Goal: Information Seeking & Learning: Learn about a topic

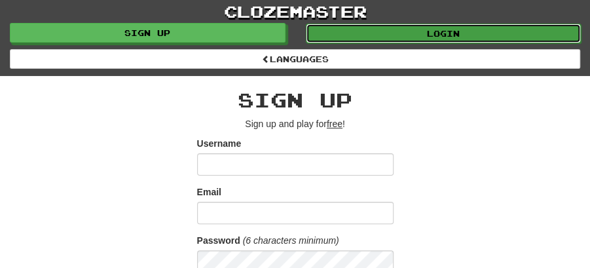
click at [443, 26] on link "Login" at bounding box center [444, 34] width 276 height 20
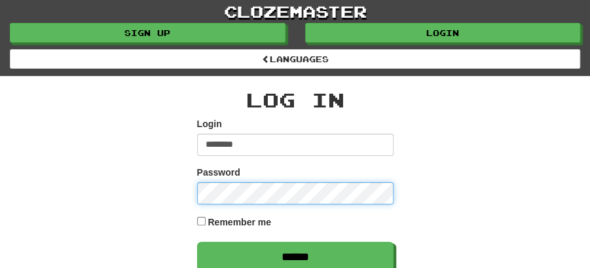
type input "********"
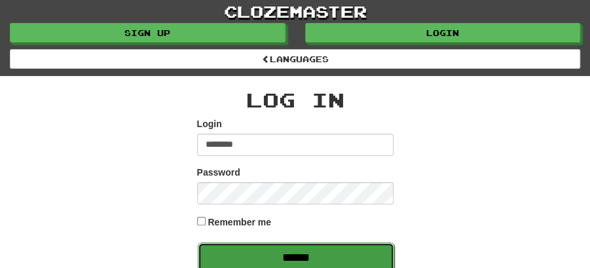
click at [286, 252] on input "******" at bounding box center [296, 257] width 197 height 30
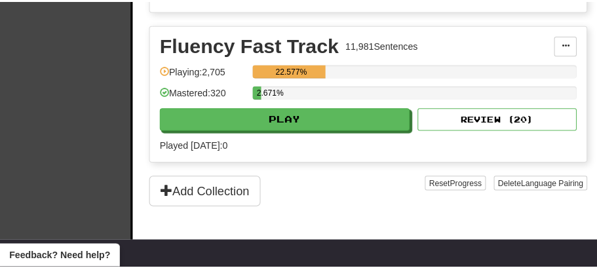
scroll to position [480, 0]
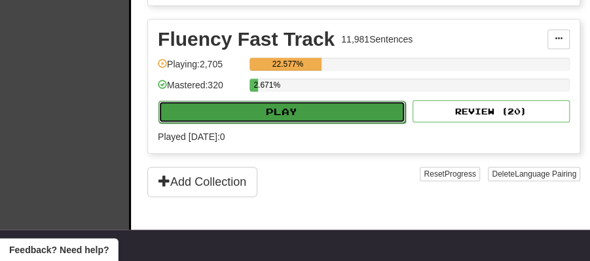
click at [268, 101] on button "Play" at bounding box center [282, 112] width 247 height 22
select select "**"
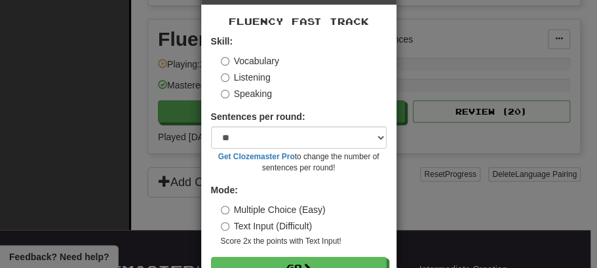
scroll to position [89, 0]
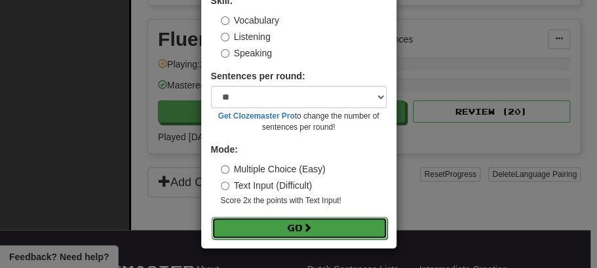
click at [291, 221] on button "Go" at bounding box center [300, 228] width 176 height 22
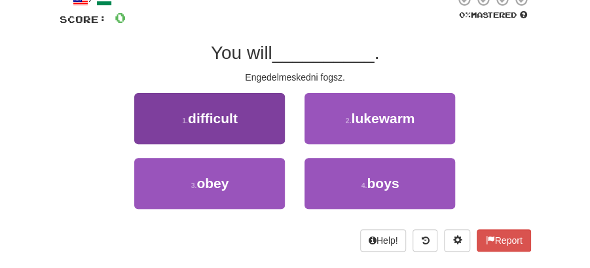
scroll to position [87, 0]
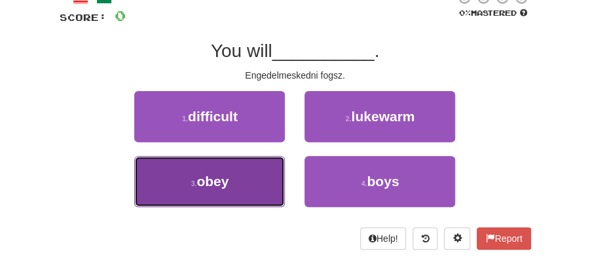
drag, startPoint x: 204, startPoint y: 170, endPoint x: 248, endPoint y: 160, distance: 44.4
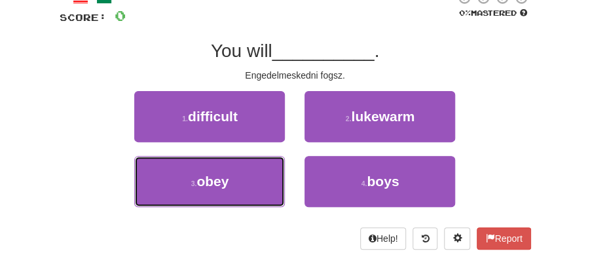
click at [211, 169] on button "3 . obey" at bounding box center [209, 181] width 151 height 51
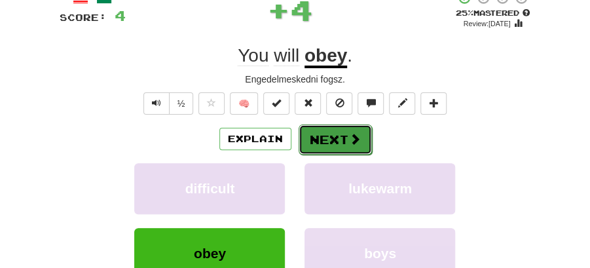
click at [328, 127] on button "Next" at bounding box center [335, 140] width 73 height 30
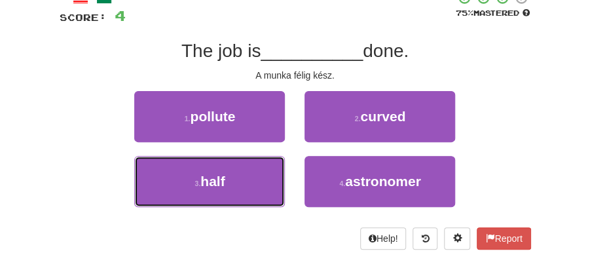
drag, startPoint x: 242, startPoint y: 181, endPoint x: 321, endPoint y: 154, distance: 83.7
click at [248, 180] on button "3 . half" at bounding box center [209, 181] width 151 height 51
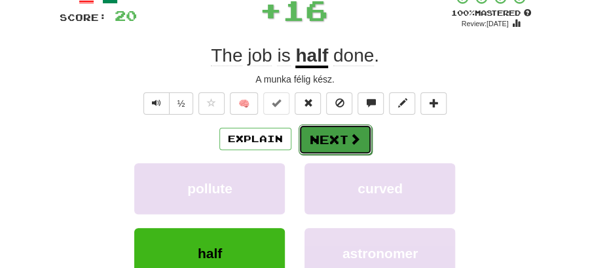
click at [341, 135] on button "Next" at bounding box center [335, 140] width 73 height 30
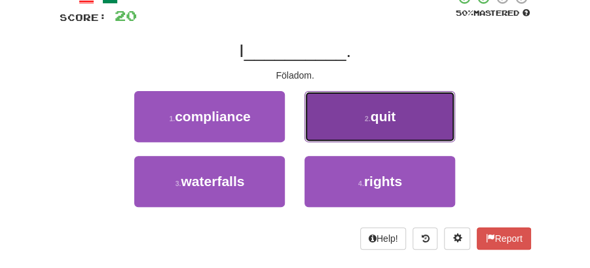
click at [345, 123] on button "2 . quit" at bounding box center [380, 116] width 151 height 51
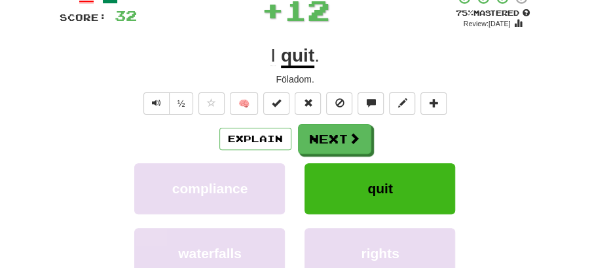
click at [316, 135] on button "Next" at bounding box center [334, 139] width 73 height 30
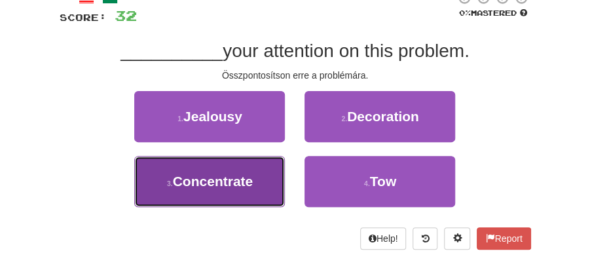
click at [246, 183] on span "Concentrate" at bounding box center [213, 181] width 81 height 15
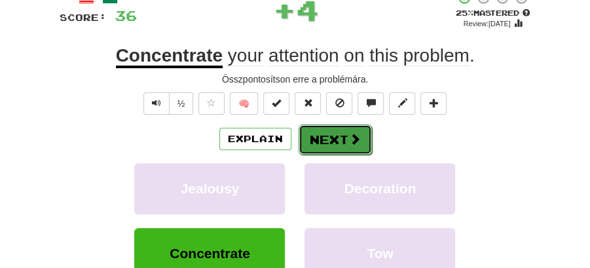
click at [343, 141] on button "Next" at bounding box center [335, 140] width 73 height 30
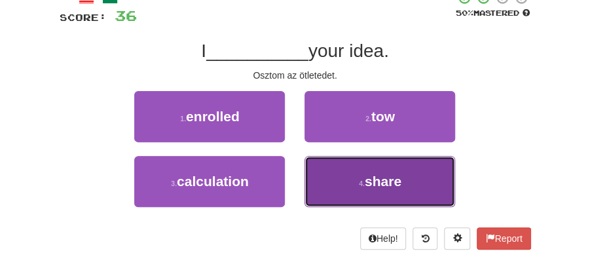
click at [361, 188] on button "4 . share" at bounding box center [380, 181] width 151 height 51
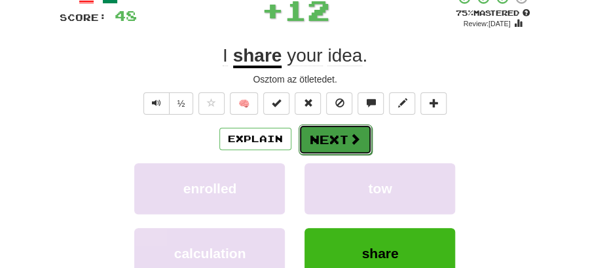
click at [336, 136] on button "Next" at bounding box center [335, 140] width 73 height 30
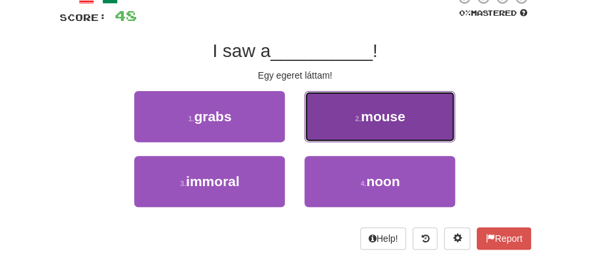
drag, startPoint x: 363, startPoint y: 111, endPoint x: 337, endPoint y: 123, distance: 28.5
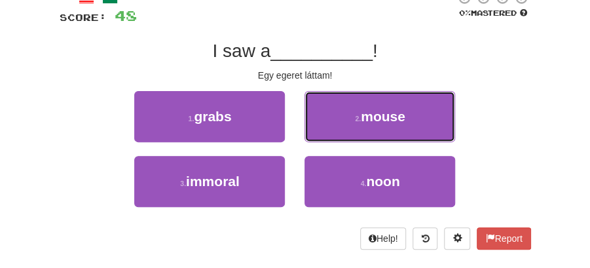
click at [360, 115] on button "2 . mouse" at bounding box center [380, 116] width 151 height 51
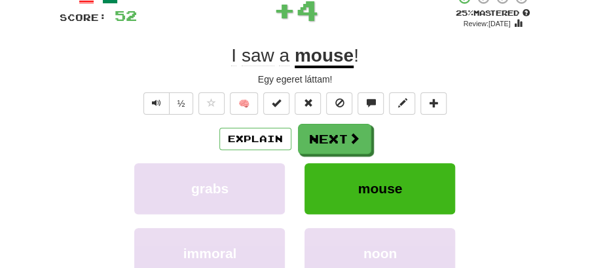
click at [337, 123] on div "/ Score: 52 + 4 25 % Mastered Review: 2025-09-15 I saw a mouse ! Egy egeret lát…" at bounding box center [296, 176] width 472 height 373
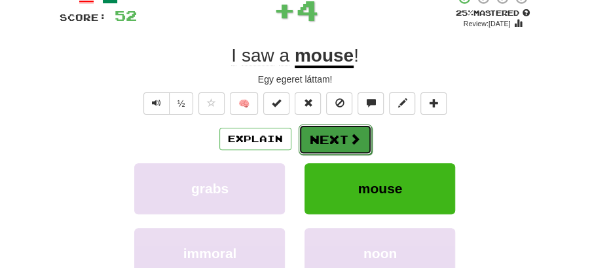
click at [325, 134] on button "Next" at bounding box center [335, 140] width 73 height 30
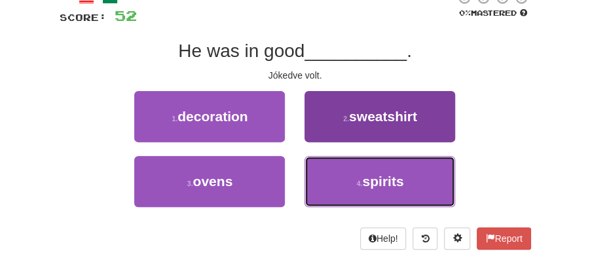
click at [356, 187] on button "4 . spirits" at bounding box center [380, 181] width 151 height 51
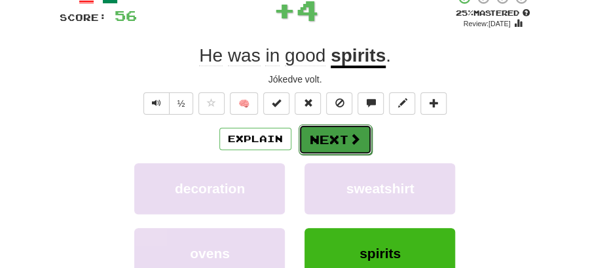
click at [334, 136] on button "Next" at bounding box center [335, 140] width 73 height 30
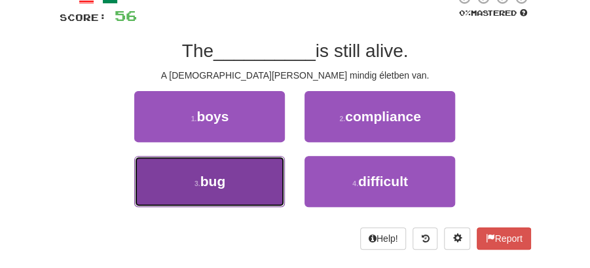
click at [242, 185] on button "3 . bug" at bounding box center [209, 181] width 151 height 51
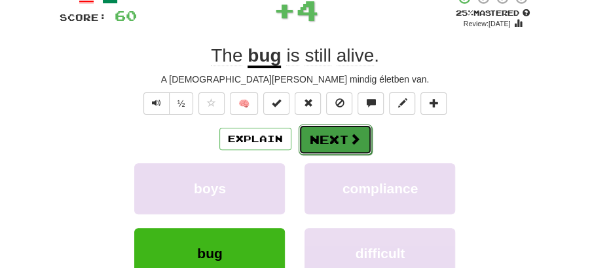
click at [329, 143] on button "Next" at bounding box center [335, 140] width 73 height 30
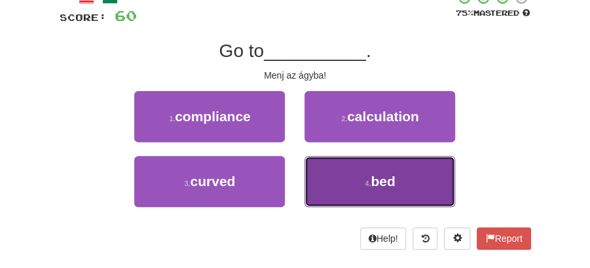
click at [358, 184] on button "4 . bed" at bounding box center [380, 181] width 151 height 51
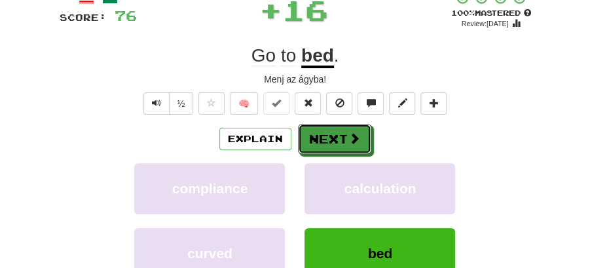
drag, startPoint x: 341, startPoint y: 147, endPoint x: 207, endPoint y: 89, distance: 145.8
click at [340, 146] on button "Next" at bounding box center [334, 139] width 73 height 30
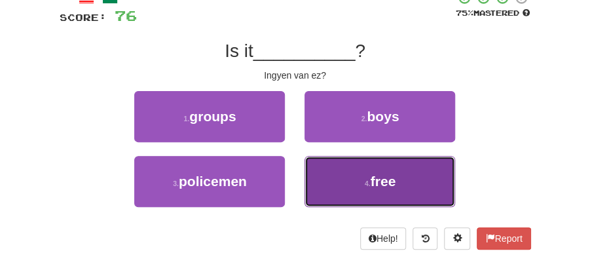
click at [360, 183] on button "4 . free" at bounding box center [380, 181] width 151 height 51
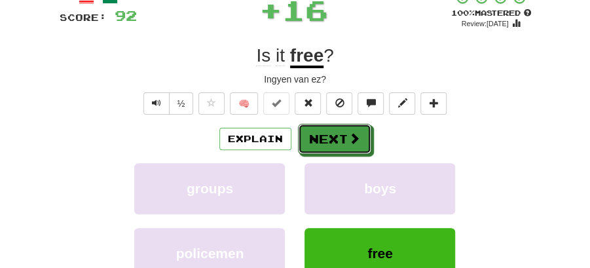
click at [341, 149] on button "Next" at bounding box center [334, 139] width 73 height 30
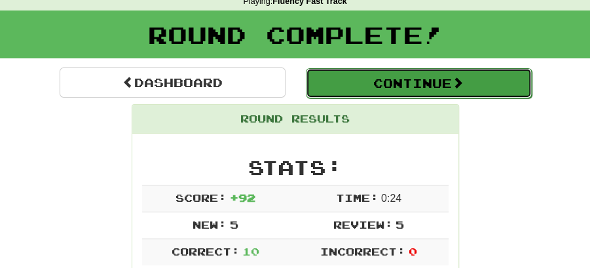
click at [393, 75] on button "Continue" at bounding box center [419, 83] width 226 height 30
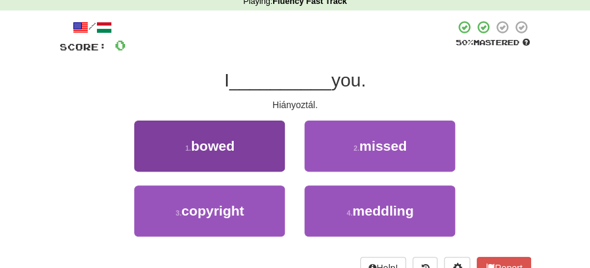
scroll to position [101, 0]
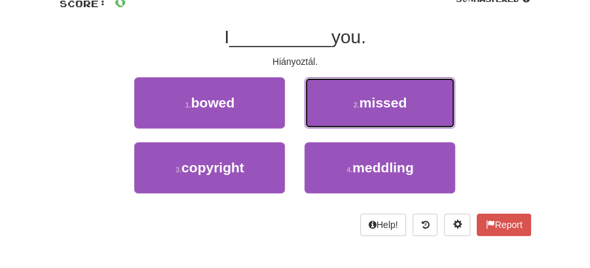
drag, startPoint x: 401, startPoint y: 102, endPoint x: 393, endPoint y: 107, distance: 9.5
click at [399, 103] on span "missed" at bounding box center [383, 102] width 47 height 15
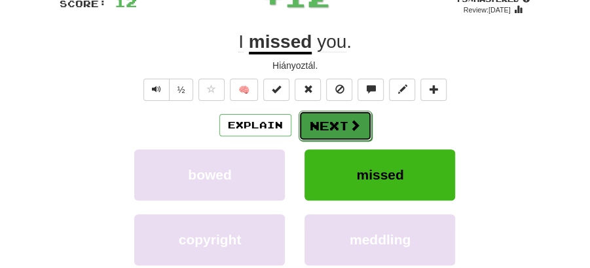
click at [347, 115] on button "Next" at bounding box center [335, 126] width 73 height 30
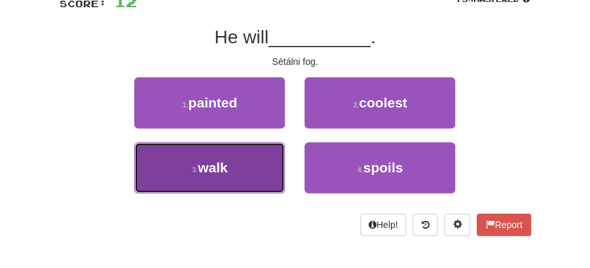
drag, startPoint x: 265, startPoint y: 164, endPoint x: 282, endPoint y: 143, distance: 27.0
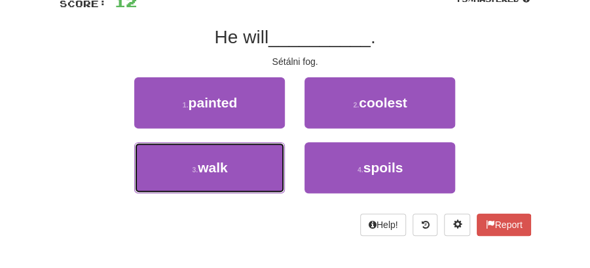
click at [265, 161] on button "3 . walk" at bounding box center [209, 167] width 151 height 51
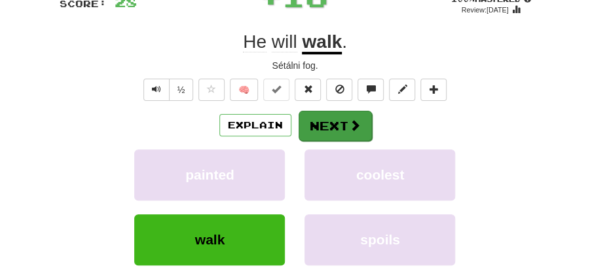
click at [318, 117] on button "Next" at bounding box center [335, 126] width 73 height 30
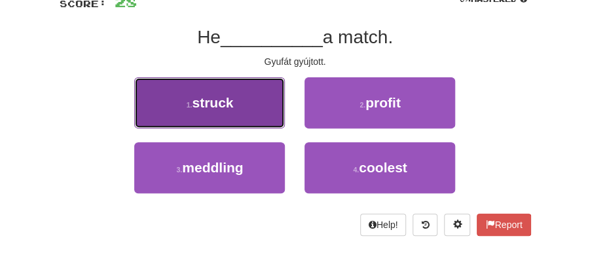
click at [248, 102] on button "1 . struck" at bounding box center [209, 102] width 151 height 51
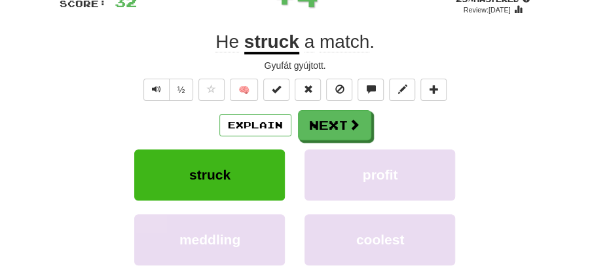
click at [316, 108] on div "/ Score: 32 + 4 25 % Mastered Review: 2025-09-15 He struck a match . Gyufát gyú…" at bounding box center [296, 162] width 472 height 373
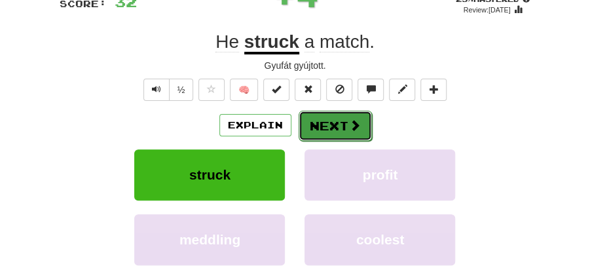
click at [322, 121] on button "Next" at bounding box center [335, 126] width 73 height 30
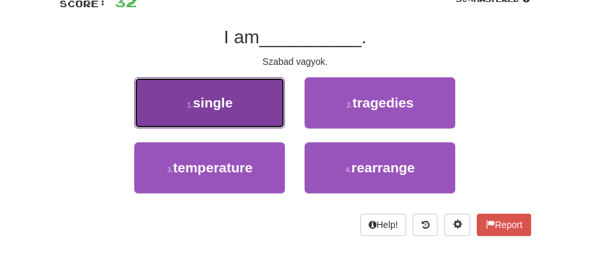
click at [221, 107] on span "single" at bounding box center [213, 102] width 40 height 15
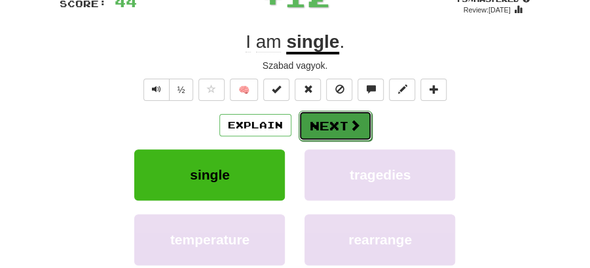
click at [367, 122] on button "Next" at bounding box center [335, 126] width 73 height 30
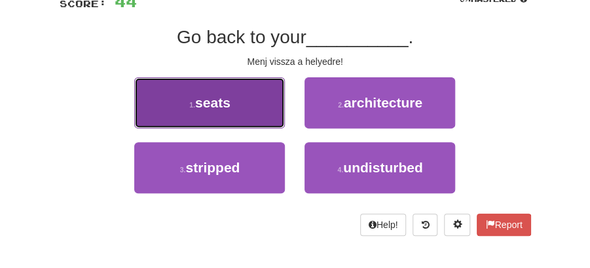
drag, startPoint x: 225, startPoint y: 115, endPoint x: 243, endPoint y: 117, distance: 18.4
click at [243, 117] on button "1 . seats" at bounding box center [209, 102] width 151 height 51
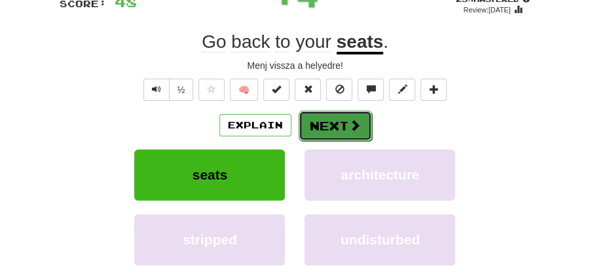
click at [320, 123] on button "Next" at bounding box center [335, 126] width 73 height 30
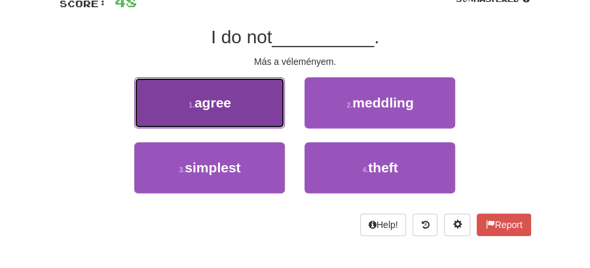
click at [259, 113] on button "1 . agree" at bounding box center [209, 102] width 151 height 51
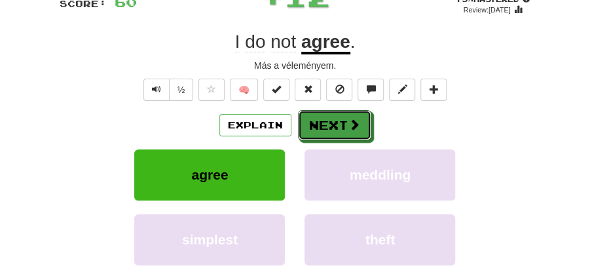
click at [318, 117] on button "Next" at bounding box center [334, 125] width 73 height 30
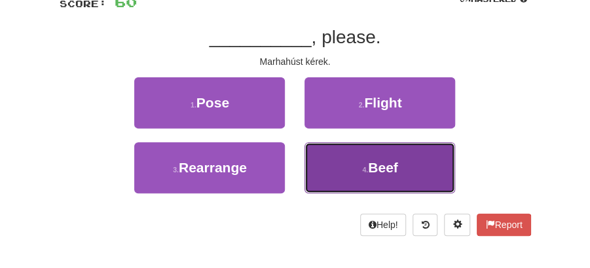
click at [369, 163] on span "Beef" at bounding box center [383, 167] width 30 height 15
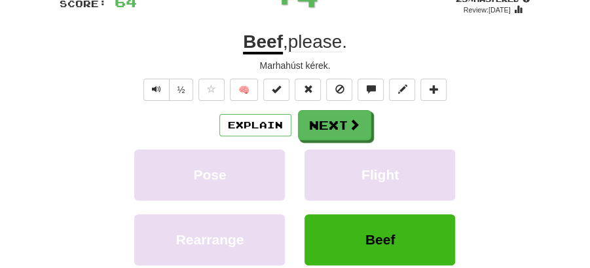
click at [319, 108] on div "/ Score: 64 + 4 25 % Mastered Review: 2025-09-15 Beef , please . Marhahúst kére…" at bounding box center [296, 162] width 472 height 373
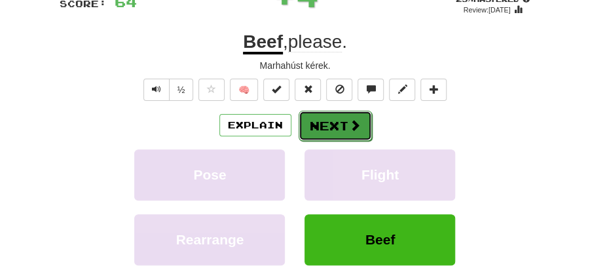
click at [323, 118] on button "Next" at bounding box center [335, 126] width 73 height 30
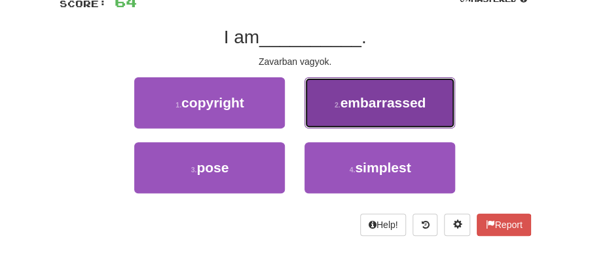
click at [353, 110] on button "2 . embarrassed" at bounding box center [380, 102] width 151 height 51
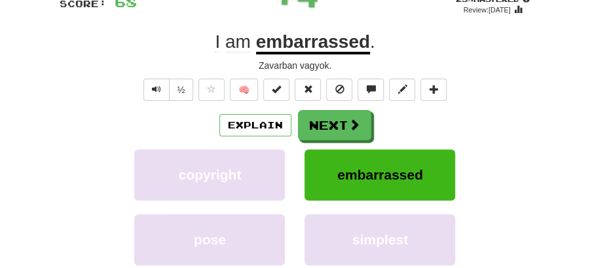
click at [328, 125] on button "Next" at bounding box center [334, 125] width 73 height 30
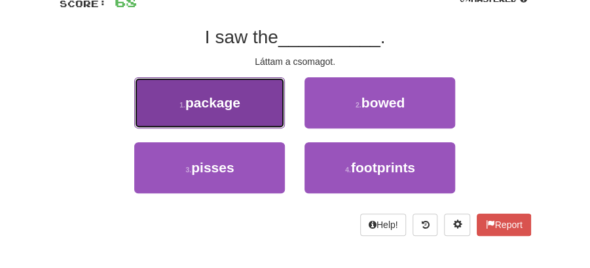
click at [236, 114] on button "1 . package" at bounding box center [209, 102] width 151 height 51
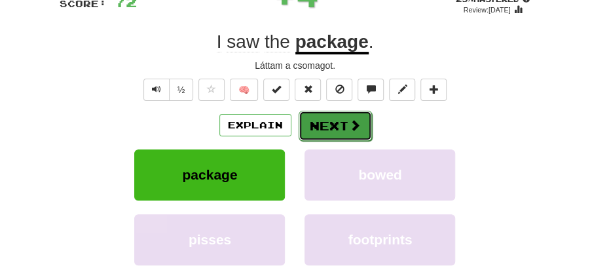
click at [339, 126] on button "Next" at bounding box center [335, 126] width 73 height 30
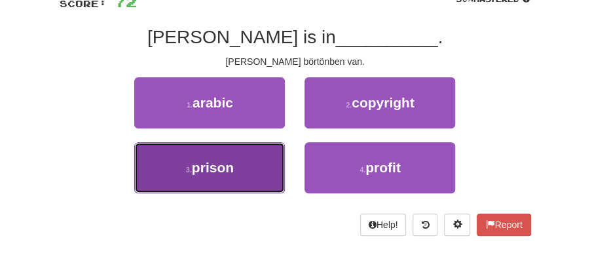
click at [249, 159] on button "3 . prison" at bounding box center [209, 167] width 151 height 51
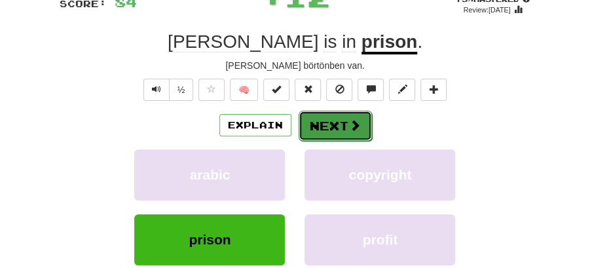
click at [322, 125] on button "Next" at bounding box center [335, 126] width 73 height 30
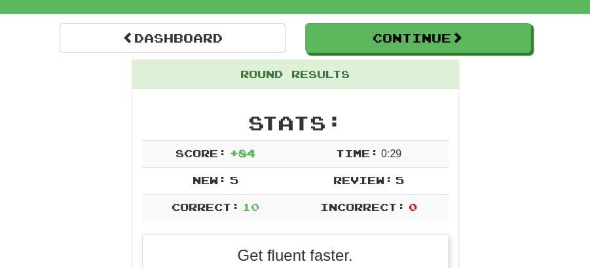
scroll to position [28, 0]
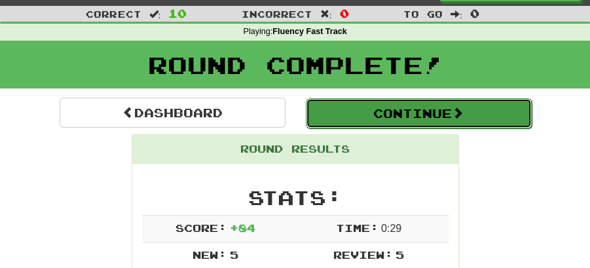
click at [385, 101] on button "Continue" at bounding box center [419, 113] width 226 height 30
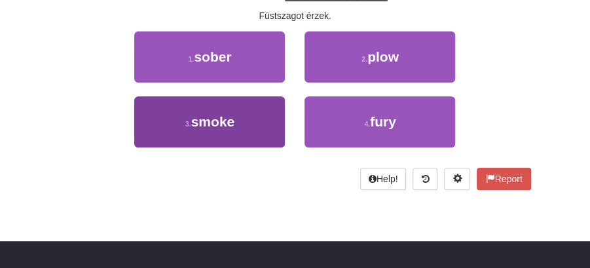
scroll to position [159, 0]
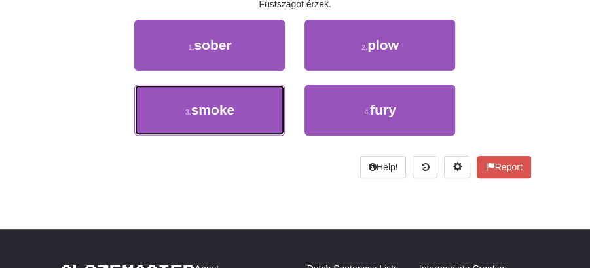
drag, startPoint x: 188, startPoint y: 107, endPoint x: 265, endPoint y: 84, distance: 80.0
click at [189, 106] on button "3 . smoke" at bounding box center [209, 110] width 151 height 51
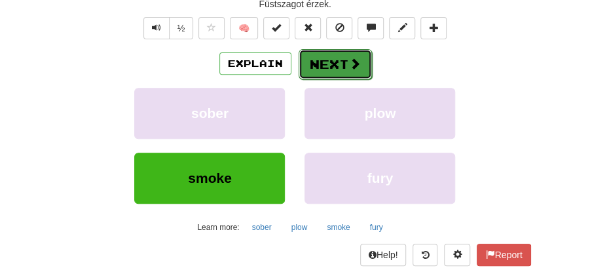
click at [324, 58] on button "Next" at bounding box center [335, 64] width 73 height 30
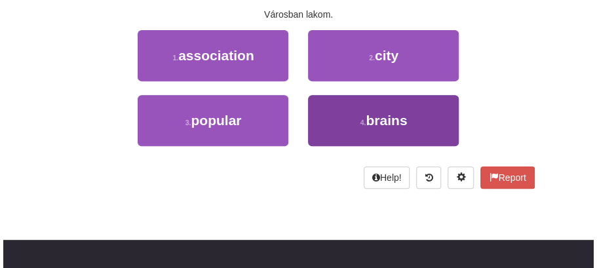
scroll to position [71, 0]
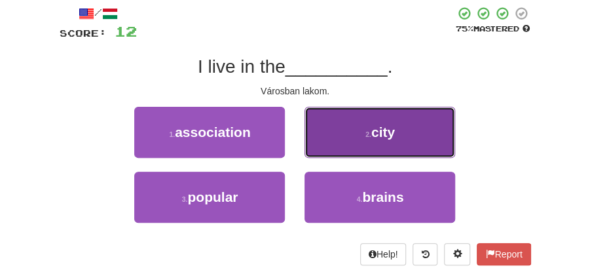
click at [378, 149] on button "2 . city" at bounding box center [380, 132] width 151 height 51
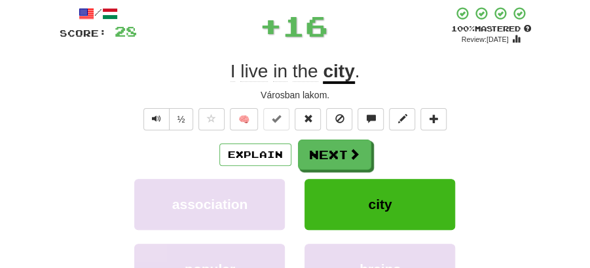
click at [333, 153] on button "Next" at bounding box center [334, 155] width 73 height 30
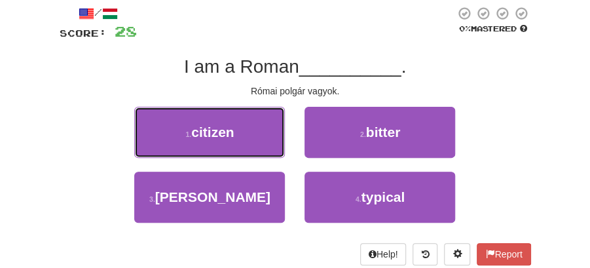
drag, startPoint x: 220, startPoint y: 128, endPoint x: 282, endPoint y: 136, distance: 63.5
click at [241, 130] on button "1 . citizen" at bounding box center [209, 132] width 151 height 51
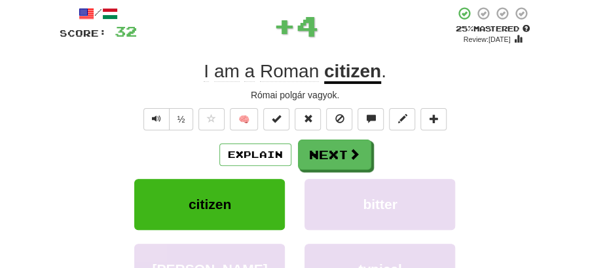
click at [323, 145] on button "Next" at bounding box center [334, 155] width 73 height 30
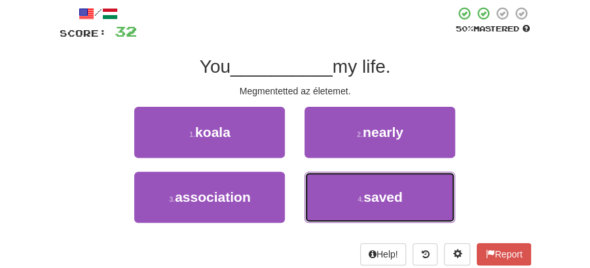
drag, startPoint x: 377, startPoint y: 200, endPoint x: 356, endPoint y: 174, distance: 33.6
click at [375, 199] on span "saved" at bounding box center [383, 196] width 39 height 15
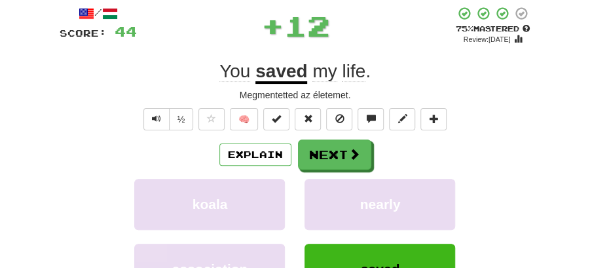
click at [330, 138] on div "/ Score: 44 + 12 75 % Mastered Review: 2025-10-14 You saved my life . Megmentet…" at bounding box center [296, 192] width 472 height 373
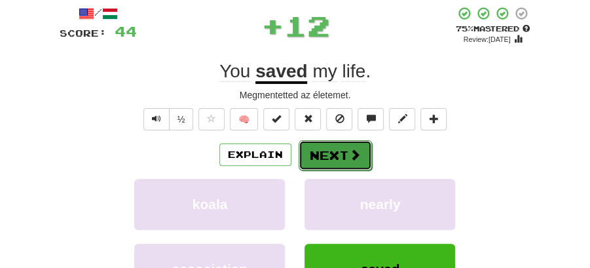
click at [325, 151] on button "Next" at bounding box center [335, 155] width 73 height 30
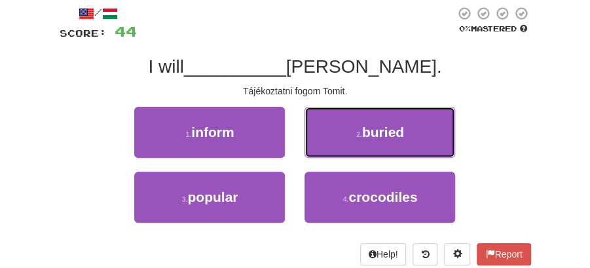
click at [354, 134] on button "2 . buried" at bounding box center [380, 132] width 151 height 51
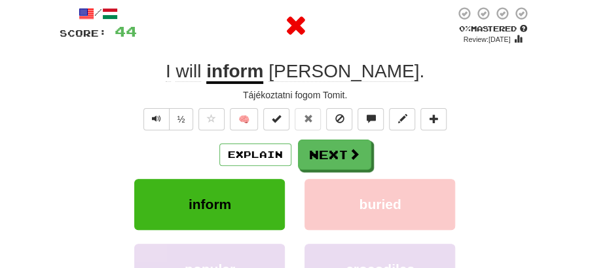
click at [330, 154] on button "Next" at bounding box center [334, 155] width 73 height 30
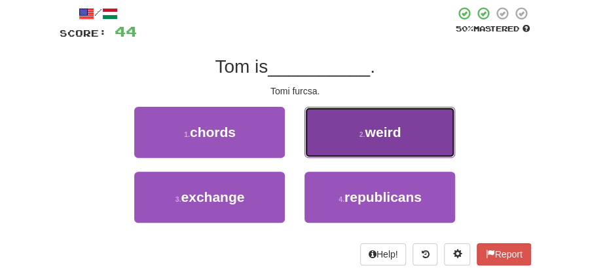
click at [359, 140] on button "2 . weird" at bounding box center [380, 132] width 151 height 51
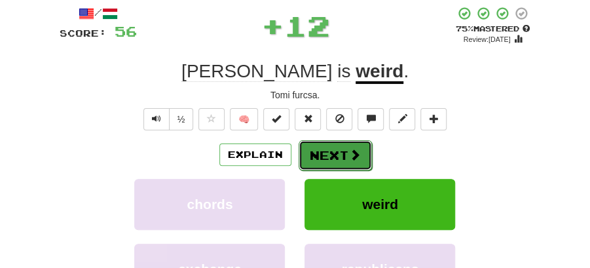
click at [340, 145] on button "Next" at bounding box center [335, 155] width 73 height 30
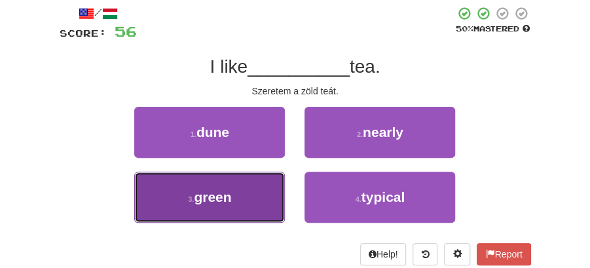
click at [242, 196] on button "3 . green" at bounding box center [209, 197] width 151 height 51
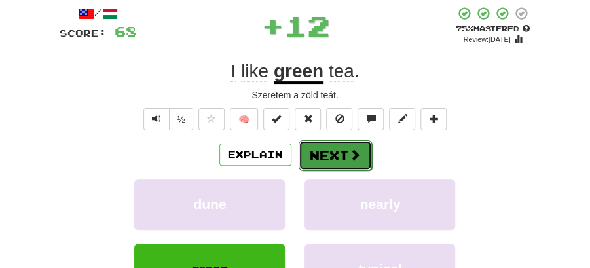
click at [320, 164] on button "Next" at bounding box center [335, 155] width 73 height 30
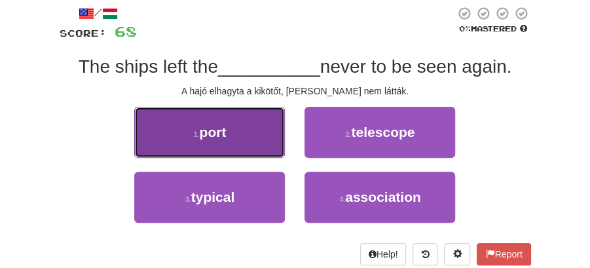
click at [247, 140] on button "1 . port" at bounding box center [209, 132] width 151 height 51
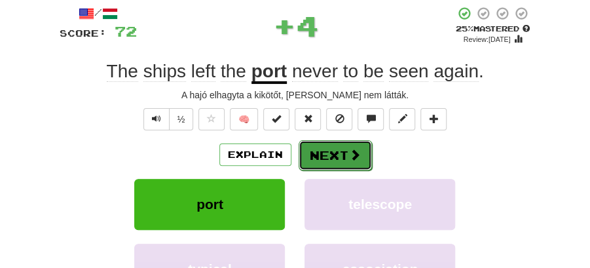
click at [341, 148] on button "Next" at bounding box center [335, 155] width 73 height 30
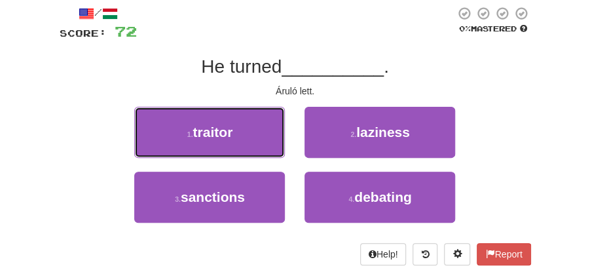
drag, startPoint x: 229, startPoint y: 131, endPoint x: 272, endPoint y: 138, distance: 43.1
click at [241, 134] on button "1 . traitor" at bounding box center [209, 132] width 151 height 51
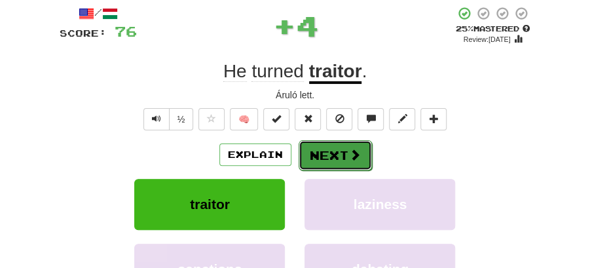
click at [311, 144] on button "Next" at bounding box center [335, 155] width 73 height 30
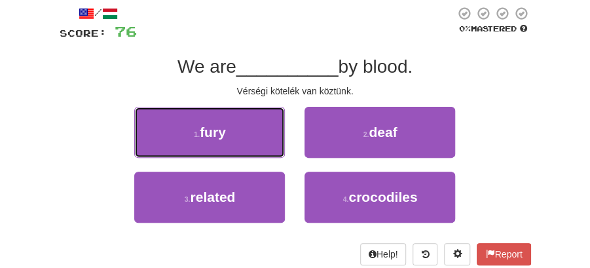
drag, startPoint x: 239, startPoint y: 130, endPoint x: 246, endPoint y: 132, distance: 8.3
click at [240, 131] on button "1 . fury" at bounding box center [209, 132] width 151 height 51
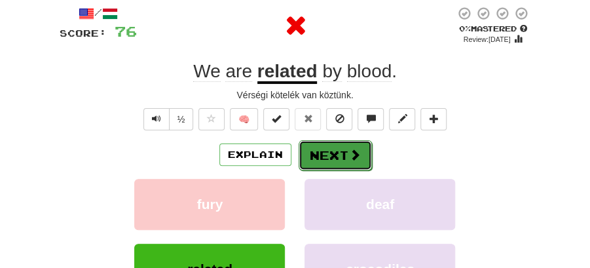
click at [329, 145] on button "Next" at bounding box center [335, 155] width 73 height 30
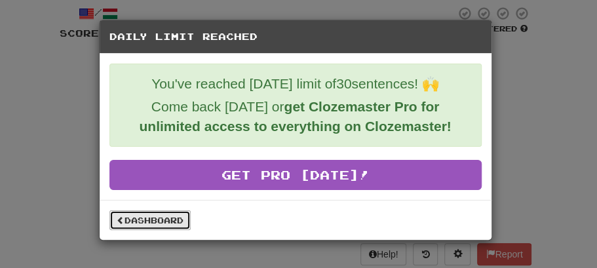
click at [155, 220] on link "Dashboard" at bounding box center [149, 220] width 81 height 20
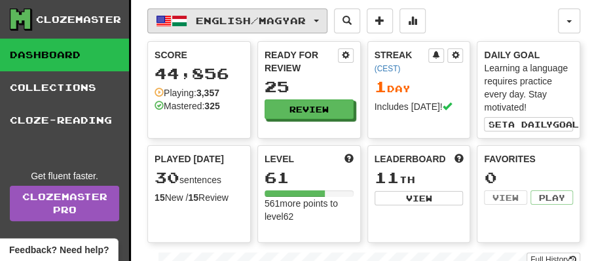
click at [328, 17] on button "English / Magyar" at bounding box center [237, 21] width 180 height 25
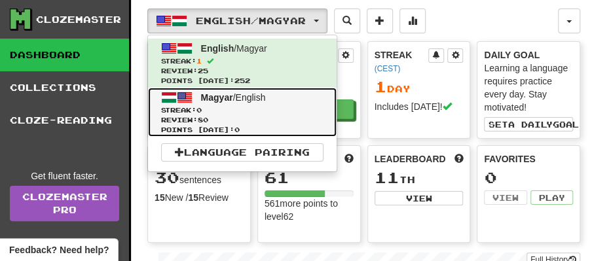
click at [223, 98] on span "Magyar" at bounding box center [217, 97] width 32 height 10
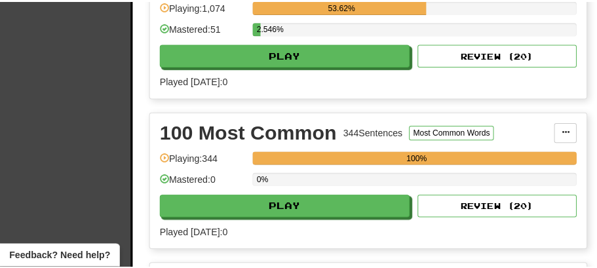
scroll to position [393, 0]
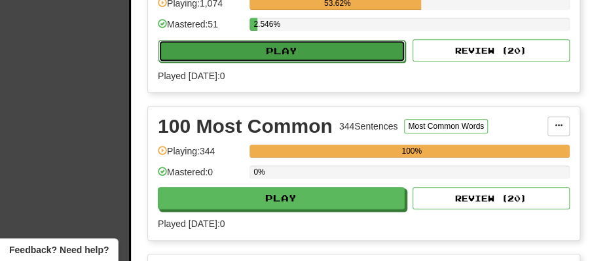
click at [303, 45] on button "Play" at bounding box center [282, 51] width 247 height 22
select select "**"
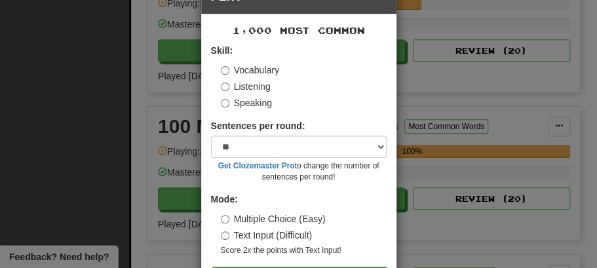
scroll to position [89, 0]
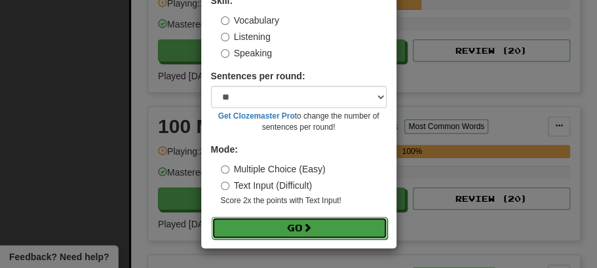
click at [313, 224] on button "Go" at bounding box center [300, 228] width 176 height 22
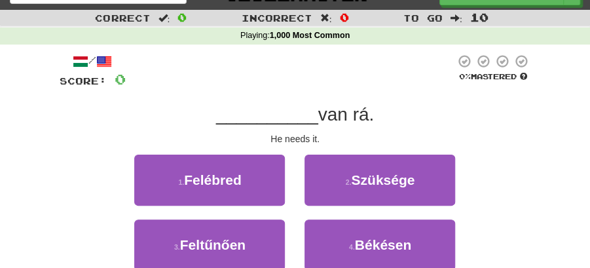
scroll to position [43, 0]
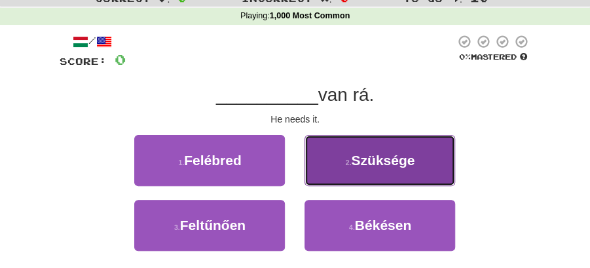
click at [362, 168] on button "2 . Szüksége" at bounding box center [380, 160] width 151 height 51
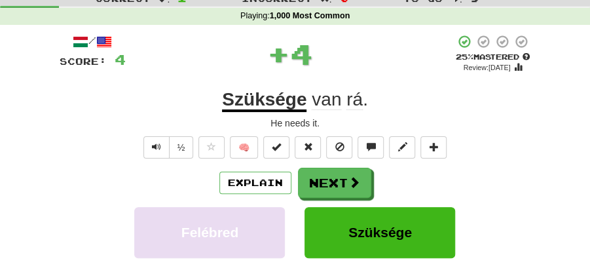
click at [337, 168] on button "Next" at bounding box center [334, 183] width 73 height 30
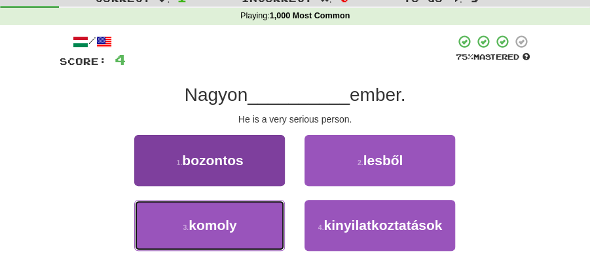
click at [242, 225] on button "3 . komoly" at bounding box center [209, 225] width 151 height 51
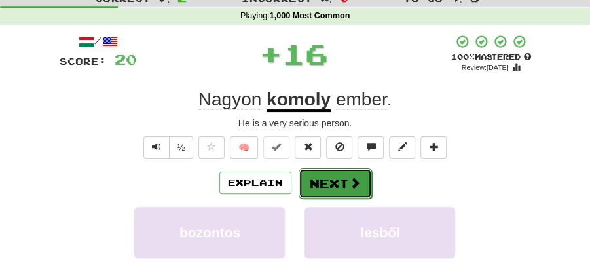
click at [339, 181] on button "Next" at bounding box center [335, 183] width 73 height 30
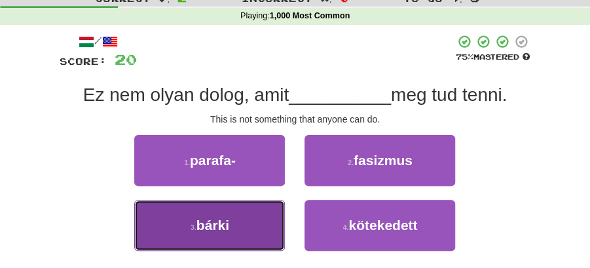
drag, startPoint x: 202, startPoint y: 222, endPoint x: 260, endPoint y: 203, distance: 60.7
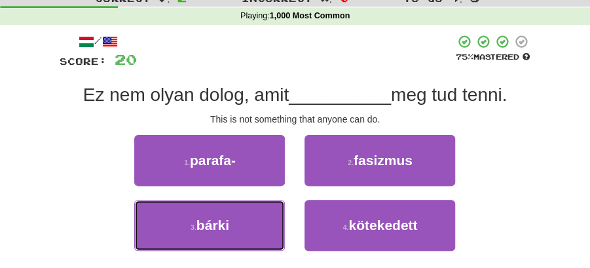
click at [206, 221] on span "bárki" at bounding box center [213, 225] width 33 height 15
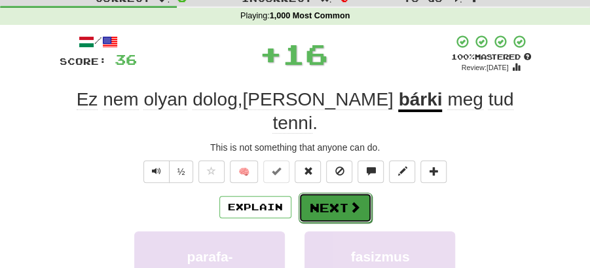
click at [325, 193] on button "Next" at bounding box center [335, 208] width 73 height 30
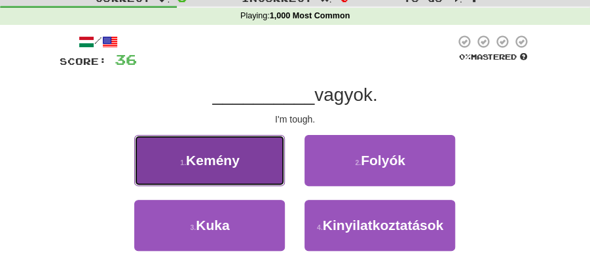
drag, startPoint x: 236, startPoint y: 155, endPoint x: 274, endPoint y: 166, distance: 39.8
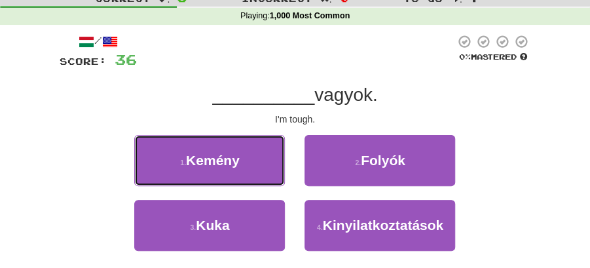
click at [237, 157] on span "Kemény" at bounding box center [213, 160] width 54 height 15
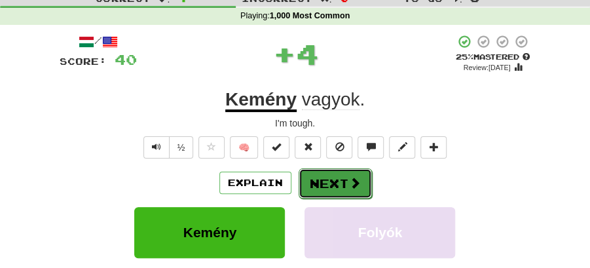
click at [299, 170] on button "Next" at bounding box center [335, 183] width 73 height 30
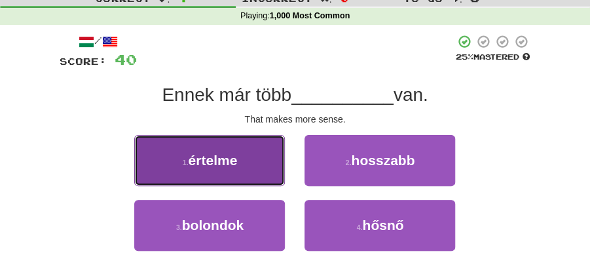
click at [264, 165] on button "1 . értelme" at bounding box center [209, 160] width 151 height 51
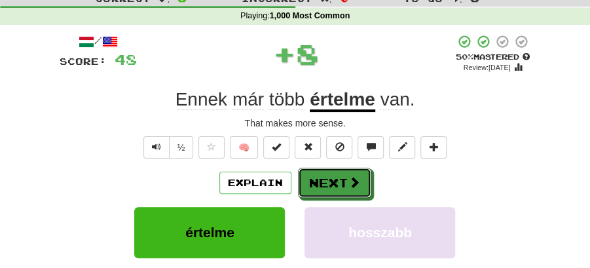
click at [350, 182] on span at bounding box center [355, 182] width 12 height 12
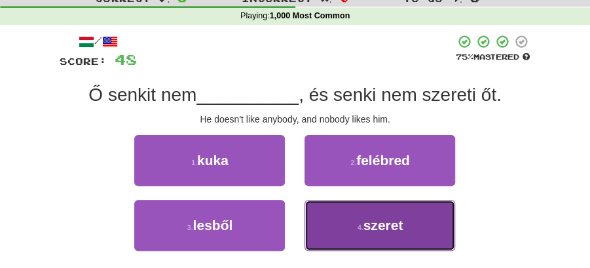
click at [349, 234] on button "4 . szeret" at bounding box center [380, 225] width 151 height 51
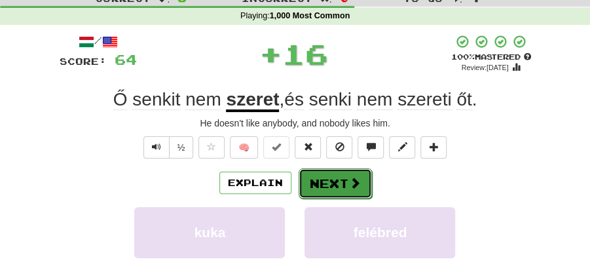
click at [338, 182] on button "Next" at bounding box center [335, 183] width 73 height 30
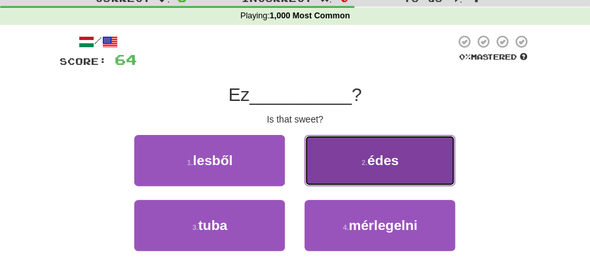
click at [350, 170] on button "2 . édes" at bounding box center [380, 160] width 151 height 51
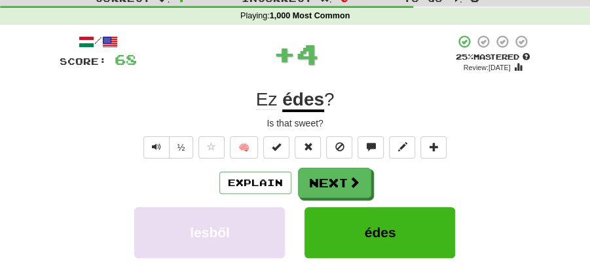
click at [337, 190] on button "Next" at bounding box center [334, 183] width 73 height 30
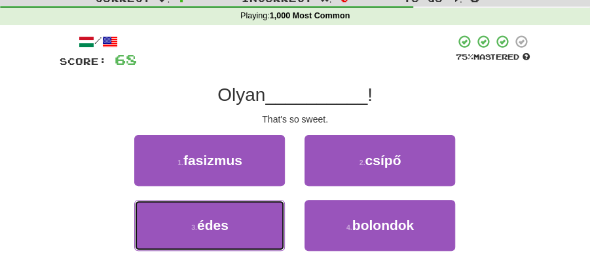
drag, startPoint x: 214, startPoint y: 229, endPoint x: 292, endPoint y: 201, distance: 83.3
click at [223, 227] on span "édes" at bounding box center [212, 225] width 31 height 15
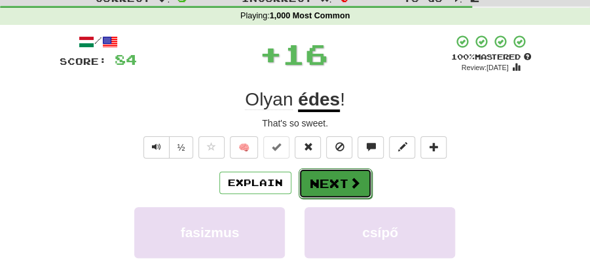
drag, startPoint x: 334, startPoint y: 178, endPoint x: 271, endPoint y: 68, distance: 126.5
click at [334, 177] on button "Next" at bounding box center [334, 183] width 73 height 30
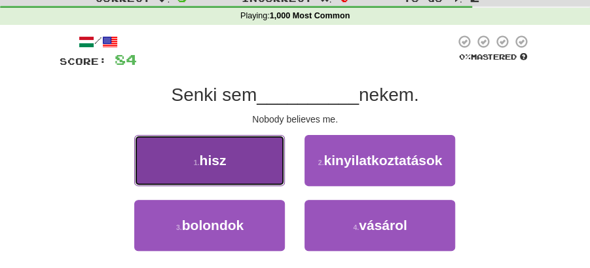
drag, startPoint x: 261, startPoint y: 169, endPoint x: 273, endPoint y: 173, distance: 12.4
click at [273, 173] on button "1 . hisz" at bounding box center [209, 160] width 151 height 51
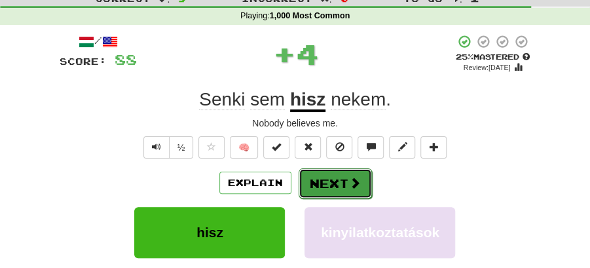
click at [334, 181] on button "Next" at bounding box center [335, 183] width 73 height 30
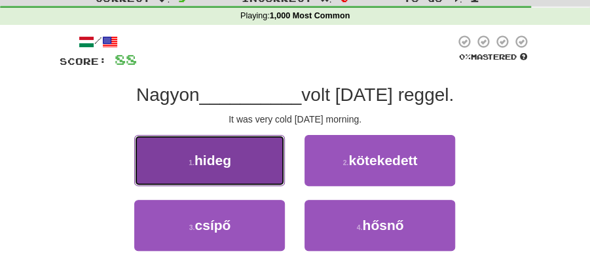
click at [265, 170] on button "1 . hideg" at bounding box center [209, 160] width 151 height 51
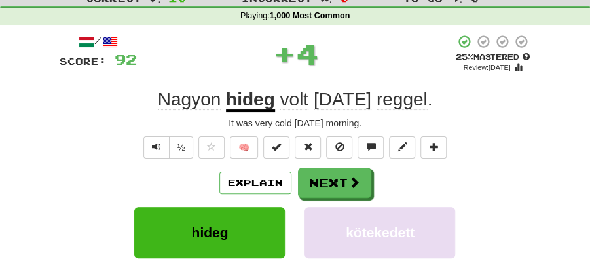
click at [322, 170] on button "Next" at bounding box center [334, 183] width 73 height 30
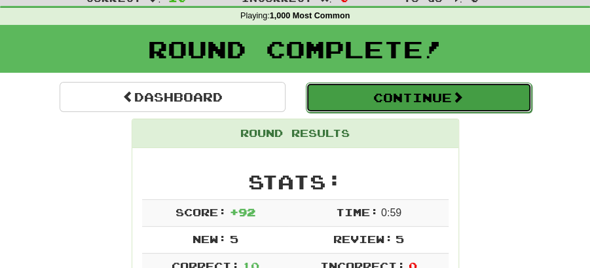
drag, startPoint x: 379, startPoint y: 101, endPoint x: 370, endPoint y: 101, distance: 9.8
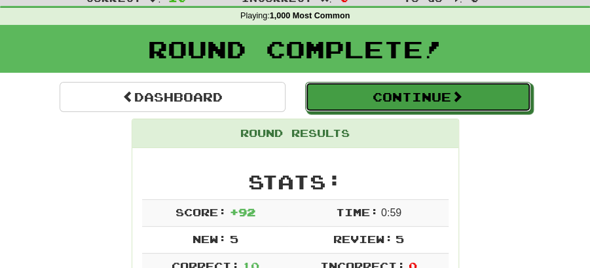
click at [379, 101] on button "Continue" at bounding box center [418, 97] width 226 height 30
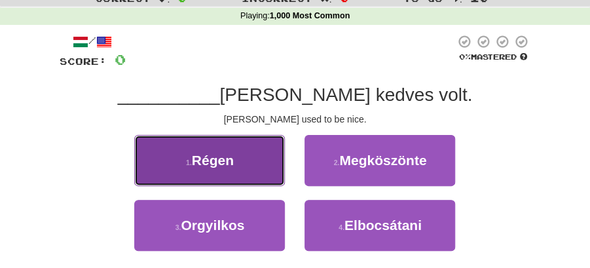
click at [237, 161] on button "1 . Régen" at bounding box center [209, 160] width 151 height 51
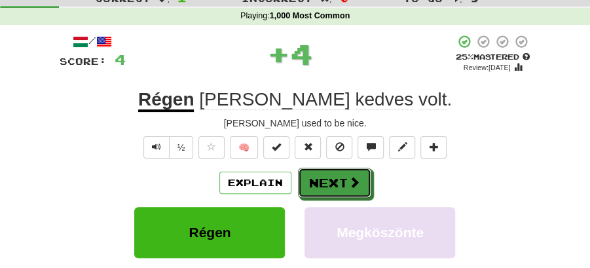
click at [332, 175] on button "Next" at bounding box center [334, 183] width 73 height 30
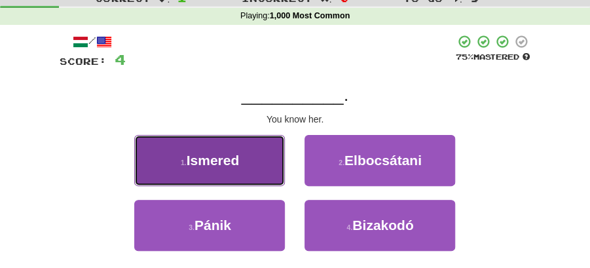
click at [254, 163] on button "1 . Ismered" at bounding box center [209, 160] width 151 height 51
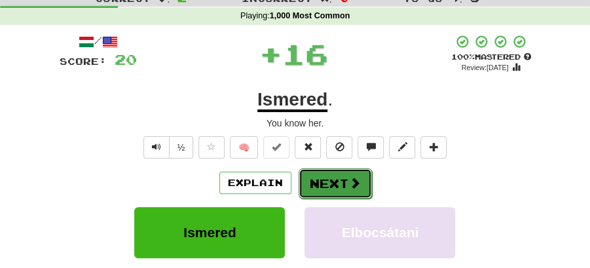
click at [333, 182] on button "Next" at bounding box center [335, 183] width 73 height 30
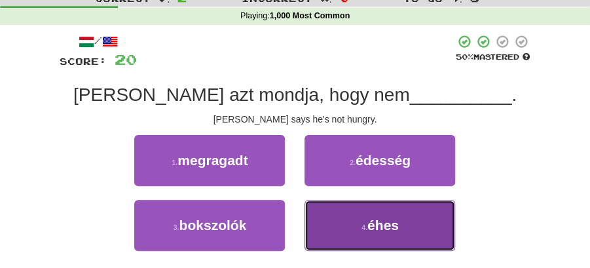
click at [368, 227] on small "4 ." at bounding box center [365, 227] width 6 height 8
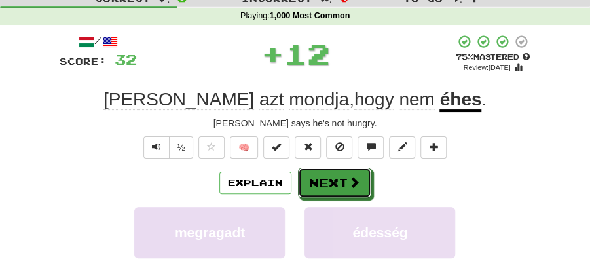
click at [339, 191] on button "Next" at bounding box center [334, 183] width 73 height 30
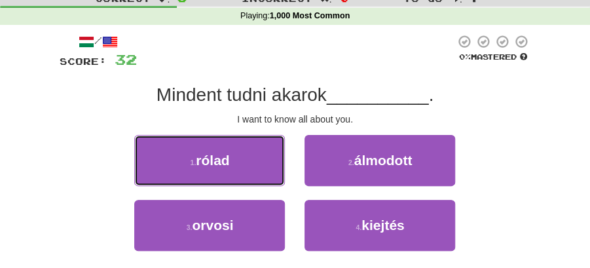
drag, startPoint x: 244, startPoint y: 157, endPoint x: 298, endPoint y: 165, distance: 55.0
click at [251, 159] on button "1 . rólad" at bounding box center [209, 160] width 151 height 51
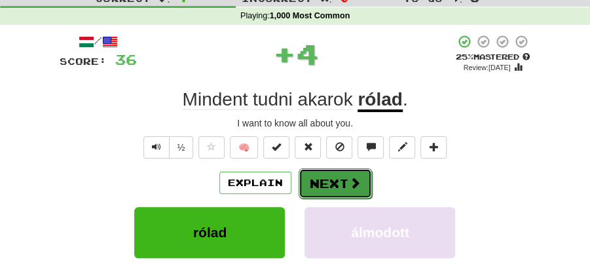
click at [343, 173] on button "Next" at bounding box center [335, 183] width 73 height 30
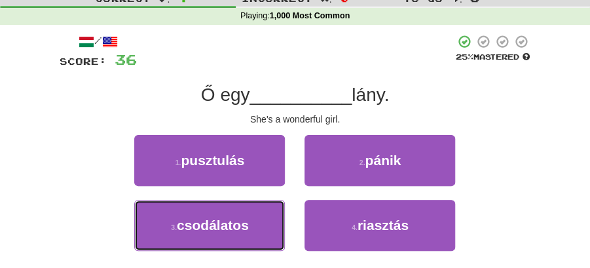
drag, startPoint x: 231, startPoint y: 231, endPoint x: 318, endPoint y: 199, distance: 93.5
click at [238, 229] on span "csodálatos" at bounding box center [213, 225] width 72 height 15
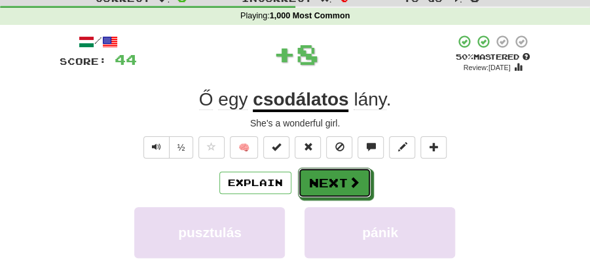
click at [322, 192] on button "Next" at bounding box center [334, 183] width 73 height 30
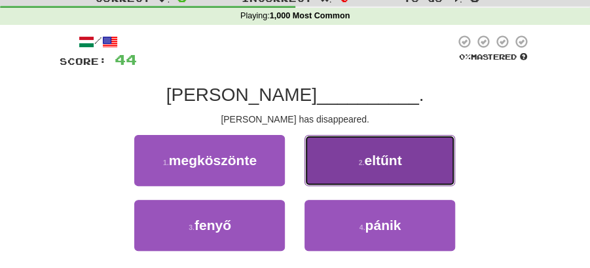
click at [339, 161] on button "2 . eltűnt" at bounding box center [380, 160] width 151 height 51
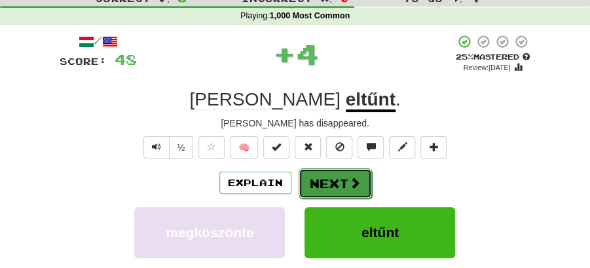
click at [304, 184] on button "Next" at bounding box center [335, 183] width 73 height 30
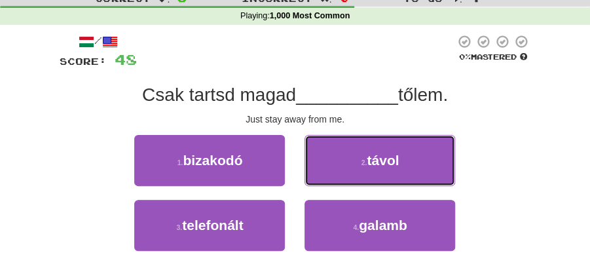
click at [326, 163] on button "2 . távol" at bounding box center [380, 160] width 151 height 51
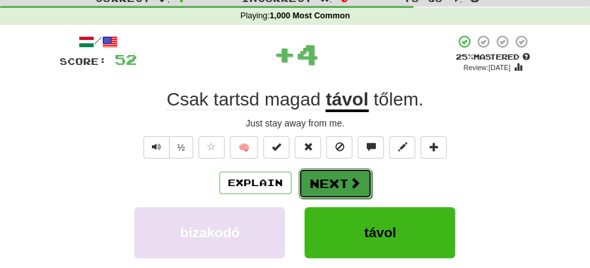
click at [326, 169] on button "Next" at bounding box center [335, 183] width 73 height 30
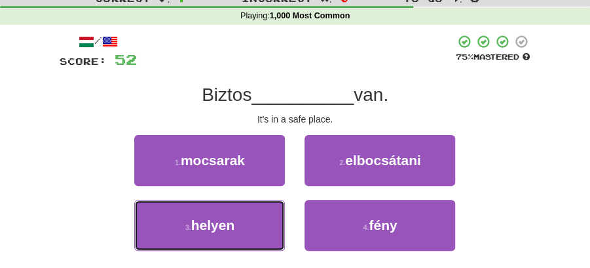
drag, startPoint x: 237, startPoint y: 229, endPoint x: 282, endPoint y: 201, distance: 52.7
click at [239, 227] on button "3 . helyen" at bounding box center [209, 225] width 151 height 51
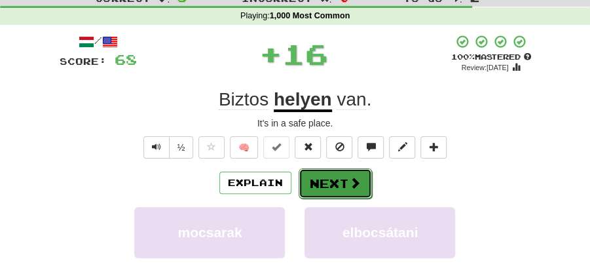
click at [342, 178] on button "Next" at bounding box center [335, 183] width 73 height 30
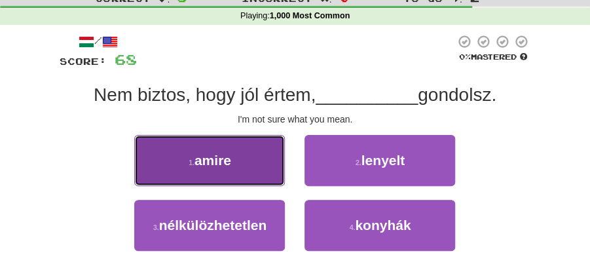
click at [249, 168] on button "1 . amire" at bounding box center [209, 160] width 151 height 51
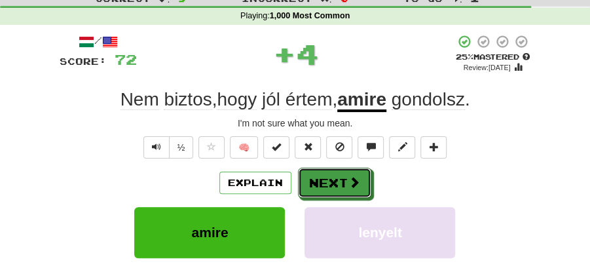
click at [324, 176] on button "Next" at bounding box center [334, 183] width 73 height 30
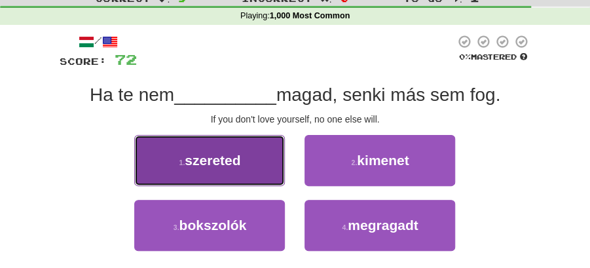
click at [232, 173] on button "1 . szereted" at bounding box center [209, 160] width 151 height 51
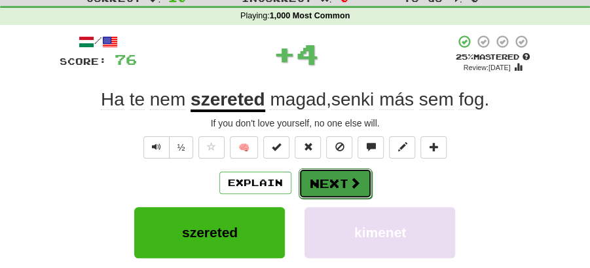
click at [334, 185] on button "Next" at bounding box center [335, 183] width 73 height 30
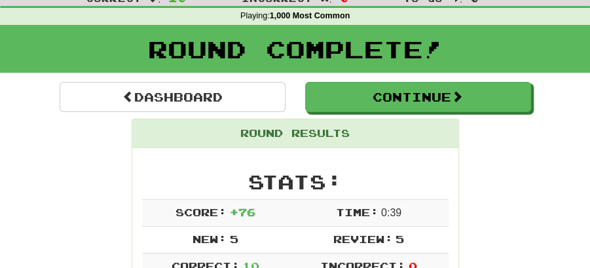
click at [400, 79] on div "Round Complete!" at bounding box center [295, 54] width 590 height 58
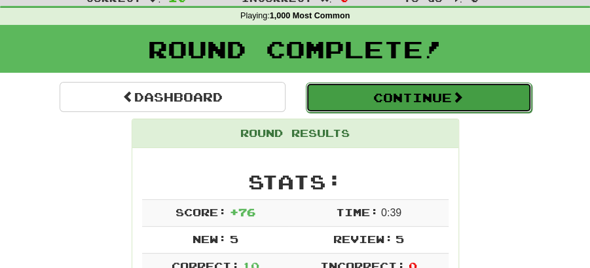
click at [368, 102] on button "Continue" at bounding box center [419, 98] width 226 height 30
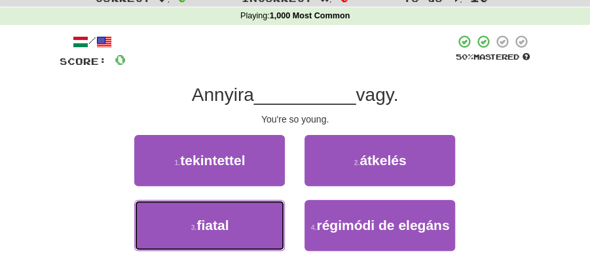
drag, startPoint x: 224, startPoint y: 224, endPoint x: 284, endPoint y: 198, distance: 65.7
click at [232, 219] on button "3 . fiatal" at bounding box center [209, 225] width 151 height 51
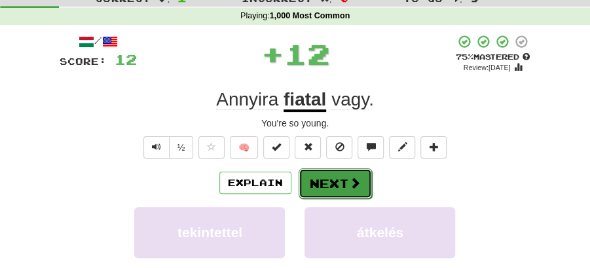
click at [332, 185] on button "Next" at bounding box center [335, 183] width 73 height 30
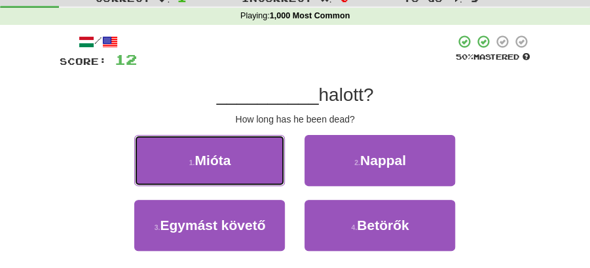
drag, startPoint x: 263, startPoint y: 163, endPoint x: 296, endPoint y: 166, distance: 32.3
click at [263, 163] on button "1 . Mióta" at bounding box center [209, 160] width 151 height 51
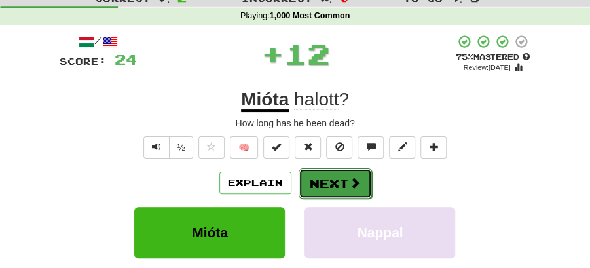
click at [358, 185] on span at bounding box center [355, 183] width 12 height 12
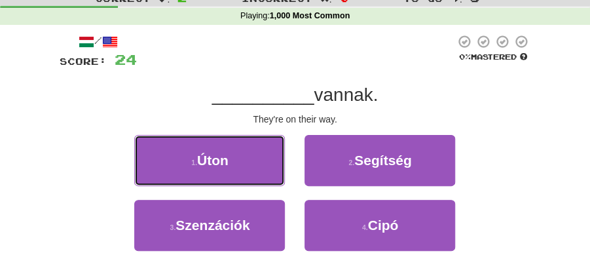
drag, startPoint x: 231, startPoint y: 165, endPoint x: 254, endPoint y: 165, distance: 23.6
click at [248, 165] on button "1 . Úton" at bounding box center [209, 160] width 151 height 51
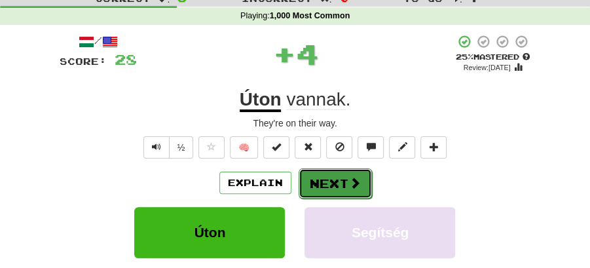
click at [328, 174] on button "Next" at bounding box center [335, 183] width 73 height 30
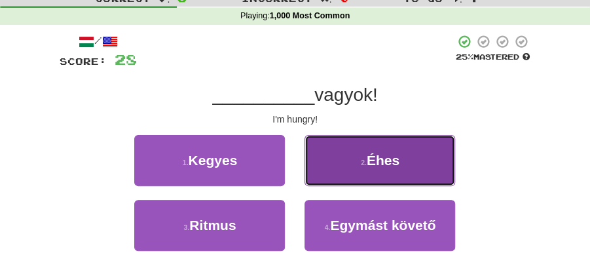
click at [351, 165] on button "2 . Éhes" at bounding box center [380, 160] width 151 height 51
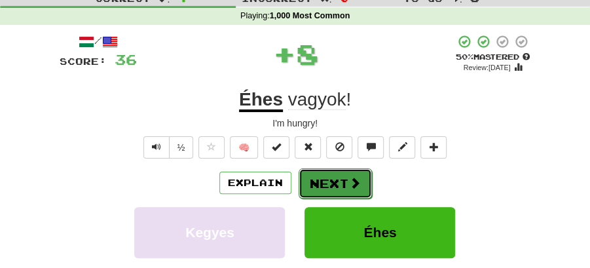
click at [339, 174] on button "Next" at bounding box center [335, 183] width 73 height 30
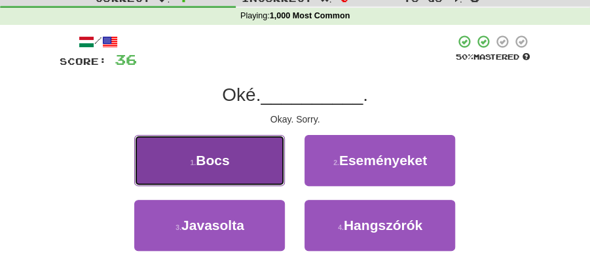
click at [253, 162] on button "1 . Bocs" at bounding box center [209, 160] width 151 height 51
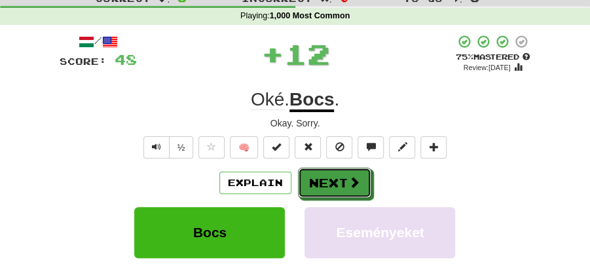
click at [354, 194] on button "Next" at bounding box center [334, 183] width 73 height 30
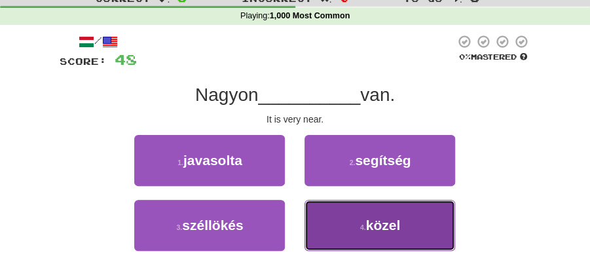
drag, startPoint x: 400, startPoint y: 223, endPoint x: 349, endPoint y: 166, distance: 77.1
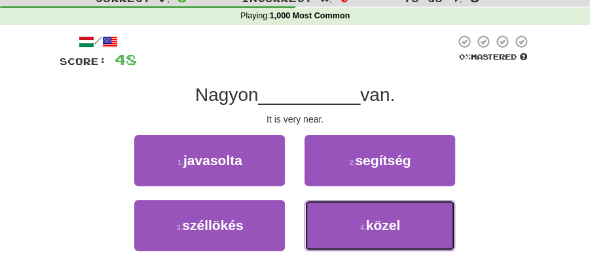
click at [400, 220] on span "közel" at bounding box center [383, 225] width 35 height 15
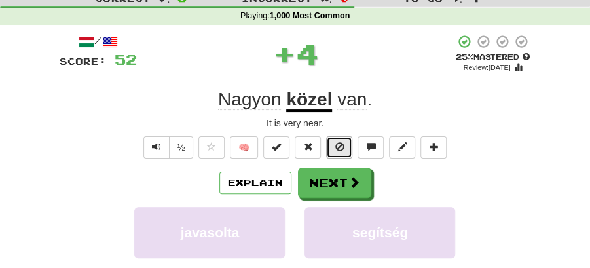
click at [332, 155] on button at bounding box center [339, 147] width 26 height 22
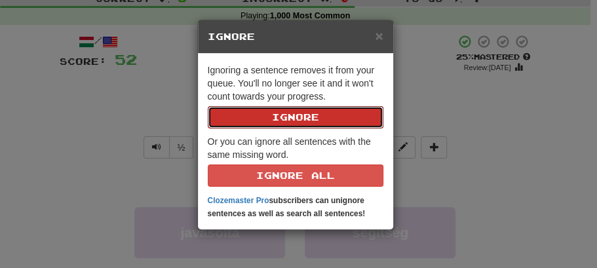
drag, startPoint x: 332, startPoint y: 177, endPoint x: 489, endPoint y: 199, distance: 158.7
click at [488, 201] on div "× Ignore Ignoring a sentence removes it from your queue. You'll no longer see i…" at bounding box center [298, 134] width 597 height 268
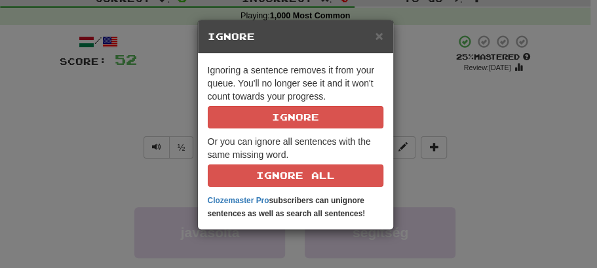
click at [491, 196] on div "× Ignore Ignoring a sentence removes it from your queue. You'll no longer see i…" at bounding box center [298, 134] width 597 height 268
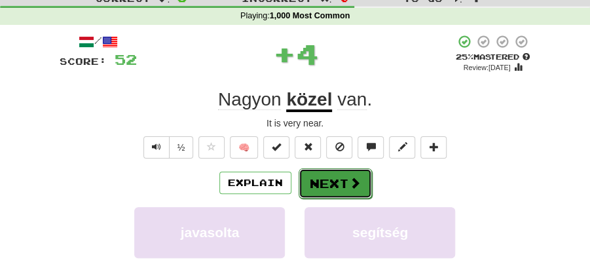
click at [342, 178] on button "Next" at bounding box center [335, 183] width 73 height 30
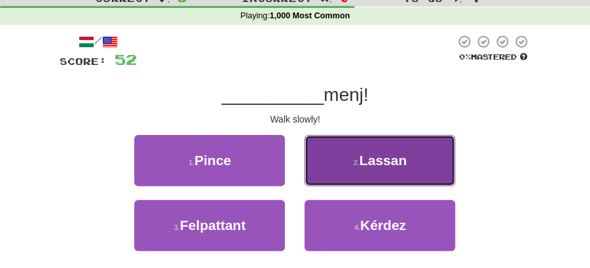
click at [371, 163] on span "Lassan" at bounding box center [383, 160] width 47 height 15
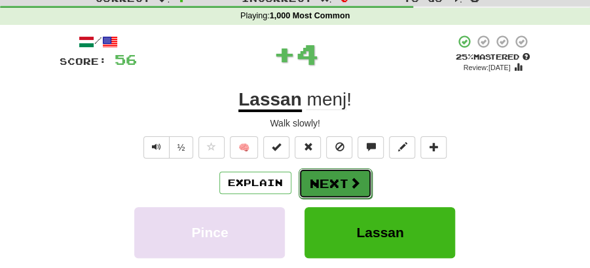
click at [324, 175] on button "Next" at bounding box center [335, 183] width 73 height 30
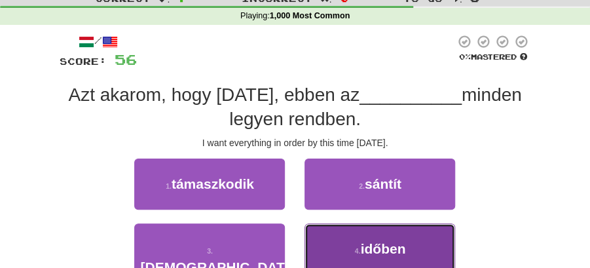
click at [377, 242] on span "időben" at bounding box center [382, 248] width 45 height 15
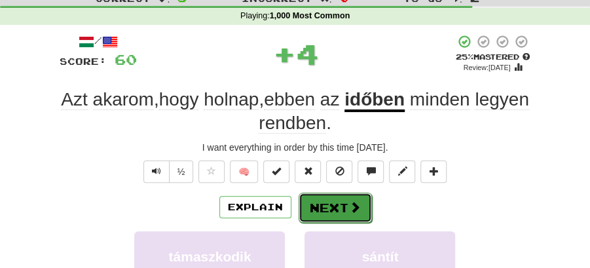
click at [334, 197] on button "Next" at bounding box center [335, 208] width 73 height 30
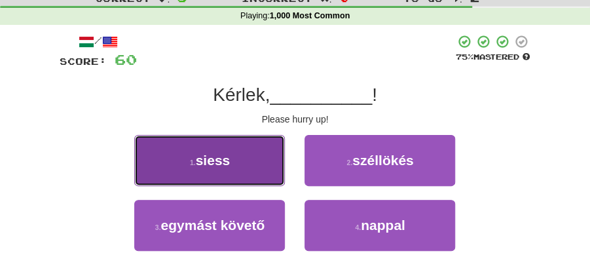
drag, startPoint x: 235, startPoint y: 168, endPoint x: 248, endPoint y: 167, distance: 13.2
click at [248, 167] on button "1 . siess" at bounding box center [209, 160] width 151 height 51
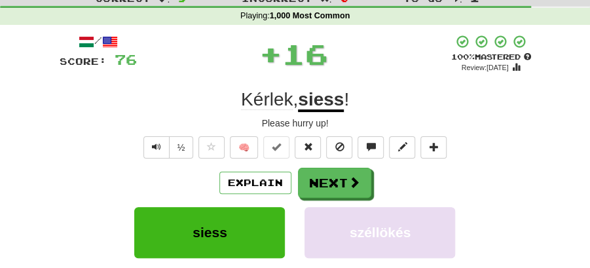
click at [349, 187] on span at bounding box center [355, 182] width 12 height 12
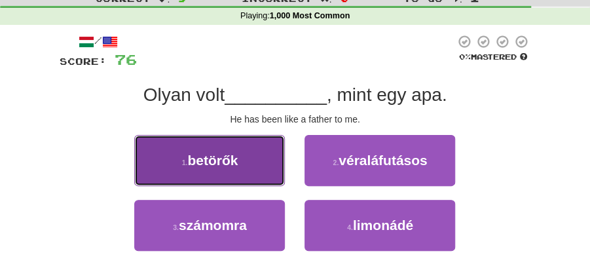
click at [218, 164] on span "betörők" at bounding box center [212, 160] width 50 height 15
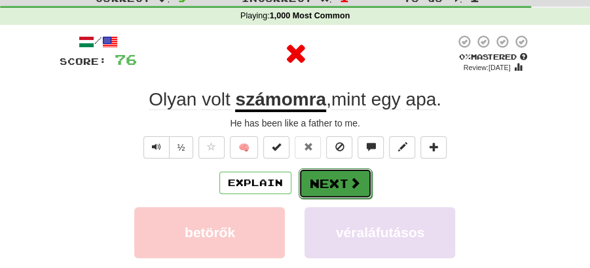
click at [317, 171] on button "Next" at bounding box center [335, 183] width 73 height 30
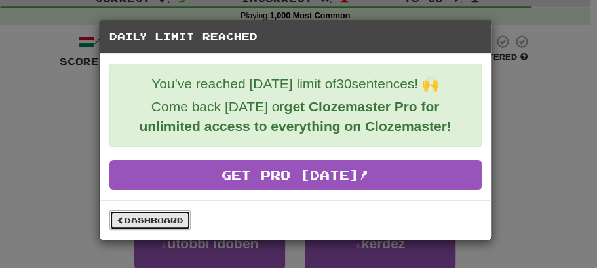
click at [165, 221] on link "Dashboard" at bounding box center [149, 220] width 81 height 20
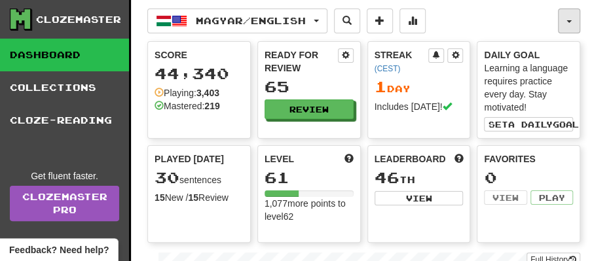
click at [566, 18] on button "button" at bounding box center [569, 21] width 22 height 25
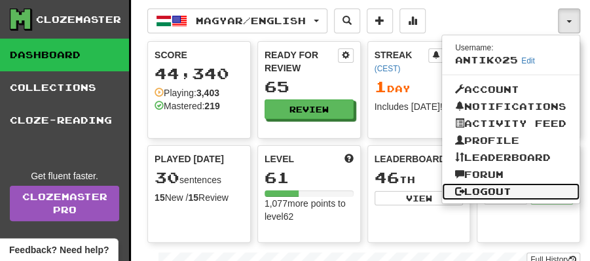
click at [484, 191] on link "Logout" at bounding box center [511, 191] width 138 height 17
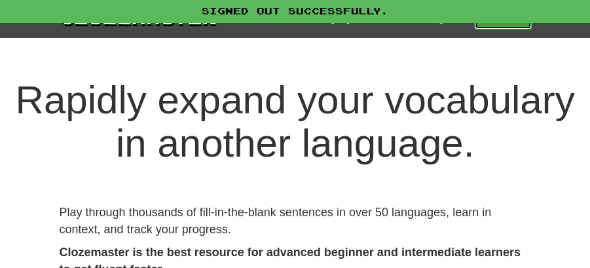
click at [511, 26] on link "Play" at bounding box center [503, 18] width 58 height 22
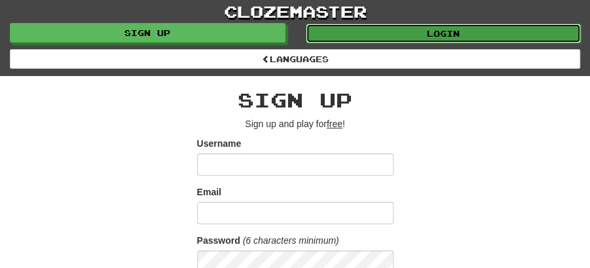
drag, startPoint x: 406, startPoint y: 29, endPoint x: 400, endPoint y: 35, distance: 8.4
click at [406, 29] on link "Login" at bounding box center [444, 34] width 276 height 20
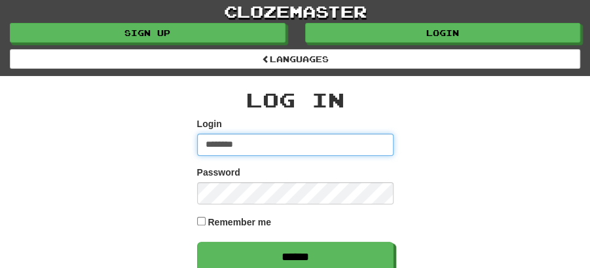
type input "********"
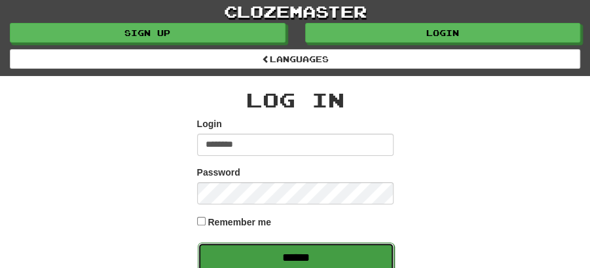
click at [292, 250] on input "******" at bounding box center [296, 257] width 197 height 30
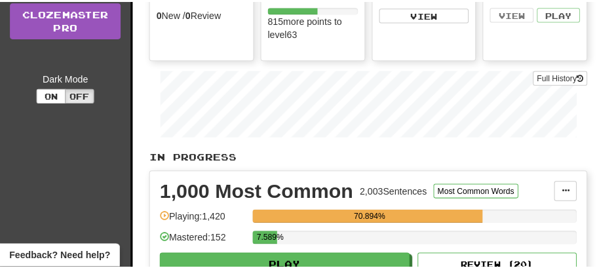
scroll to position [305, 0]
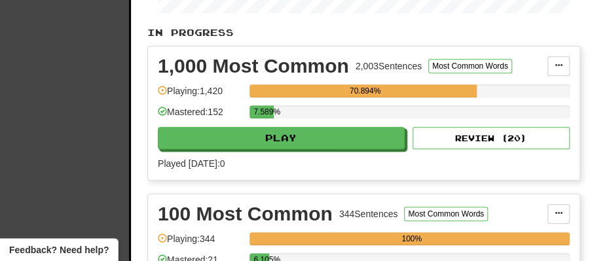
click at [282, 119] on div "7.589%" at bounding box center [410, 117] width 320 height 22
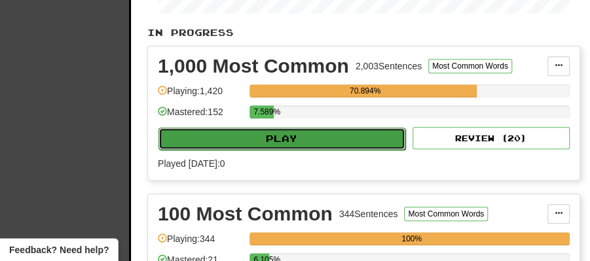
click at [282, 128] on button "Play" at bounding box center [282, 139] width 247 height 22
select select "**"
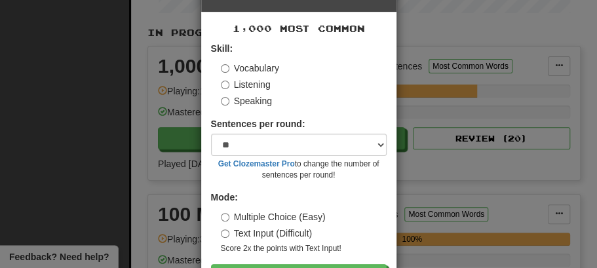
scroll to position [89, 0]
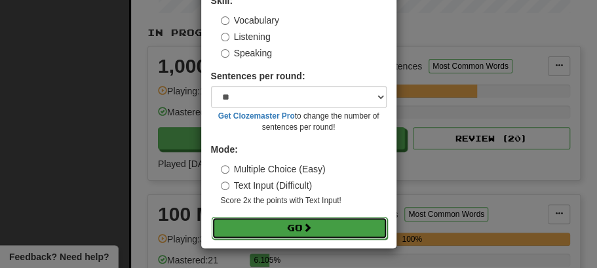
click at [284, 222] on button "Go" at bounding box center [300, 228] width 176 height 22
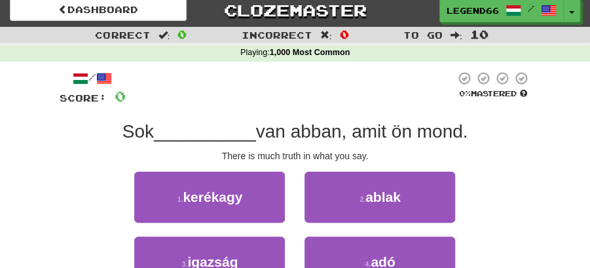
scroll to position [87, 0]
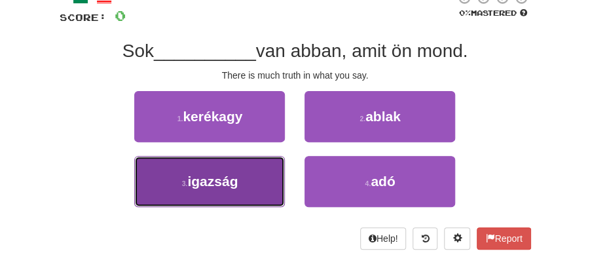
click at [219, 183] on span "igazság" at bounding box center [212, 181] width 50 height 15
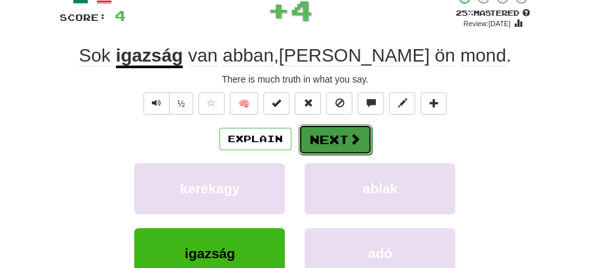
click at [318, 138] on button "Next" at bounding box center [335, 140] width 73 height 30
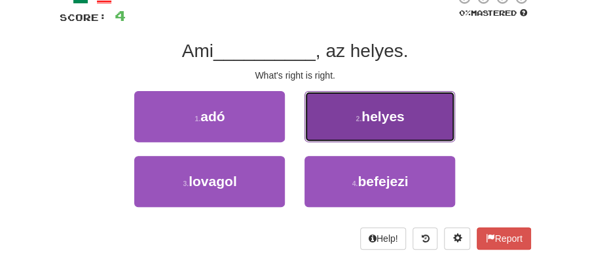
click at [362, 123] on span "helyes" at bounding box center [383, 116] width 43 height 15
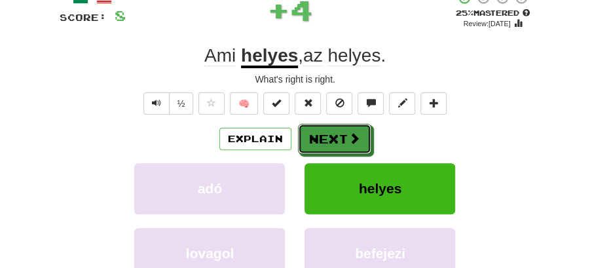
click at [326, 137] on button "Next" at bounding box center [334, 139] width 73 height 30
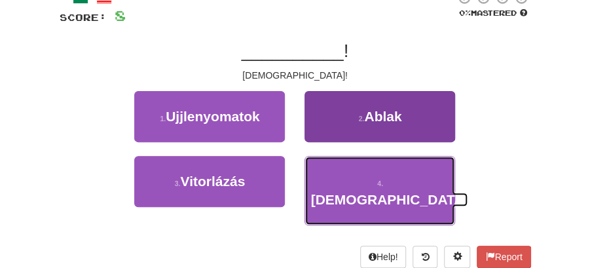
drag, startPoint x: 356, startPoint y: 184, endPoint x: 350, endPoint y: 165, distance: 20.1
click at [356, 183] on button "4 . Jézus" at bounding box center [380, 190] width 151 height 69
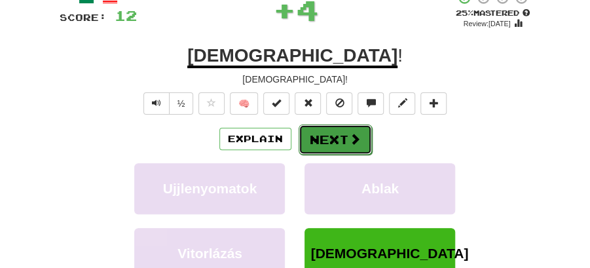
click at [326, 128] on button "Next" at bounding box center [335, 140] width 73 height 30
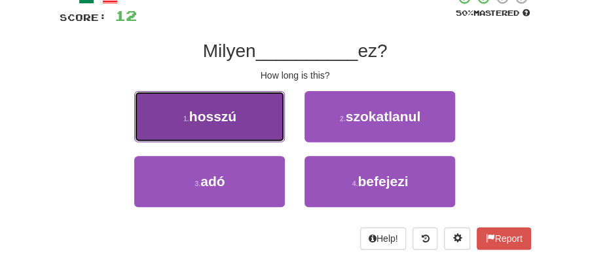
click at [230, 123] on span "hosszú" at bounding box center [212, 116] width 47 height 15
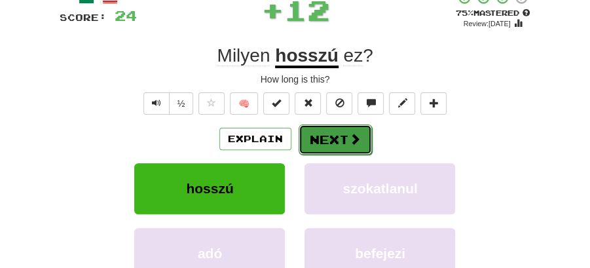
click at [340, 140] on button "Next" at bounding box center [335, 140] width 73 height 30
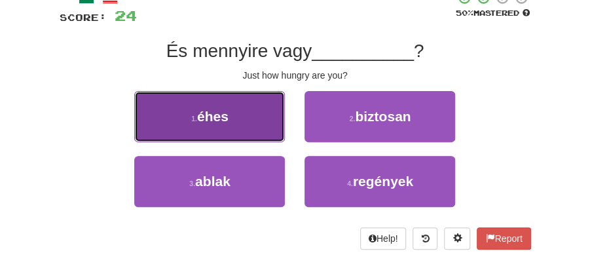
click at [233, 123] on button "1 . éhes" at bounding box center [209, 116] width 151 height 51
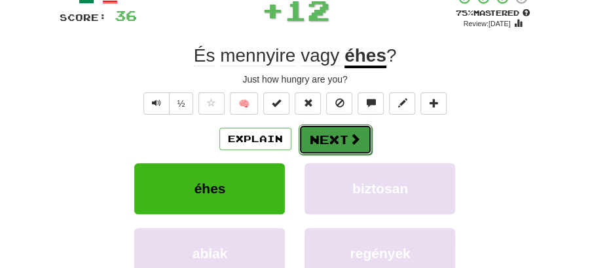
click at [334, 140] on button "Next" at bounding box center [335, 140] width 73 height 30
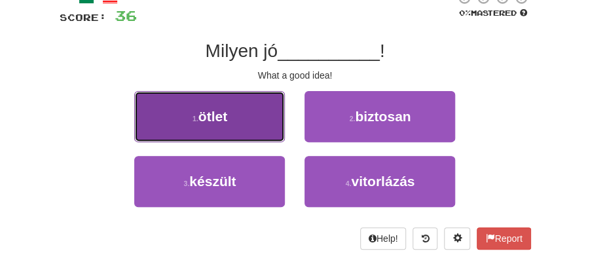
drag, startPoint x: 259, startPoint y: 128, endPoint x: 267, endPoint y: 130, distance: 8.1
click at [267, 130] on button "1 . ötlet" at bounding box center [209, 116] width 151 height 51
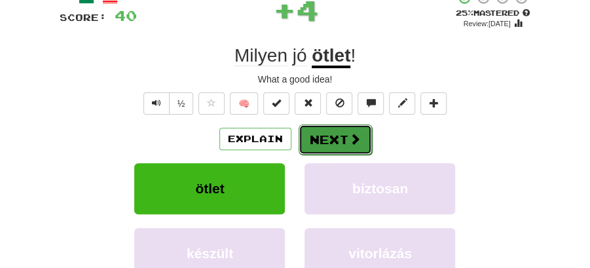
click at [337, 136] on button "Next" at bounding box center [335, 140] width 73 height 30
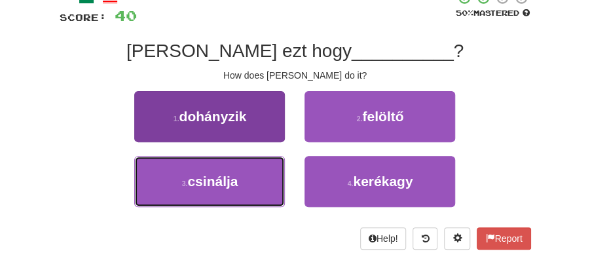
drag, startPoint x: 240, startPoint y: 185, endPoint x: 256, endPoint y: 176, distance: 18.2
click at [249, 180] on button "3 . csinálja" at bounding box center [209, 181] width 151 height 51
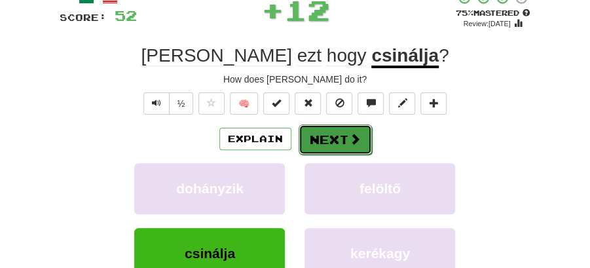
click at [336, 143] on button "Next" at bounding box center [335, 140] width 73 height 30
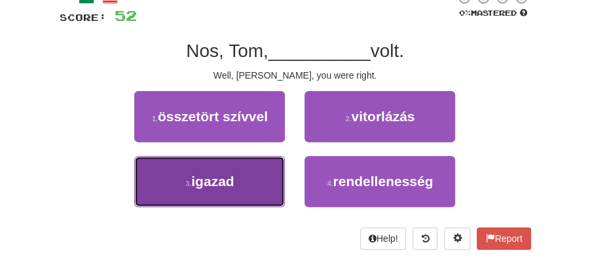
click at [221, 168] on button "3 . igazad" at bounding box center [209, 181] width 151 height 51
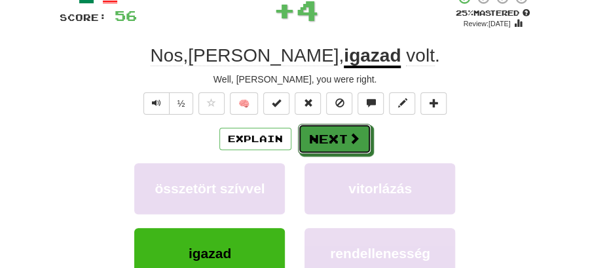
click at [307, 144] on button "Next" at bounding box center [334, 139] width 73 height 30
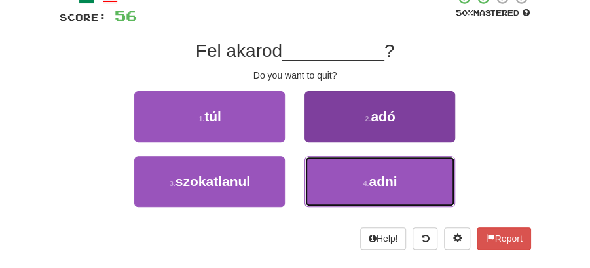
click at [371, 194] on button "4 . adni" at bounding box center [380, 181] width 151 height 51
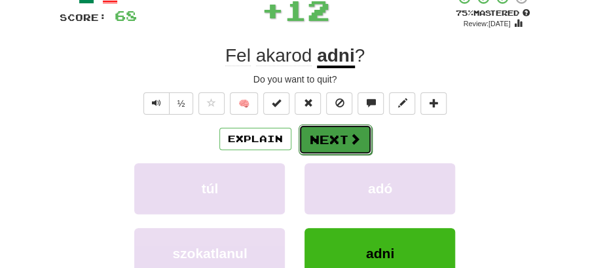
click at [345, 151] on button "Next" at bounding box center [335, 140] width 73 height 30
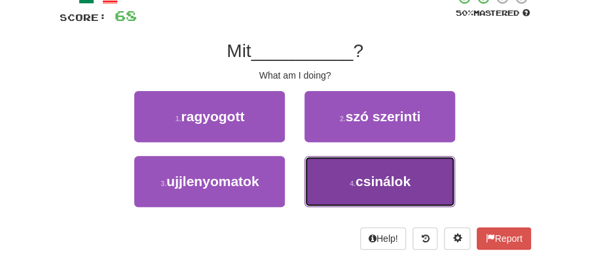
click at [372, 183] on span "csinálok" at bounding box center [383, 181] width 55 height 15
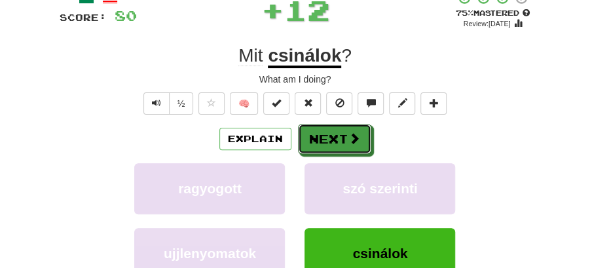
click at [346, 133] on button "Next" at bounding box center [334, 139] width 73 height 30
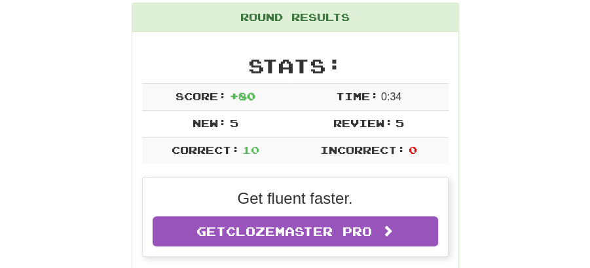
scroll to position [145, 0]
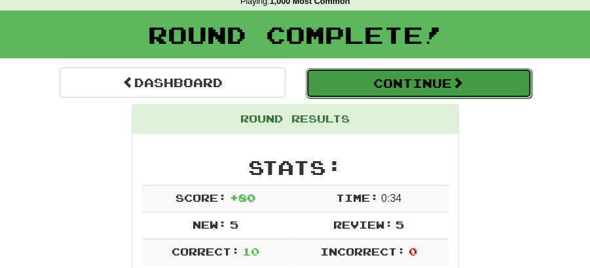
click at [380, 74] on button "Continue" at bounding box center [419, 83] width 226 height 30
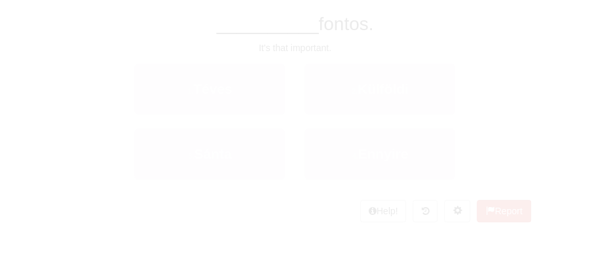
scroll to position [58, 0]
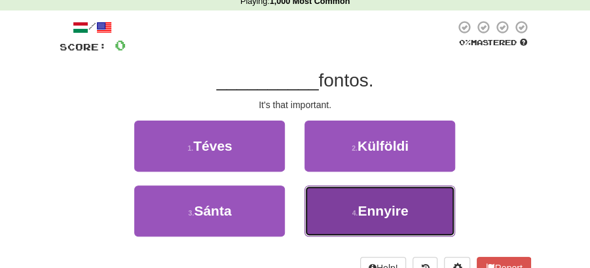
click at [364, 214] on span "Ennyire" at bounding box center [383, 210] width 50 height 15
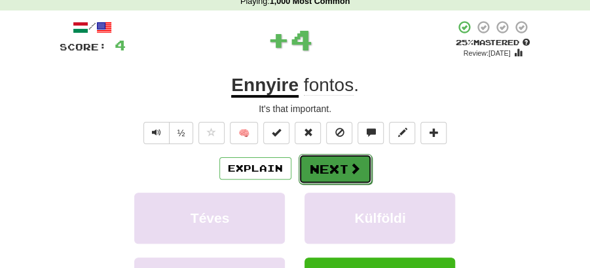
click at [340, 170] on button "Next" at bounding box center [335, 169] width 73 height 30
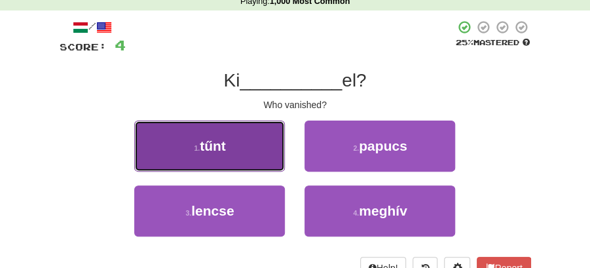
click at [258, 159] on button "1 . tűnt" at bounding box center [209, 146] width 151 height 51
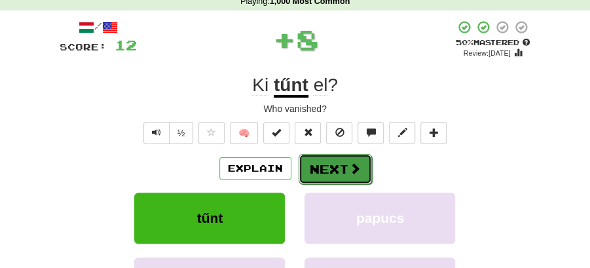
click at [356, 168] on span at bounding box center [355, 169] width 12 height 12
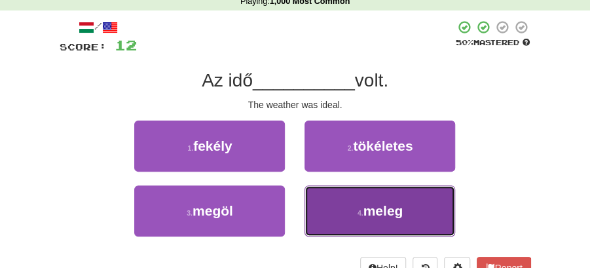
drag, startPoint x: 372, startPoint y: 199, endPoint x: 366, endPoint y: 189, distance: 11.8
click at [372, 199] on button "4 . meleg" at bounding box center [380, 210] width 151 height 51
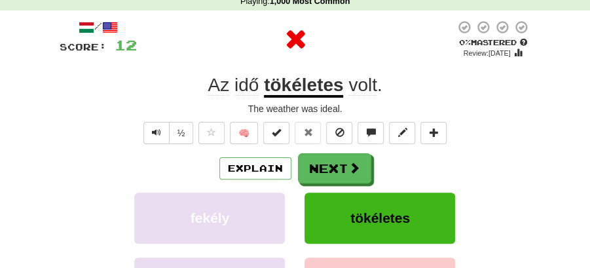
click at [324, 166] on button "Next" at bounding box center [334, 168] width 73 height 30
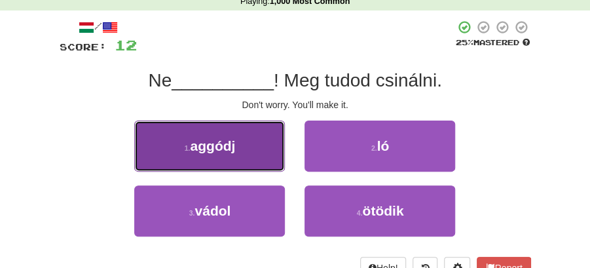
drag, startPoint x: 226, startPoint y: 154, endPoint x: 235, endPoint y: 154, distance: 8.5
click at [235, 154] on button "1 . aggódj" at bounding box center [209, 146] width 151 height 51
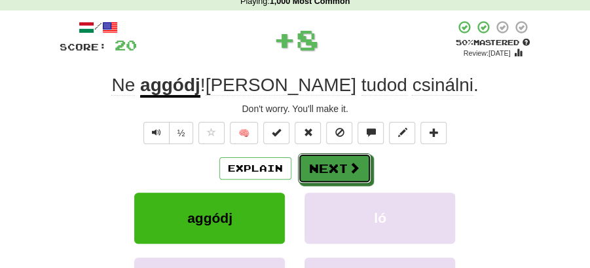
click at [325, 157] on button "Next" at bounding box center [334, 168] width 73 height 30
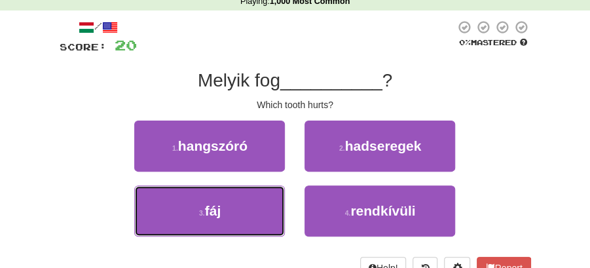
drag, startPoint x: 256, startPoint y: 212, endPoint x: 333, endPoint y: 183, distance: 82.3
click at [256, 212] on button "3 . fáj" at bounding box center [209, 210] width 151 height 51
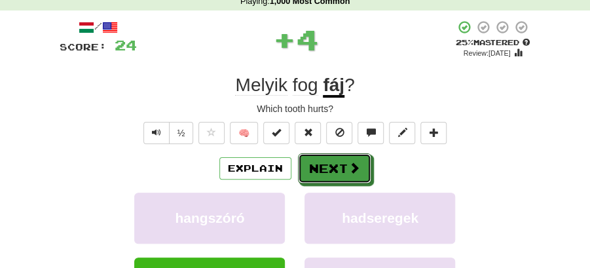
click at [337, 181] on button "Next" at bounding box center [334, 168] width 73 height 30
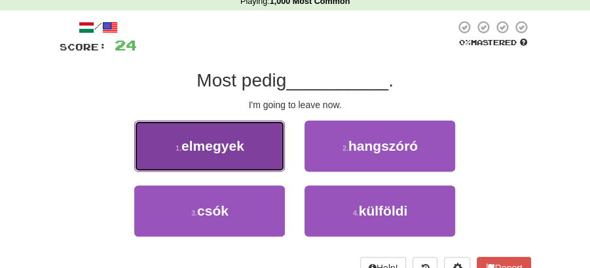
click at [246, 160] on button "1 . elmegyek" at bounding box center [209, 146] width 151 height 51
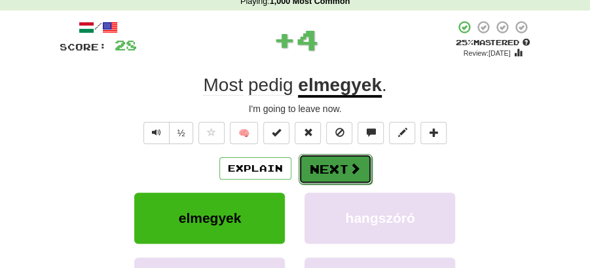
click at [328, 161] on button "Next" at bounding box center [335, 169] width 73 height 30
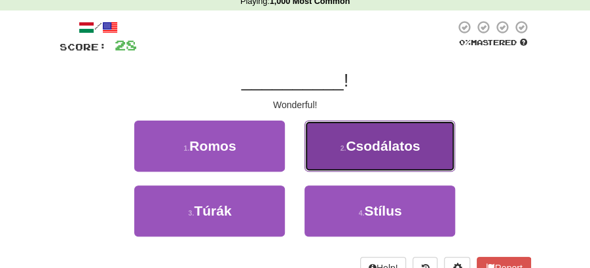
click at [374, 151] on span "Csodálatos" at bounding box center [383, 145] width 74 height 15
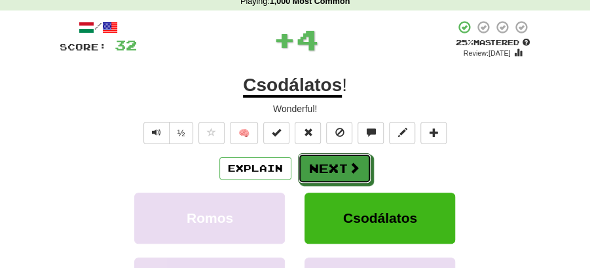
click at [321, 162] on button "Next" at bounding box center [334, 168] width 73 height 30
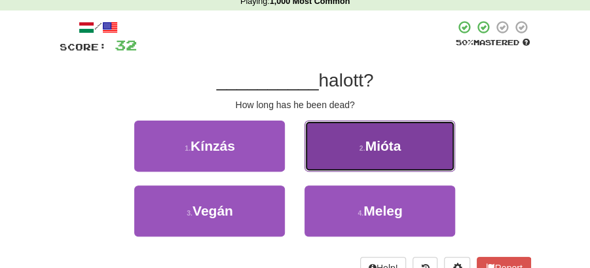
click at [378, 149] on span "Mióta" at bounding box center [383, 145] width 36 height 15
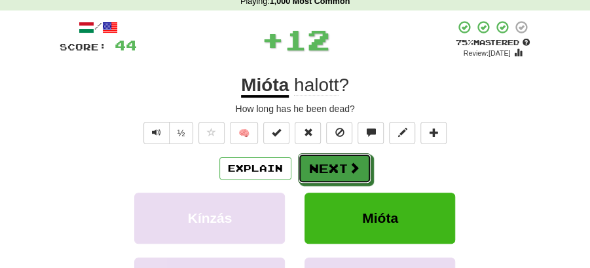
click at [362, 159] on button "Next" at bounding box center [334, 168] width 73 height 30
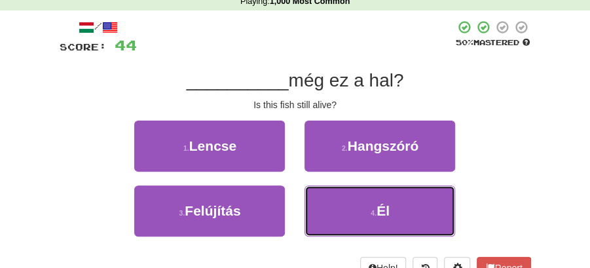
drag, startPoint x: 397, startPoint y: 208, endPoint x: 372, endPoint y: 186, distance: 33.4
click at [396, 208] on button "4 . Él" at bounding box center [380, 210] width 151 height 51
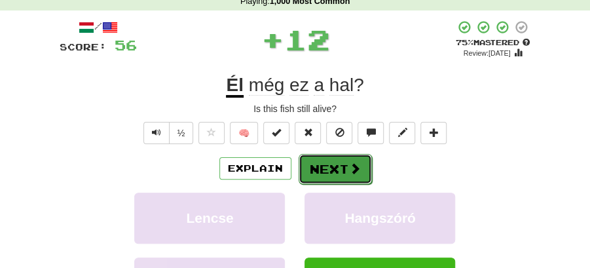
click at [342, 161] on button "Next" at bounding box center [335, 169] width 73 height 30
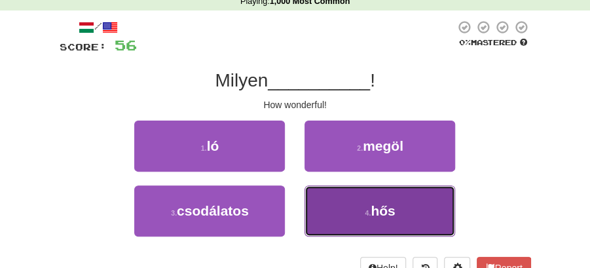
drag, startPoint x: 372, startPoint y: 212, endPoint x: 353, endPoint y: 187, distance: 31.3
click at [371, 212] on button "4 . hős" at bounding box center [380, 210] width 151 height 51
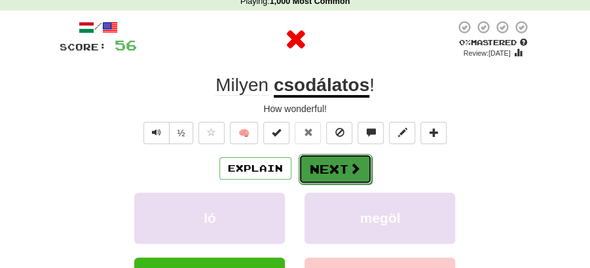
click at [335, 164] on button "Next" at bounding box center [335, 169] width 73 height 30
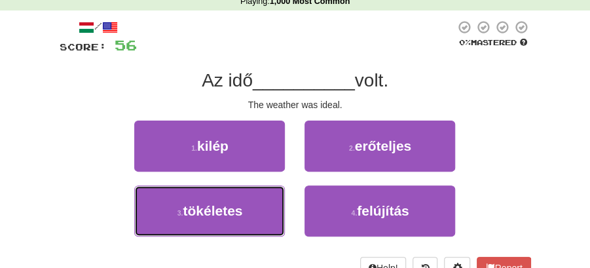
drag, startPoint x: 216, startPoint y: 201, endPoint x: 341, endPoint y: 150, distance: 134.6
click at [220, 198] on button "3 . tökéletes" at bounding box center [209, 210] width 151 height 51
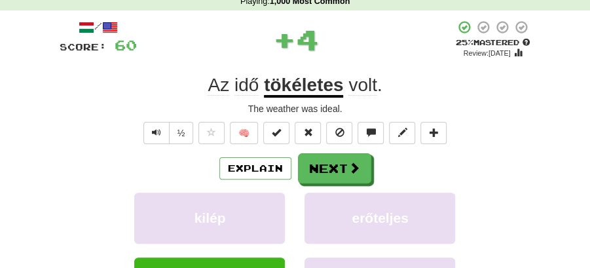
click at [341, 150] on div "/ Score: 60 + 4 25 % Mastered Review: 2025-09-15 Az idő tökéletes volt . The we…" at bounding box center [296, 206] width 472 height 373
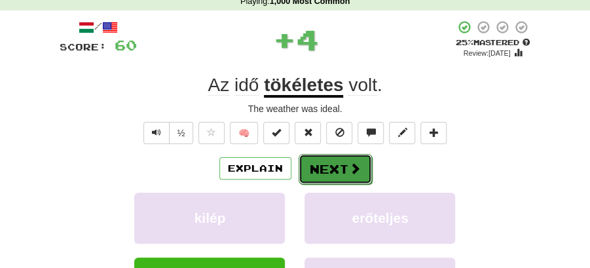
click at [330, 166] on button "Next" at bounding box center [335, 169] width 73 height 30
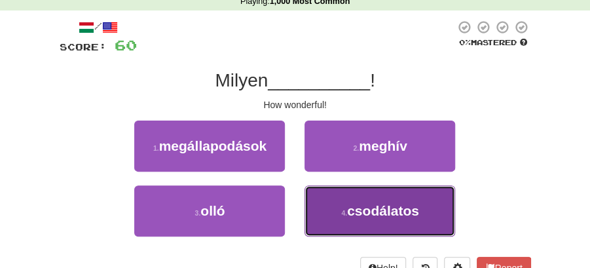
drag, startPoint x: 351, startPoint y: 214, endPoint x: 339, endPoint y: 186, distance: 29.9
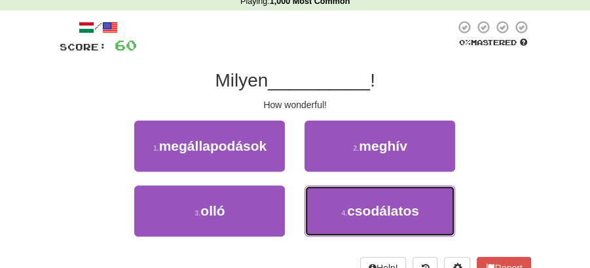
click at [350, 208] on span "csodálatos" at bounding box center [383, 210] width 72 height 15
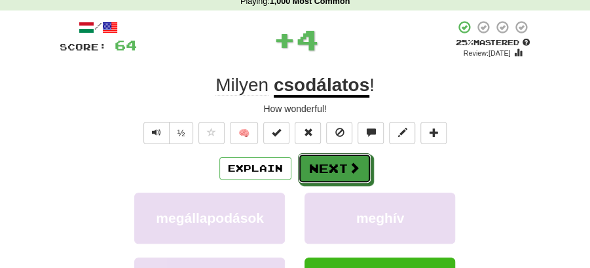
click at [322, 158] on button "Next" at bounding box center [334, 168] width 73 height 30
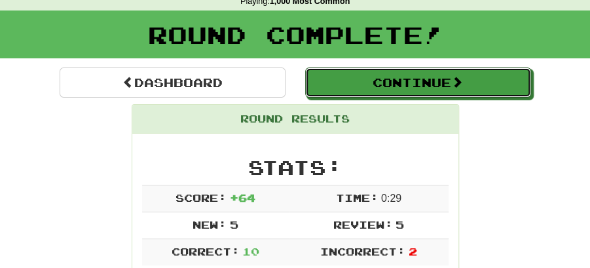
drag, startPoint x: 425, startPoint y: 87, endPoint x: 389, endPoint y: 94, distance: 36.1
click at [421, 87] on button "Continue" at bounding box center [418, 82] width 226 height 30
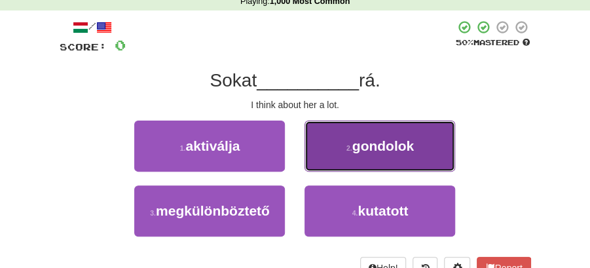
click at [372, 159] on button "2 . gondolok" at bounding box center [380, 146] width 151 height 51
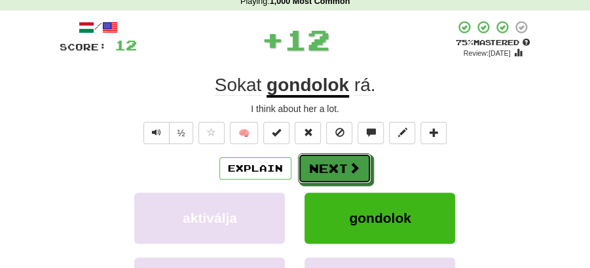
click at [346, 163] on button "Next" at bounding box center [334, 168] width 73 height 30
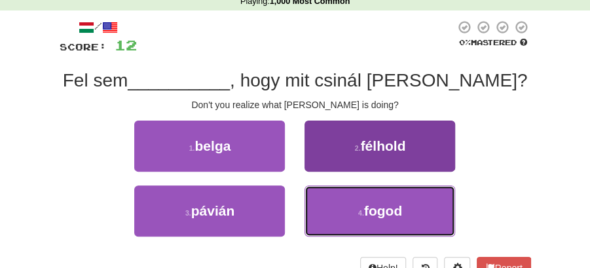
click at [353, 211] on button "4 . fogod" at bounding box center [380, 210] width 151 height 51
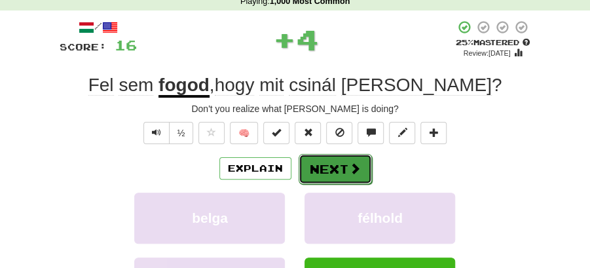
click at [334, 166] on button "Next" at bounding box center [335, 169] width 73 height 30
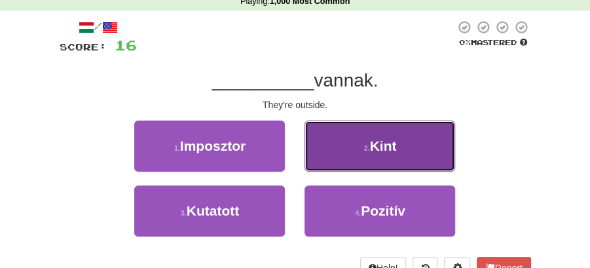
click at [371, 140] on span "Kint" at bounding box center [383, 145] width 27 height 15
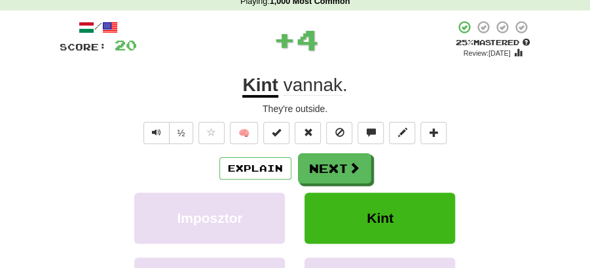
click at [332, 165] on button "Next" at bounding box center [334, 168] width 73 height 30
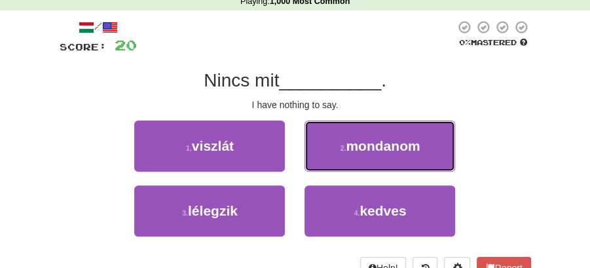
drag, startPoint x: 340, startPoint y: 145, endPoint x: 339, endPoint y: 152, distance: 6.6
click at [341, 150] on small "2 ." at bounding box center [343, 148] width 6 height 8
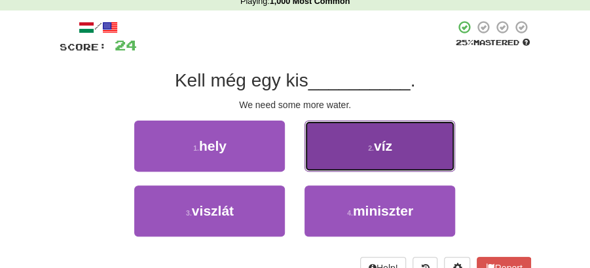
click at [364, 149] on button "2 . víz" at bounding box center [380, 146] width 151 height 51
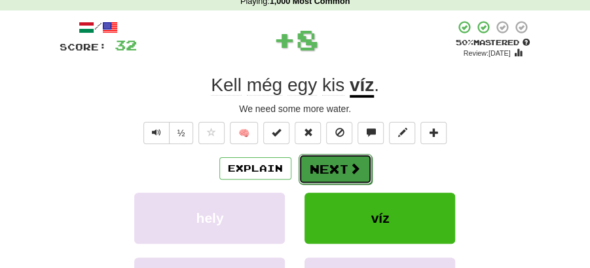
click at [349, 160] on button "Next" at bounding box center [335, 169] width 73 height 30
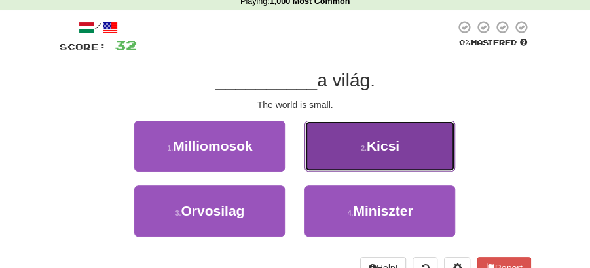
click at [362, 151] on small "2 ." at bounding box center [364, 148] width 6 height 8
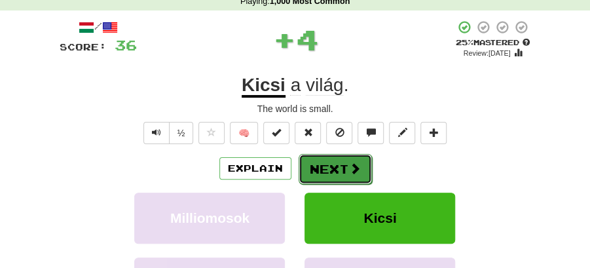
drag, startPoint x: 358, startPoint y: 152, endPoint x: 337, endPoint y: 160, distance: 22.4
click at [337, 160] on button "Next" at bounding box center [335, 169] width 73 height 30
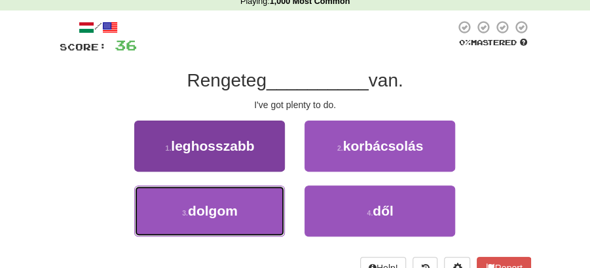
drag, startPoint x: 253, startPoint y: 208, endPoint x: 277, endPoint y: 193, distance: 28.0
click at [263, 201] on button "3 . dolgom" at bounding box center [209, 210] width 151 height 51
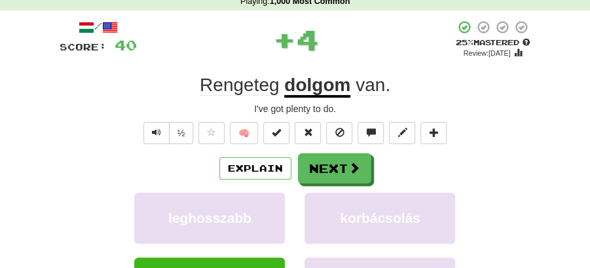
click at [360, 148] on div "/ Score: 40 + 4 25 % Mastered Review: 2025-09-15 Rengeteg dolgom van . I've got…" at bounding box center [296, 206] width 472 height 373
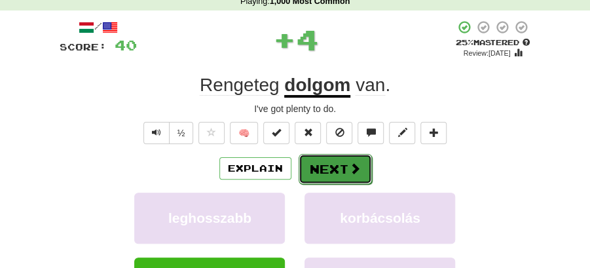
click at [324, 165] on button "Next" at bounding box center [335, 169] width 73 height 30
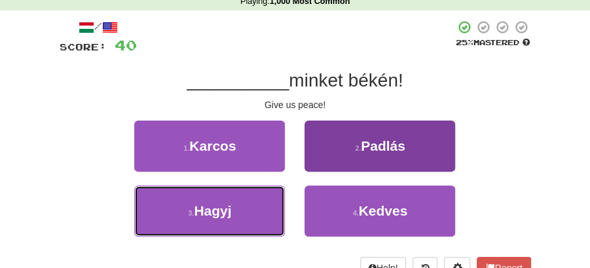
drag, startPoint x: 282, startPoint y: 211, endPoint x: 358, endPoint y: 163, distance: 90.2
click at [288, 206] on div "3 . Hagyj" at bounding box center [210, 217] width 170 height 65
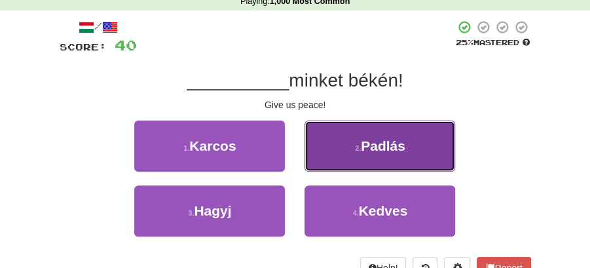
click at [360, 157] on button "2 . Padlás" at bounding box center [380, 146] width 151 height 51
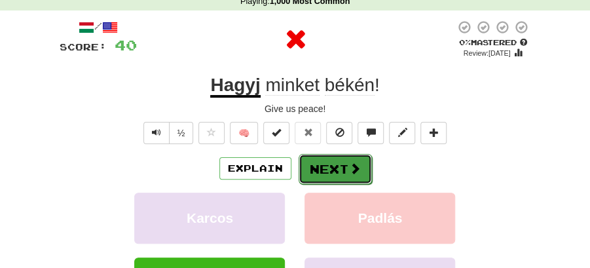
click at [321, 172] on button "Next" at bounding box center [335, 169] width 73 height 30
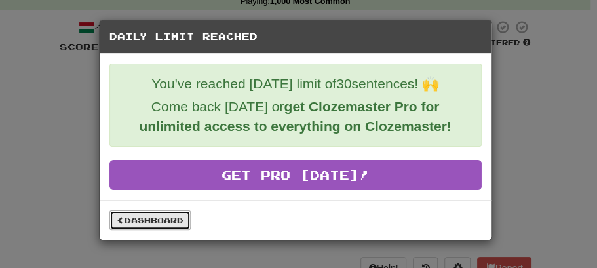
click at [183, 220] on link "Dashboard" at bounding box center [149, 220] width 81 height 20
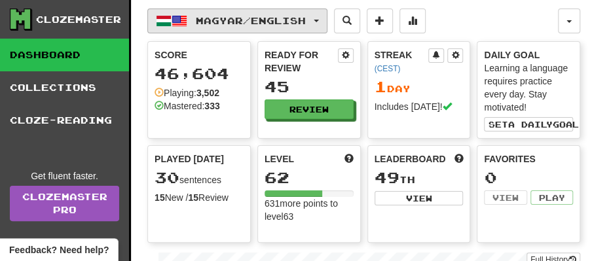
click at [328, 22] on button "Magyar / English" at bounding box center [237, 21] width 180 height 25
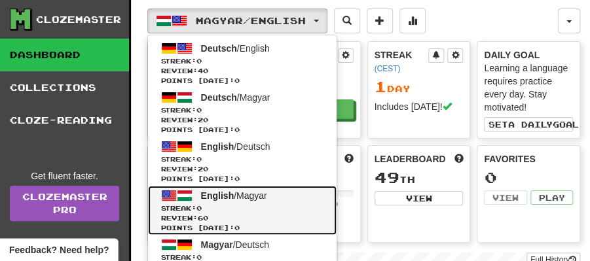
click at [275, 197] on link "English / Magyar Streak: 0 Review: 60 Points today: 0" at bounding box center [242, 210] width 189 height 49
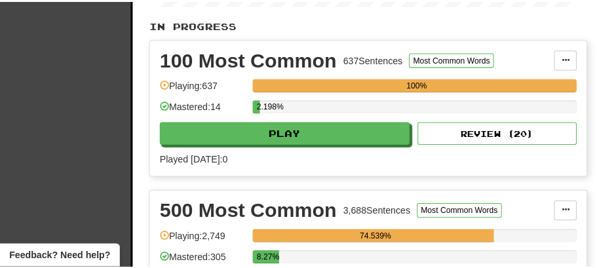
scroll to position [436, 0]
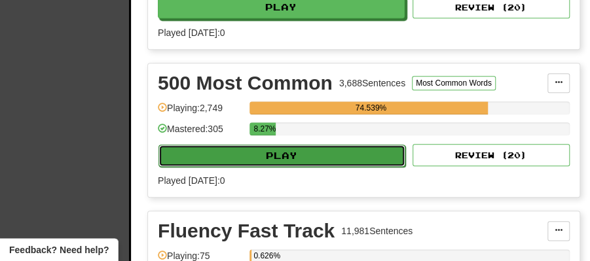
click at [290, 149] on button "Play" at bounding box center [282, 156] width 247 height 22
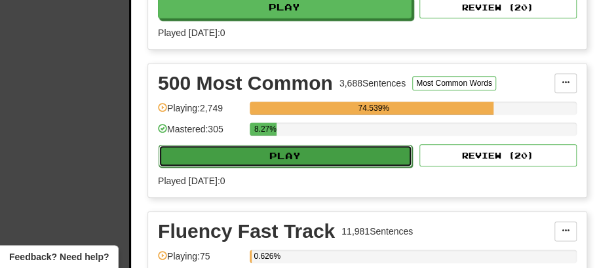
select select "**"
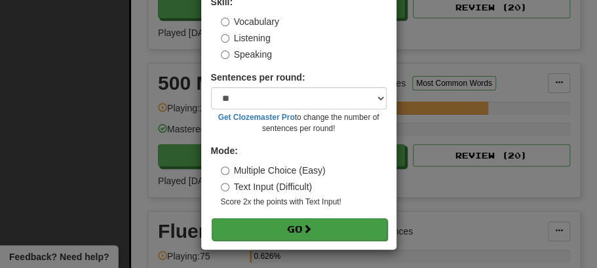
scroll to position [89, 0]
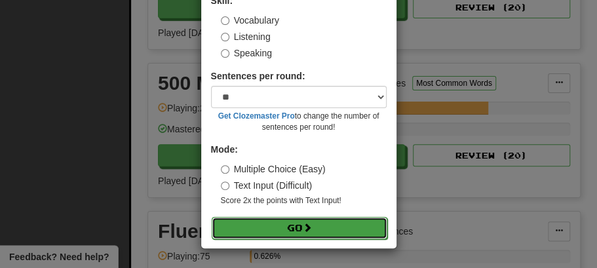
click at [311, 229] on span at bounding box center [307, 227] width 9 height 9
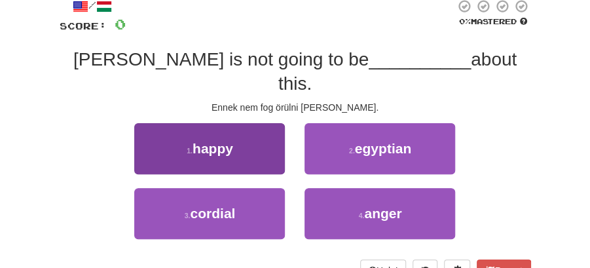
scroll to position [87, 0]
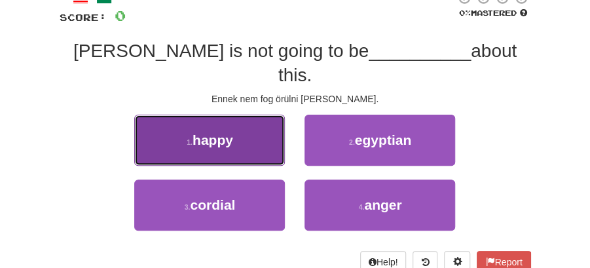
click at [252, 134] on button "1 . happy" at bounding box center [209, 140] width 151 height 51
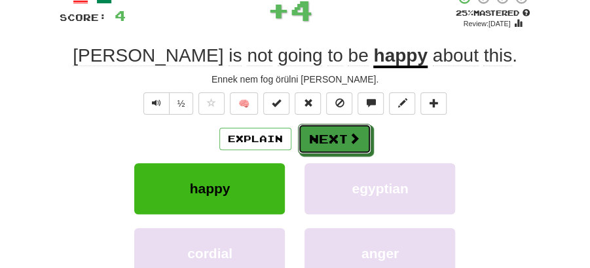
click at [333, 135] on button "Next" at bounding box center [334, 139] width 73 height 30
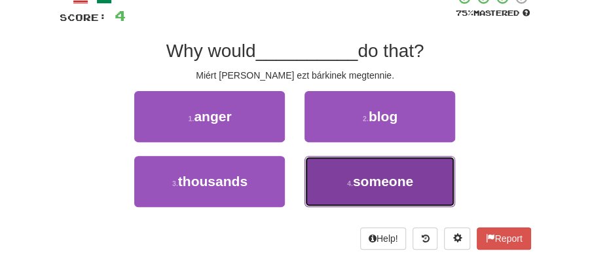
click at [353, 176] on button "4 . someone" at bounding box center [380, 181] width 151 height 51
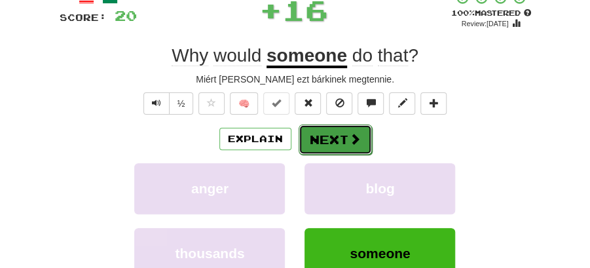
click at [336, 136] on button "Next" at bounding box center [335, 140] width 73 height 30
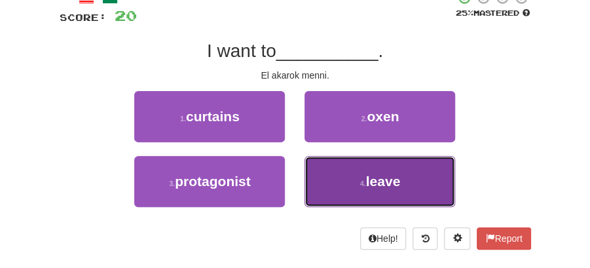
click at [368, 184] on span "leave" at bounding box center [383, 181] width 35 height 15
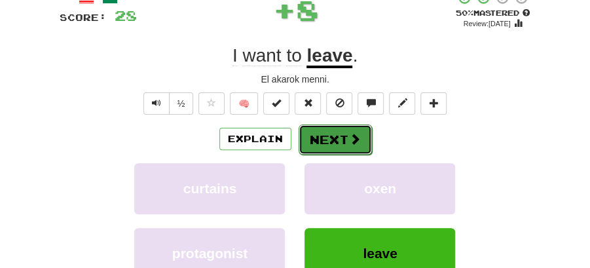
click at [342, 142] on button "Next" at bounding box center [335, 140] width 73 height 30
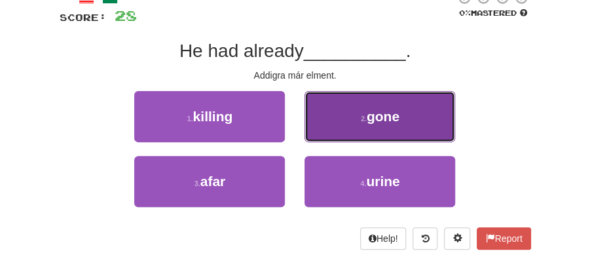
click at [345, 130] on button "2 . gone" at bounding box center [380, 116] width 151 height 51
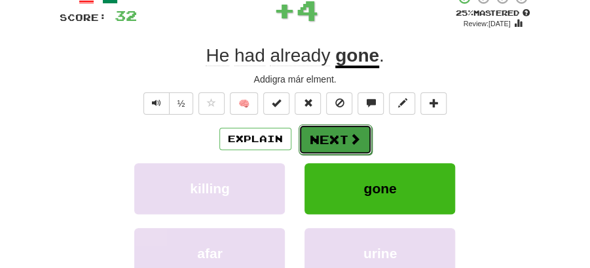
click at [317, 147] on button "Next" at bounding box center [335, 140] width 73 height 30
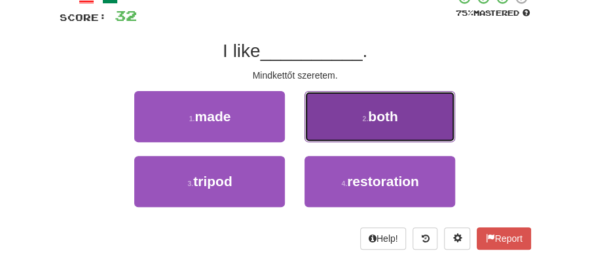
drag, startPoint x: 372, startPoint y: 111, endPoint x: 358, endPoint y: 123, distance: 18.2
click at [372, 113] on span "both" at bounding box center [382, 116] width 29 height 15
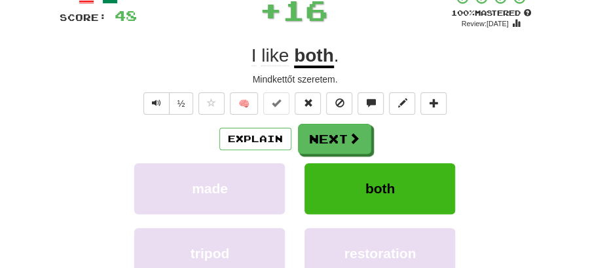
click at [338, 132] on button "Next" at bounding box center [334, 139] width 73 height 30
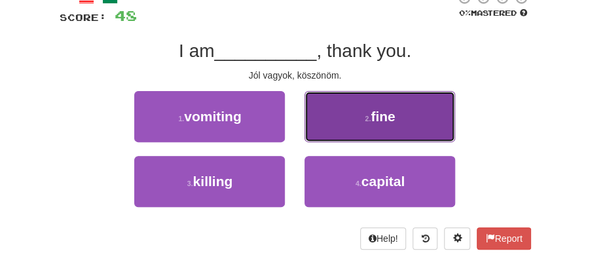
drag, startPoint x: 351, startPoint y: 116, endPoint x: 345, endPoint y: 122, distance: 8.8
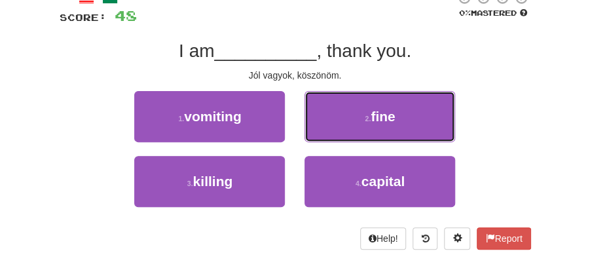
click at [351, 117] on button "2 . fine" at bounding box center [380, 116] width 151 height 51
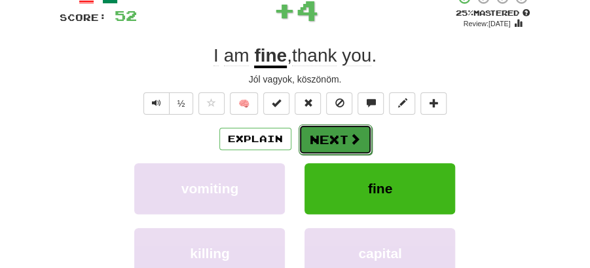
click at [329, 130] on button "Next" at bounding box center [335, 140] width 73 height 30
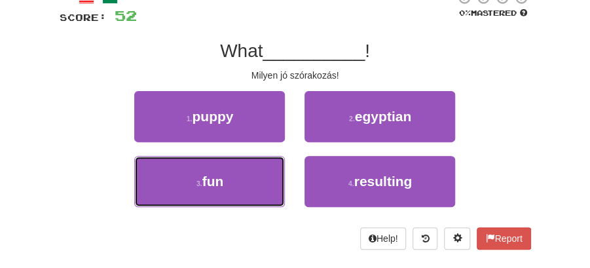
drag, startPoint x: 271, startPoint y: 180, endPoint x: 311, endPoint y: 155, distance: 47.1
click at [274, 178] on button "3 . fun" at bounding box center [209, 181] width 151 height 51
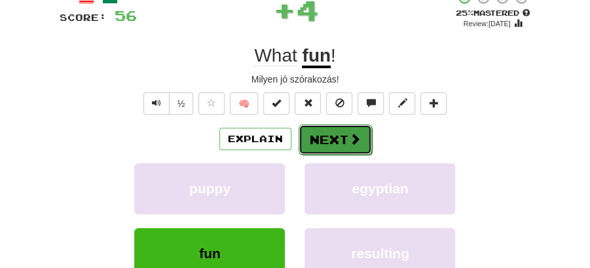
click at [332, 135] on button "Next" at bounding box center [335, 140] width 73 height 30
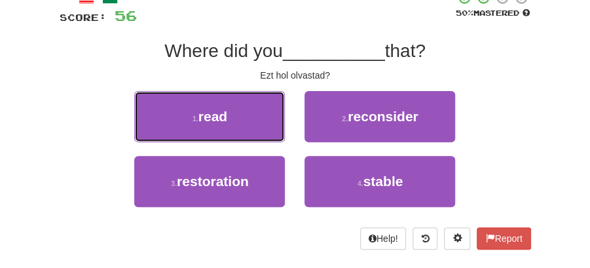
drag, startPoint x: 237, startPoint y: 116, endPoint x: 316, endPoint y: 122, distance: 78.9
click at [244, 115] on button "1 . read" at bounding box center [209, 116] width 151 height 51
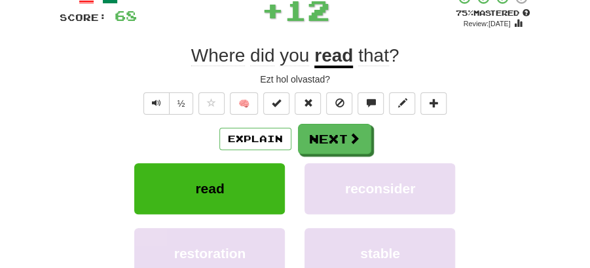
click at [353, 128] on button "Next" at bounding box center [334, 139] width 73 height 30
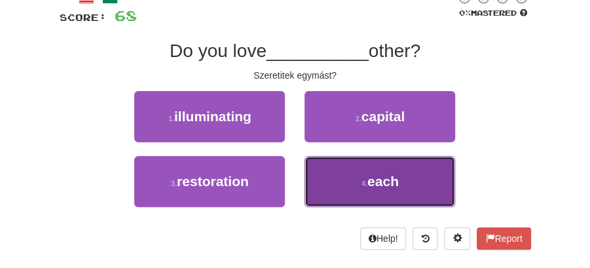
click at [353, 189] on button "4 . each" at bounding box center [380, 181] width 151 height 51
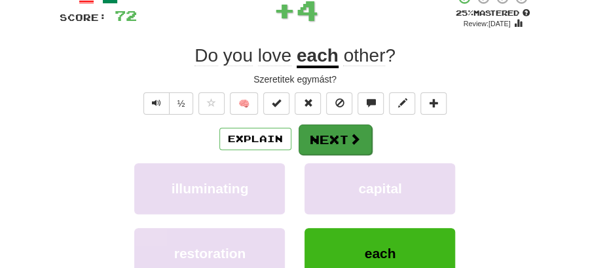
click at [343, 124] on div "Explain Next" at bounding box center [296, 139] width 472 height 30
click at [335, 148] on button "Next" at bounding box center [335, 140] width 73 height 30
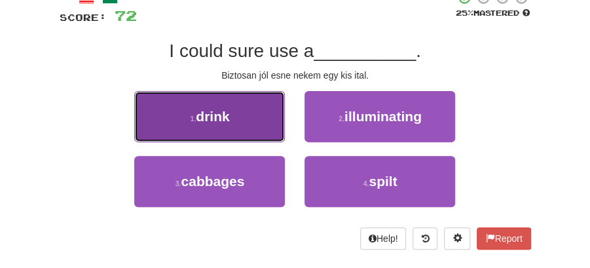
click at [253, 121] on button "1 . drink" at bounding box center [209, 116] width 151 height 51
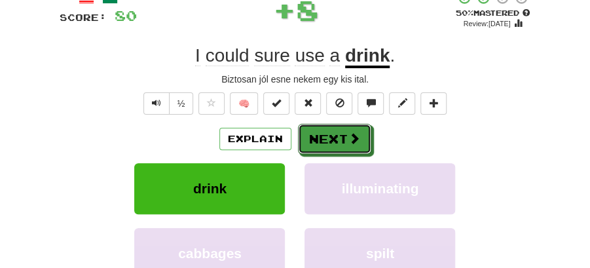
click at [354, 135] on span at bounding box center [355, 138] width 12 height 12
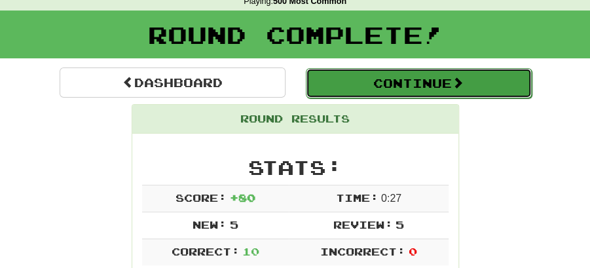
click at [374, 92] on button "Continue" at bounding box center [419, 83] width 226 height 30
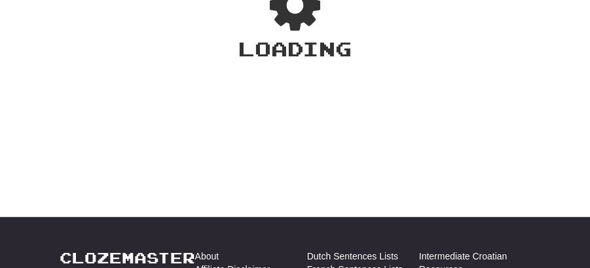
scroll to position [58, 0]
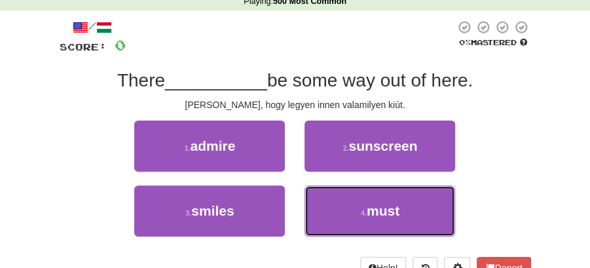
drag, startPoint x: 362, startPoint y: 213, endPoint x: 350, endPoint y: 187, distance: 28.4
click at [363, 213] on small "4 ." at bounding box center [364, 213] width 6 height 8
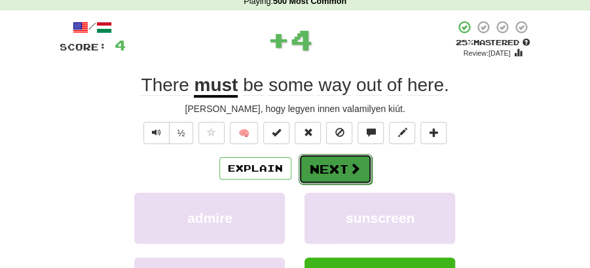
click at [338, 168] on button "Next" at bounding box center [335, 169] width 73 height 30
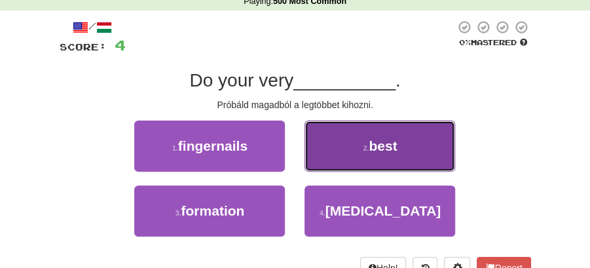
click at [412, 153] on button "2 . best" at bounding box center [380, 146] width 151 height 51
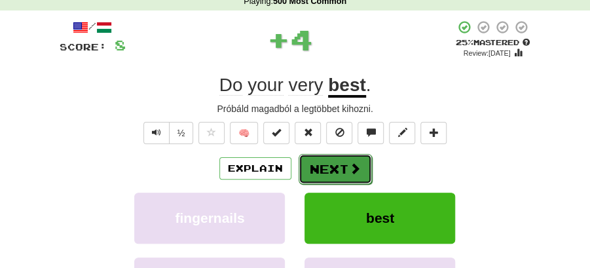
click at [341, 166] on button "Next" at bounding box center [335, 169] width 73 height 30
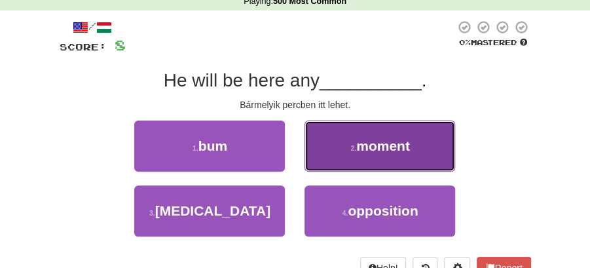
click at [387, 144] on span "moment" at bounding box center [383, 145] width 54 height 15
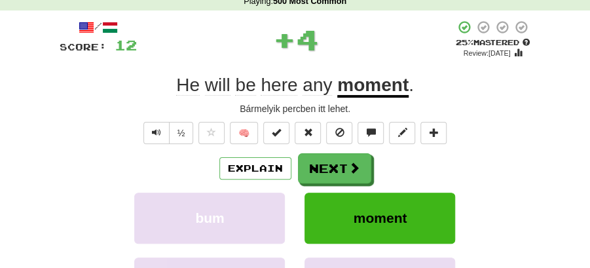
click at [343, 164] on button "Next" at bounding box center [334, 168] width 73 height 30
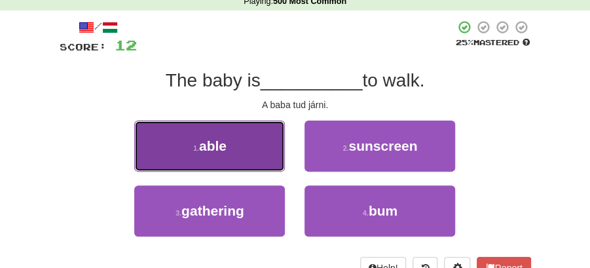
drag, startPoint x: 229, startPoint y: 161, endPoint x: 246, endPoint y: 161, distance: 17.0
click at [246, 161] on button "1 . able" at bounding box center [209, 146] width 151 height 51
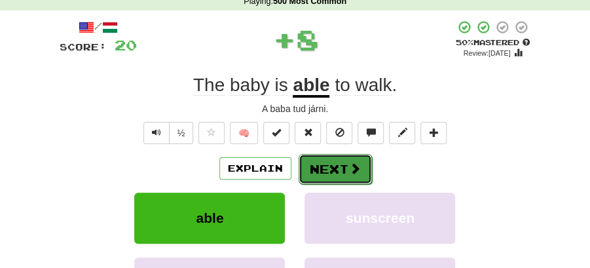
click at [320, 164] on button "Next" at bounding box center [335, 169] width 73 height 30
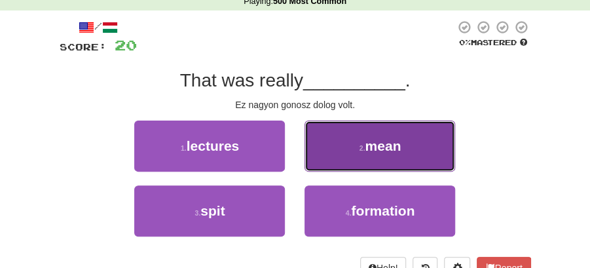
click at [354, 162] on button "2 . mean" at bounding box center [380, 146] width 151 height 51
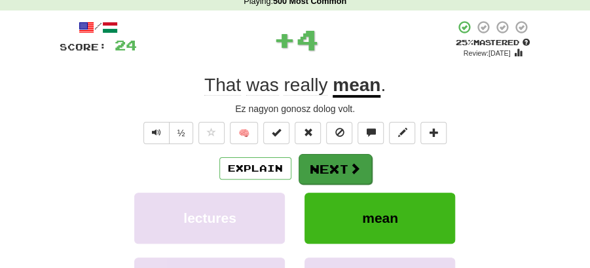
click at [330, 173] on button "Next" at bounding box center [335, 169] width 73 height 30
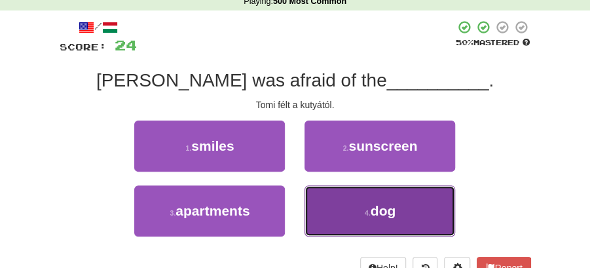
drag, startPoint x: 358, startPoint y: 195, endPoint x: 341, endPoint y: 151, distance: 47.1
click at [358, 194] on button "4 . dog" at bounding box center [380, 210] width 151 height 51
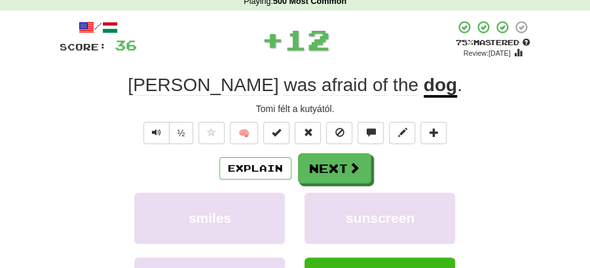
click at [341, 151] on div "/ Score: 36 + 12 75 % Mastered Review: 2025-10-14 Tom was afraid of the dog . T…" at bounding box center [296, 206] width 472 height 373
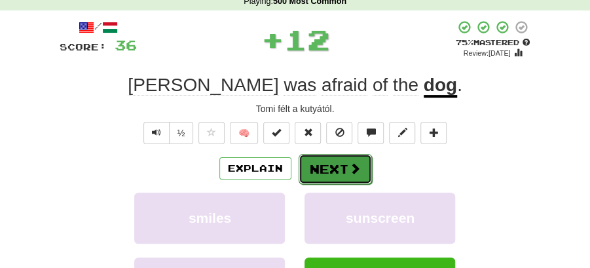
click at [336, 164] on button "Next" at bounding box center [335, 169] width 73 height 30
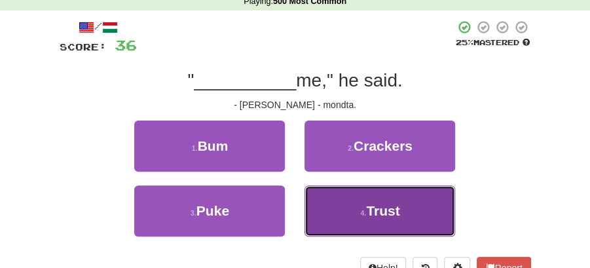
click at [397, 215] on span "Trust" at bounding box center [382, 210] width 33 height 15
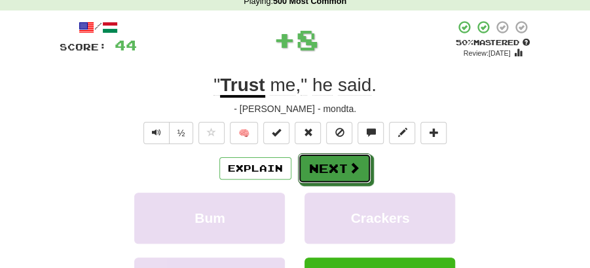
click at [359, 181] on button "Next" at bounding box center [334, 168] width 73 height 30
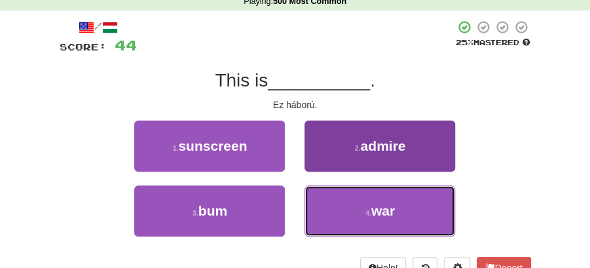
drag, startPoint x: 362, startPoint y: 207, endPoint x: 354, endPoint y: 192, distance: 17.0
click at [362, 206] on button "4 . war" at bounding box center [380, 210] width 151 height 51
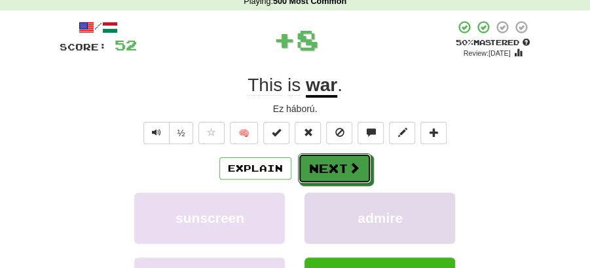
click at [332, 169] on button "Next" at bounding box center [334, 168] width 73 height 30
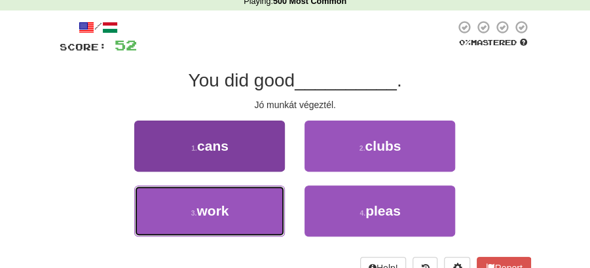
drag, startPoint x: 246, startPoint y: 213, endPoint x: 265, endPoint y: 197, distance: 24.6
click at [250, 210] on button "3 . work" at bounding box center [209, 210] width 151 height 51
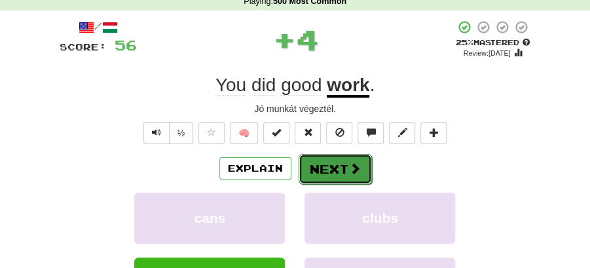
click at [320, 157] on button "Next" at bounding box center [335, 169] width 73 height 30
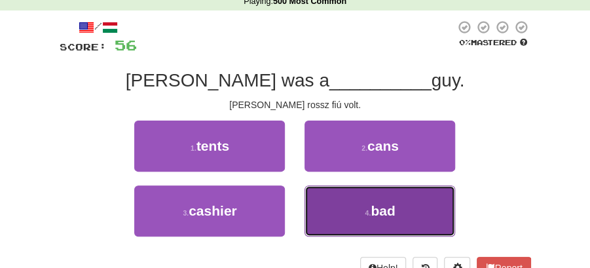
click at [405, 216] on button "4 . bad" at bounding box center [380, 210] width 151 height 51
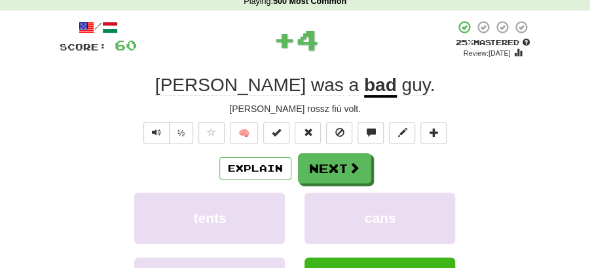
click at [362, 183] on div "Explain Next tents cans cashier bad Learn more: tents cans cashier bad" at bounding box center [296, 247] width 472 height 189
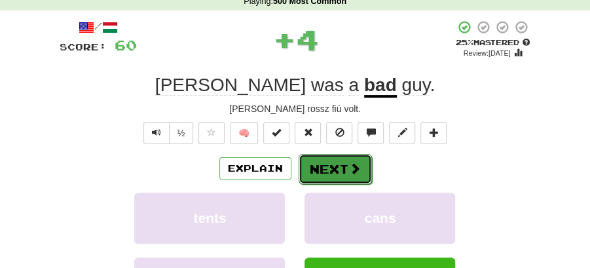
click at [333, 167] on button "Next" at bounding box center [335, 169] width 73 height 30
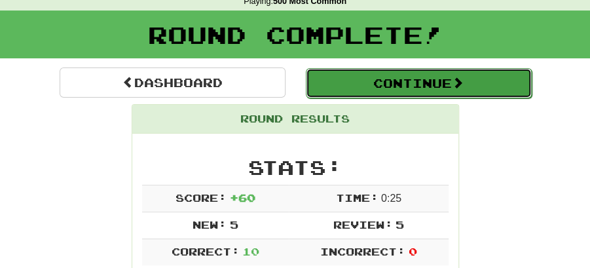
click at [381, 81] on button "Continue" at bounding box center [419, 83] width 226 height 30
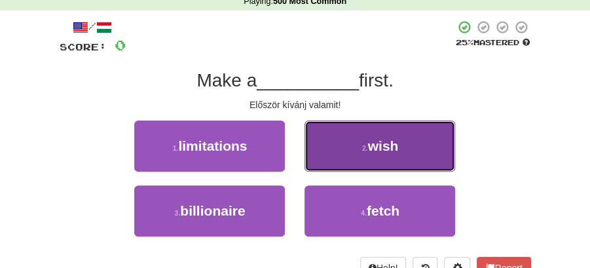
click at [349, 148] on button "2 . wish" at bounding box center [380, 146] width 151 height 51
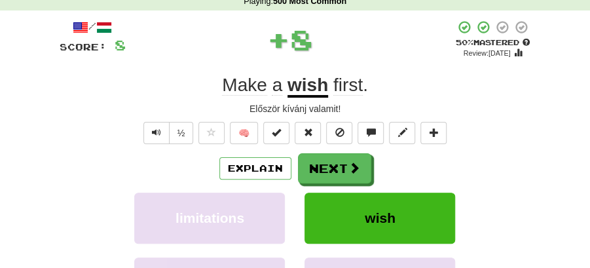
click at [332, 156] on button "Next" at bounding box center [334, 168] width 73 height 30
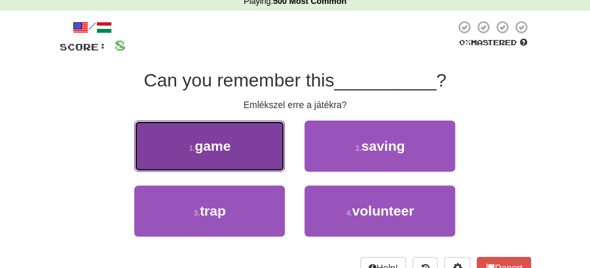
drag, startPoint x: 230, startPoint y: 154, endPoint x: 242, endPoint y: 156, distance: 12.6
click at [242, 156] on button "1 . game" at bounding box center [209, 146] width 151 height 51
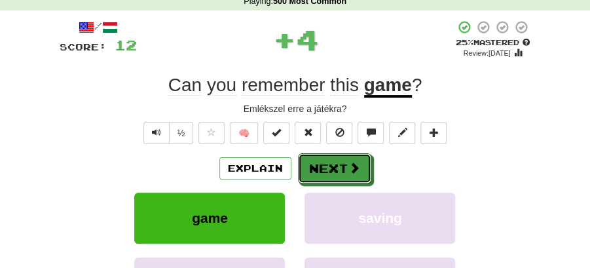
click at [363, 171] on button "Next" at bounding box center [334, 168] width 73 height 30
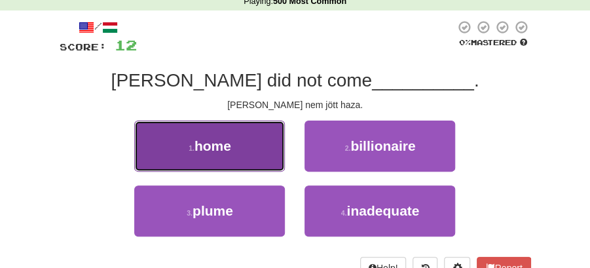
click at [267, 160] on button "1 . home" at bounding box center [209, 146] width 151 height 51
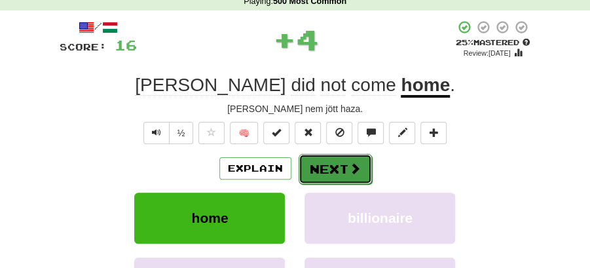
click at [339, 172] on button "Next" at bounding box center [335, 169] width 73 height 30
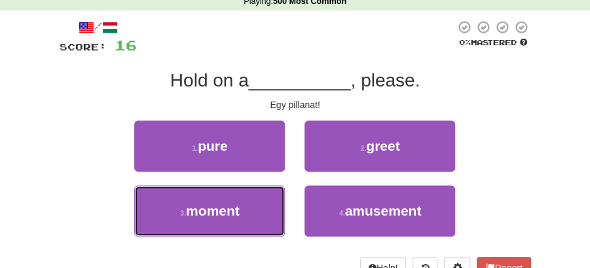
drag, startPoint x: 271, startPoint y: 207, endPoint x: 294, endPoint y: 190, distance: 28.0
click at [271, 208] on button "3 . moment" at bounding box center [209, 210] width 151 height 51
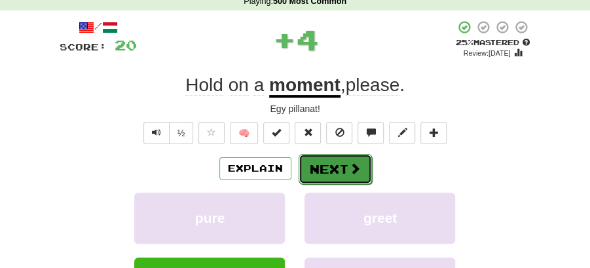
click at [326, 168] on button "Next" at bounding box center [335, 169] width 73 height 30
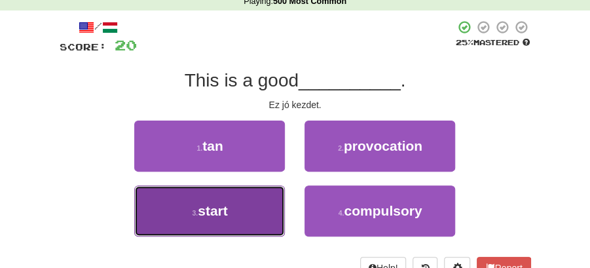
drag, startPoint x: 248, startPoint y: 202, endPoint x: 277, endPoint y: 184, distance: 34.2
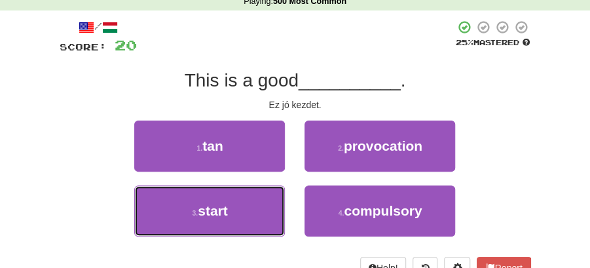
click at [253, 201] on button "3 . start" at bounding box center [209, 210] width 151 height 51
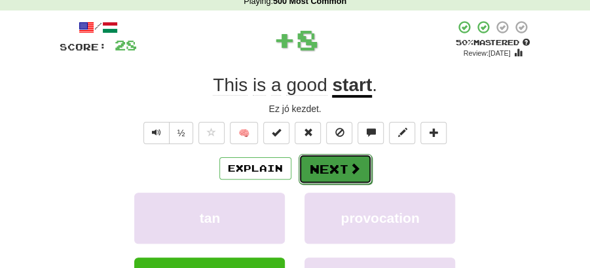
click at [311, 159] on button "Next" at bounding box center [335, 169] width 73 height 30
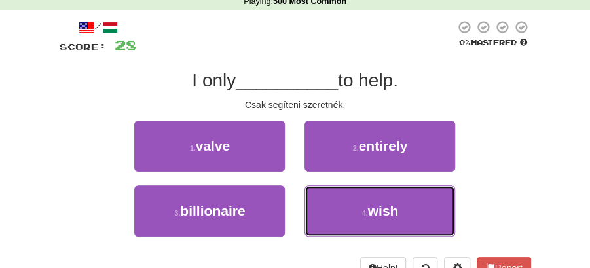
drag, startPoint x: 368, startPoint y: 218, endPoint x: 354, endPoint y: 183, distance: 37.4
click at [368, 214] on button "4 . wish" at bounding box center [380, 210] width 151 height 51
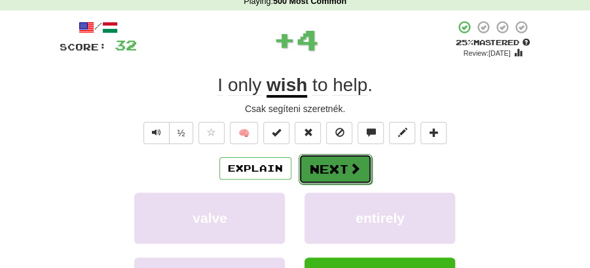
click at [339, 164] on button "Next" at bounding box center [335, 169] width 73 height 30
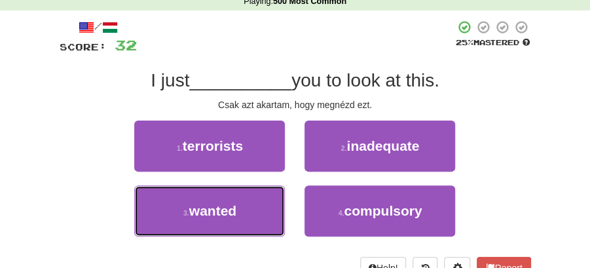
drag, startPoint x: 261, startPoint y: 219, endPoint x: 299, endPoint y: 190, distance: 47.2
click at [262, 219] on button "3 . wanted" at bounding box center [209, 210] width 151 height 51
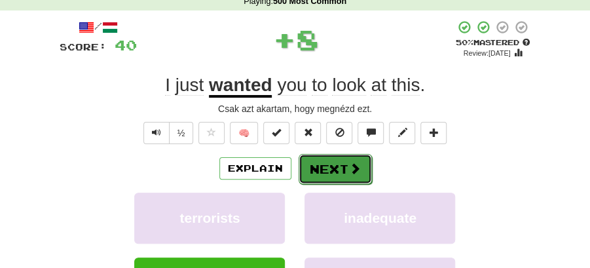
click at [315, 168] on button "Next" at bounding box center [335, 169] width 73 height 30
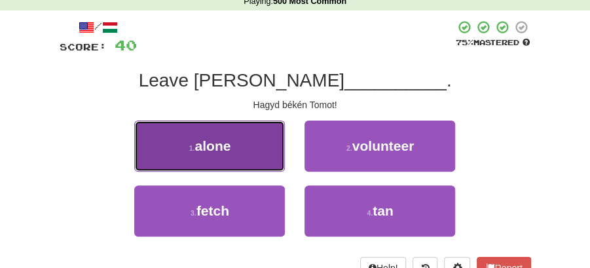
drag, startPoint x: 196, startPoint y: 148, endPoint x: 220, endPoint y: 149, distance: 24.3
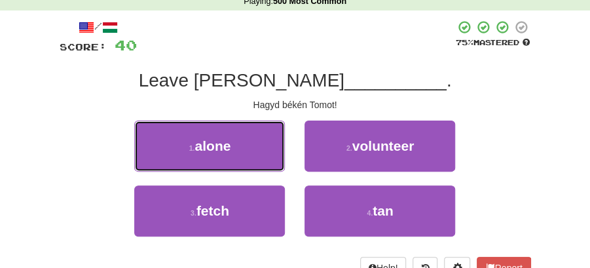
click at [201, 148] on span "alone" at bounding box center [213, 145] width 36 height 15
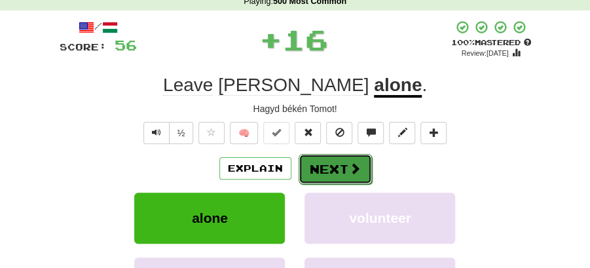
click at [300, 156] on button "Next" at bounding box center [335, 169] width 73 height 30
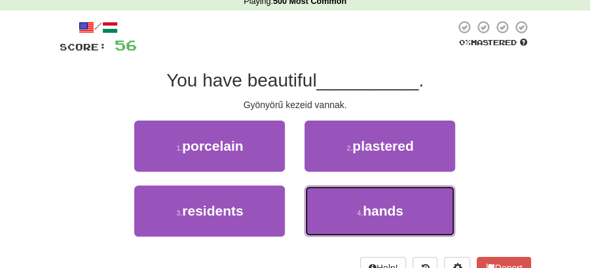
drag, startPoint x: 402, startPoint y: 216, endPoint x: 383, endPoint y: 190, distance: 32.0
click at [401, 215] on span "hands" at bounding box center [383, 210] width 41 height 15
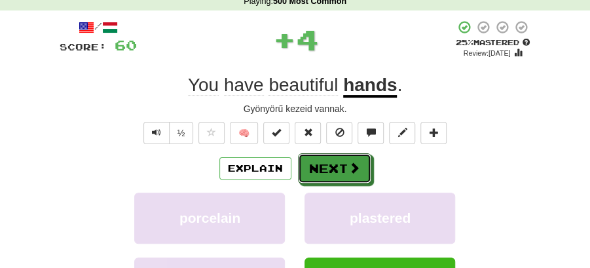
click at [361, 171] on button "Next" at bounding box center [334, 168] width 73 height 30
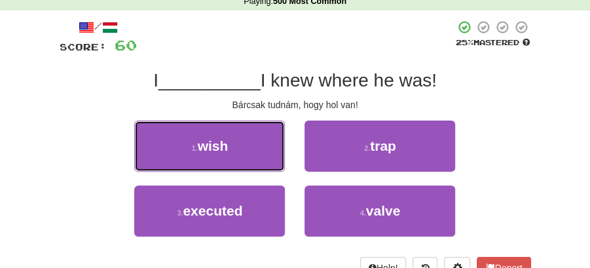
drag, startPoint x: 240, startPoint y: 147, endPoint x: 293, endPoint y: 150, distance: 52.5
click at [242, 148] on button "1 . wish" at bounding box center [209, 146] width 151 height 51
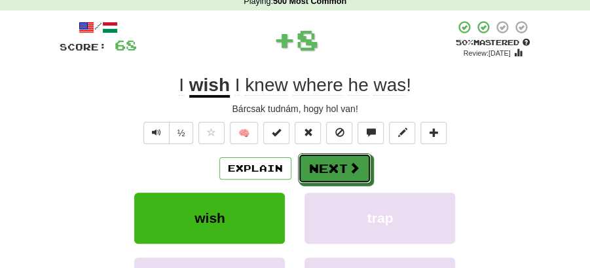
click at [321, 163] on button "Next" at bounding box center [334, 168] width 73 height 30
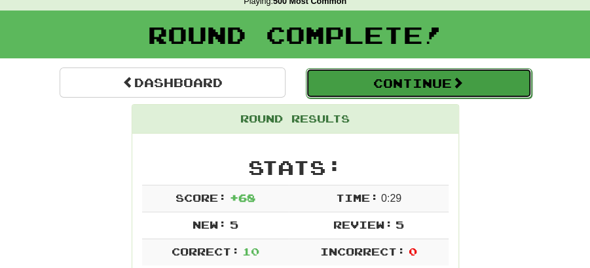
click at [384, 80] on button "Continue" at bounding box center [419, 83] width 226 height 30
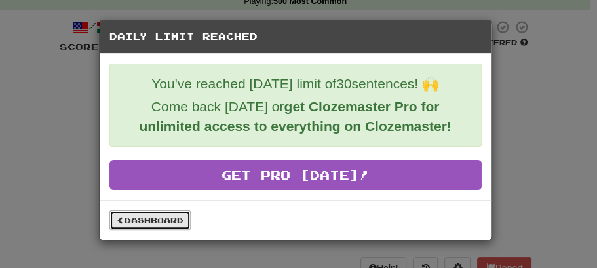
click at [173, 218] on link "Dashboard" at bounding box center [149, 220] width 81 height 20
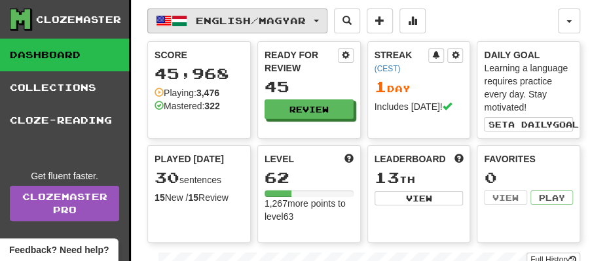
click at [328, 22] on button "English / Magyar" at bounding box center [237, 21] width 180 height 25
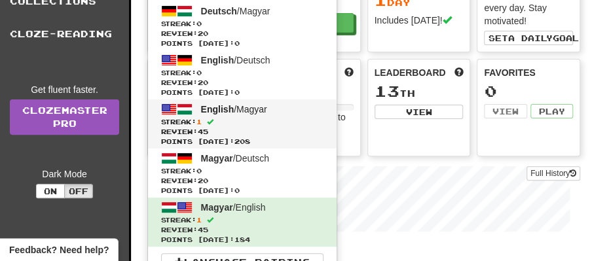
scroll to position [87, 0]
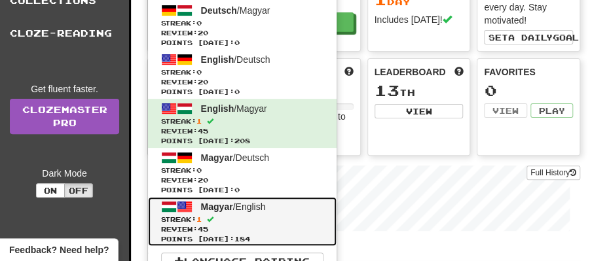
click at [227, 206] on span "Magyar" at bounding box center [217, 207] width 32 height 10
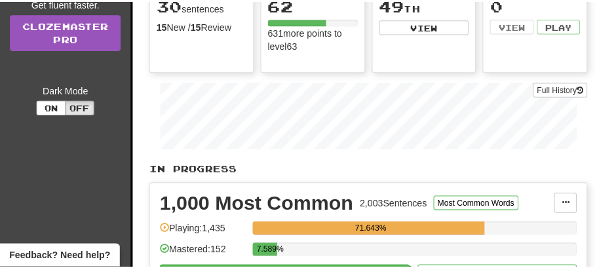
scroll to position [218, 0]
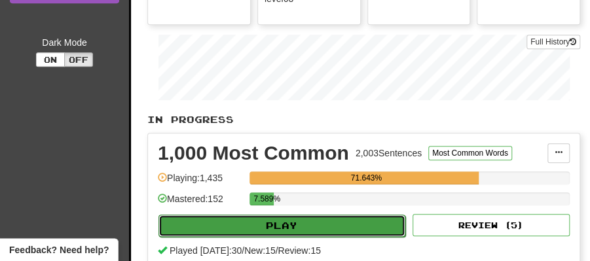
click at [304, 225] on button "Play" at bounding box center [282, 226] width 247 height 22
select select "**"
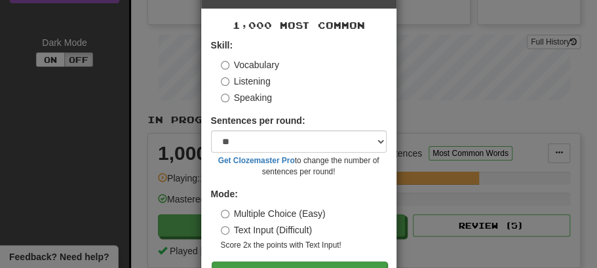
scroll to position [87, 0]
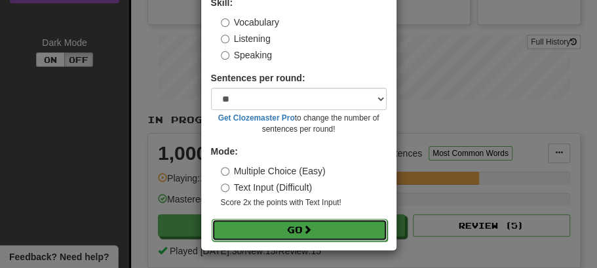
click at [299, 229] on button "Go" at bounding box center [300, 230] width 176 height 22
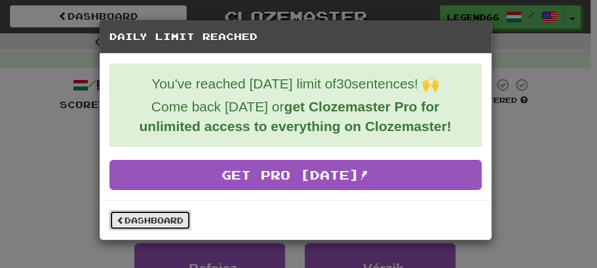
click at [125, 215] on link "Dashboard" at bounding box center [149, 220] width 81 height 20
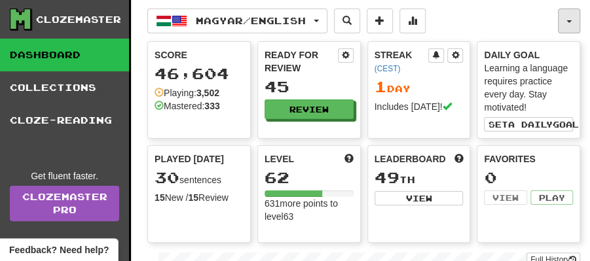
click at [567, 26] on button "button" at bounding box center [569, 21] width 22 height 25
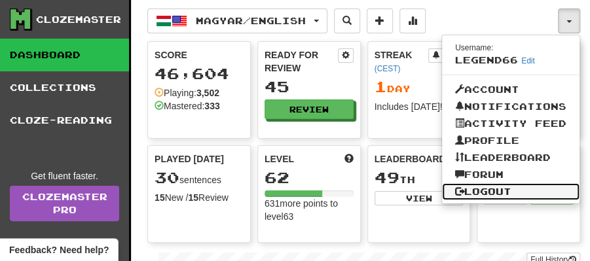
click at [509, 194] on link "Logout" at bounding box center [511, 191] width 138 height 17
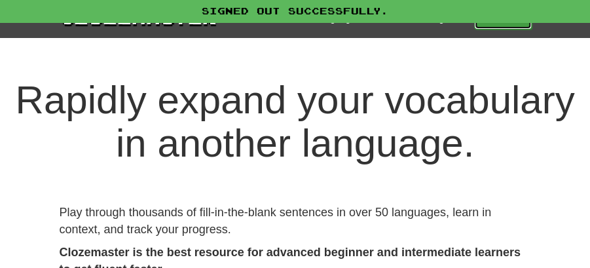
click at [512, 22] on link "Play" at bounding box center [503, 18] width 58 height 22
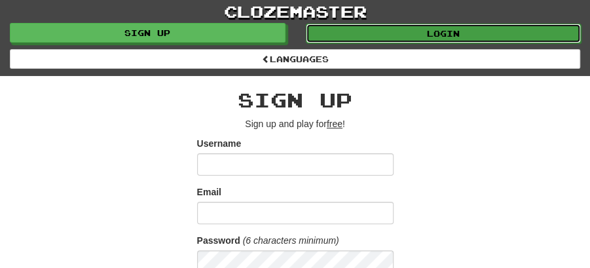
click at [410, 31] on link "Login" at bounding box center [444, 34] width 276 height 20
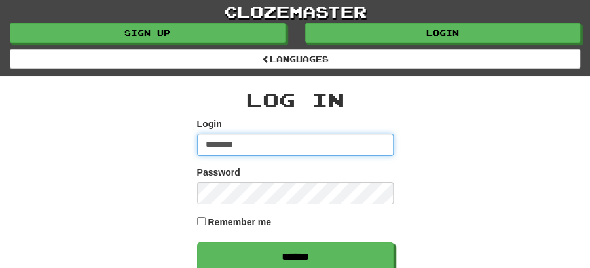
type input "******"
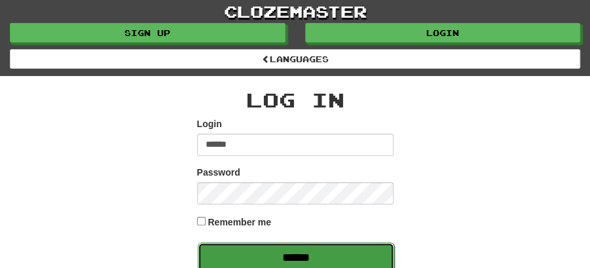
click at [295, 259] on input "******" at bounding box center [296, 257] width 197 height 30
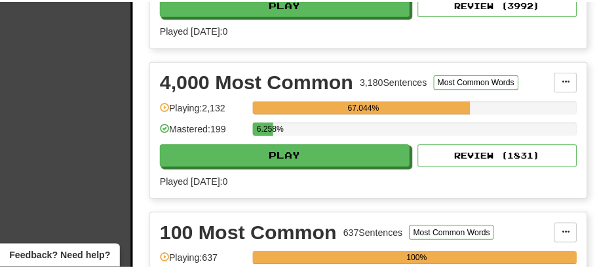
scroll to position [480, 0]
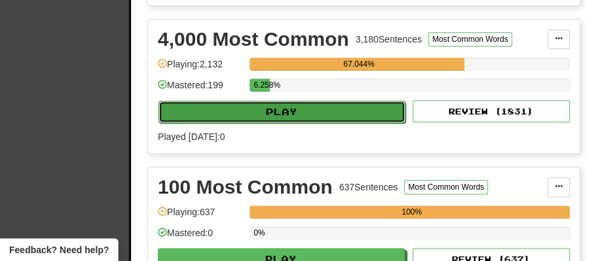
click at [291, 109] on button "Play" at bounding box center [282, 112] width 247 height 22
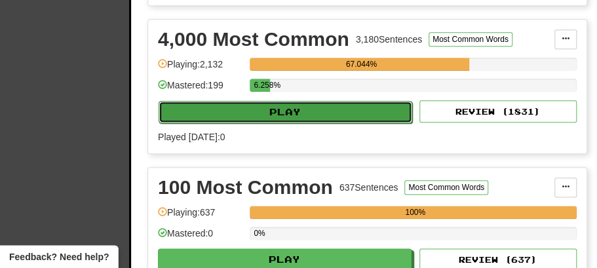
select select "**"
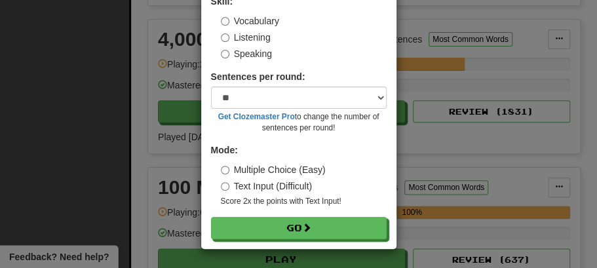
scroll to position [89, 0]
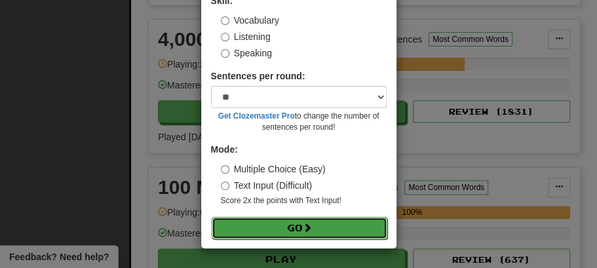
click at [305, 227] on span at bounding box center [307, 227] width 9 height 9
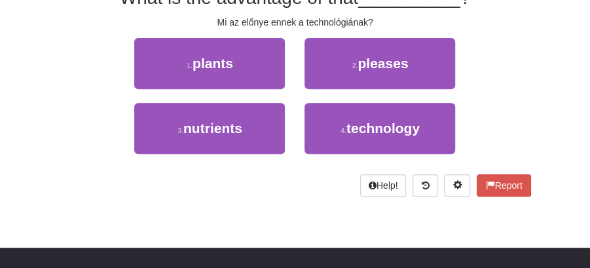
scroll to position [98, 0]
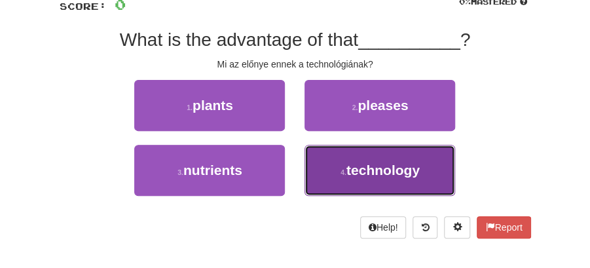
click at [372, 177] on button "4 . technology" at bounding box center [380, 170] width 151 height 51
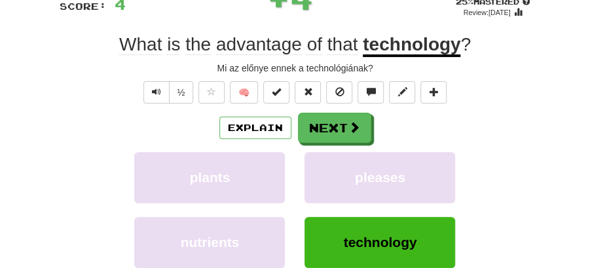
click at [350, 147] on div "Explain Next plants pleases nutrients technology Learn more: plants pleases nut…" at bounding box center [296, 207] width 472 height 189
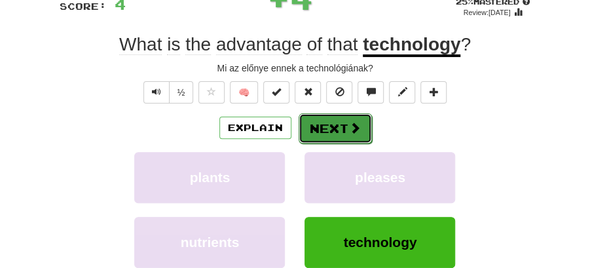
click at [330, 123] on button "Next" at bounding box center [335, 128] width 73 height 30
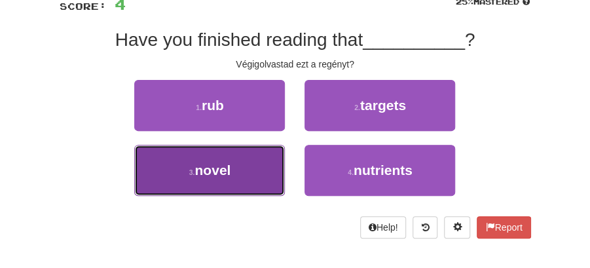
drag, startPoint x: 220, startPoint y: 170, endPoint x: 289, endPoint y: 144, distance: 74.2
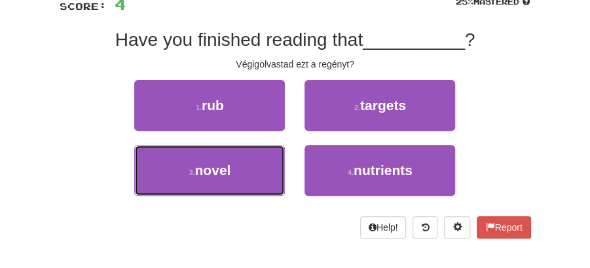
click at [221, 169] on span "novel" at bounding box center [213, 170] width 36 height 15
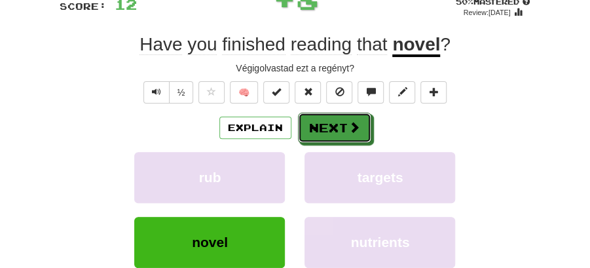
click at [347, 119] on button "Next" at bounding box center [334, 128] width 73 height 30
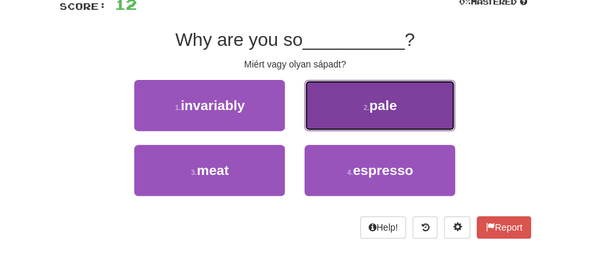
click at [357, 115] on button "2 . pale" at bounding box center [380, 105] width 151 height 51
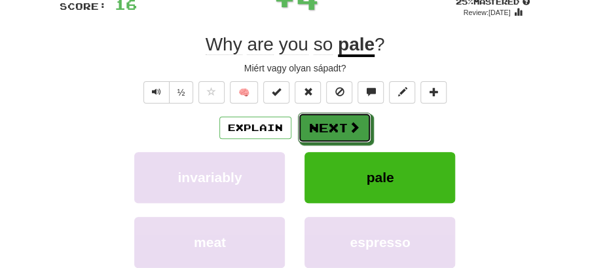
click at [332, 128] on button "Next" at bounding box center [334, 128] width 73 height 30
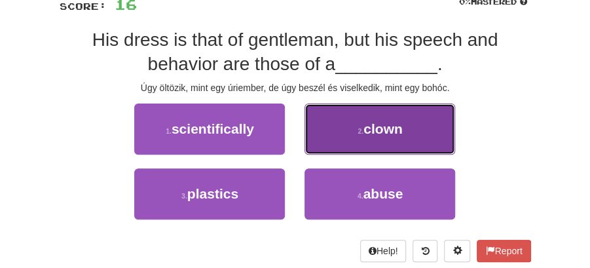
click at [364, 118] on button "2 . clown" at bounding box center [380, 129] width 151 height 51
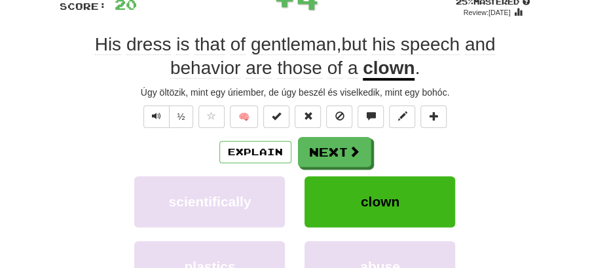
click at [333, 148] on button "Next" at bounding box center [334, 152] width 73 height 30
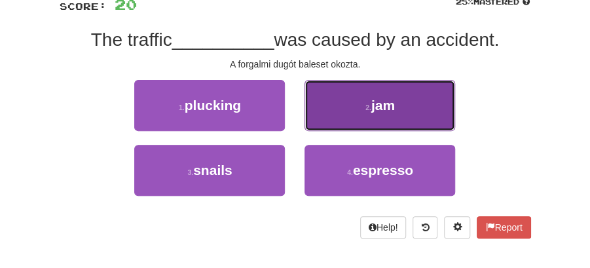
click at [349, 100] on button "2 . jam" at bounding box center [380, 105] width 151 height 51
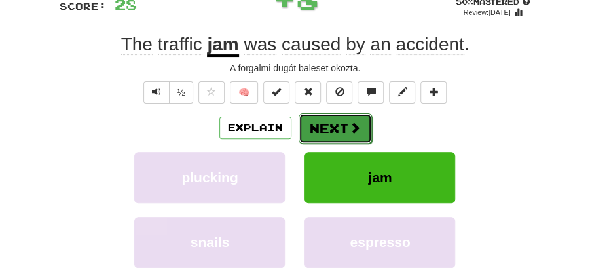
click at [338, 118] on button "Next" at bounding box center [335, 128] width 73 height 30
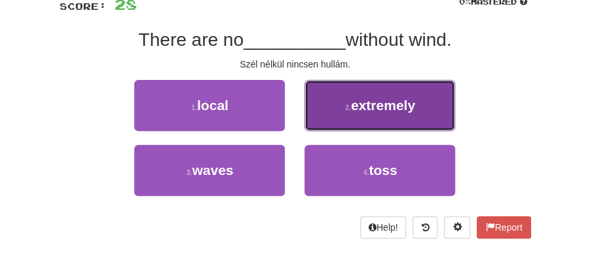
click at [382, 110] on span "extremely" at bounding box center [383, 105] width 64 height 15
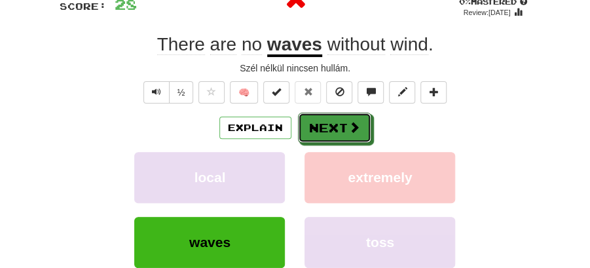
click at [332, 119] on button "Next" at bounding box center [334, 128] width 73 height 30
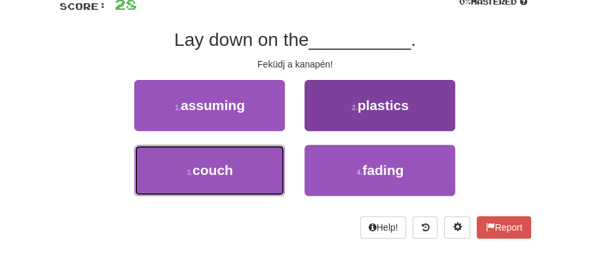
drag, startPoint x: 227, startPoint y: 164, endPoint x: 345, endPoint y: 157, distance: 117.5
click at [231, 164] on span "couch" at bounding box center [213, 170] width 41 height 15
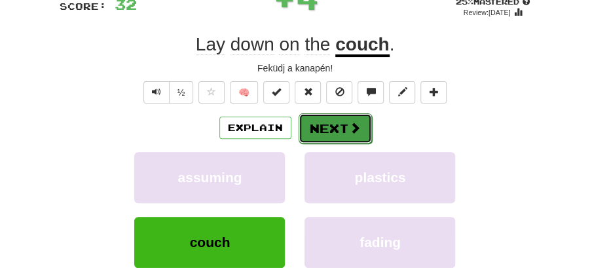
click at [337, 136] on button "Next" at bounding box center [335, 128] width 73 height 30
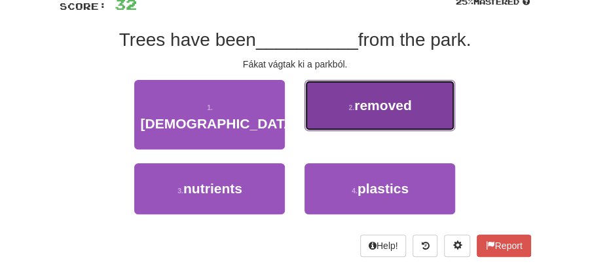
click at [366, 94] on button "2 . removed" at bounding box center [380, 105] width 151 height 51
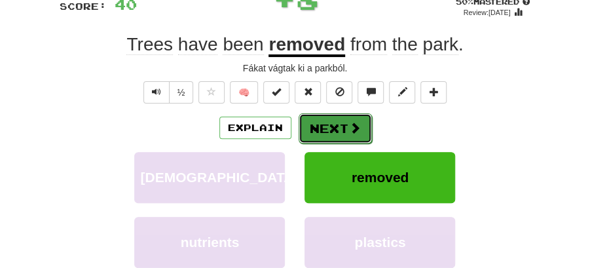
click at [334, 122] on button "Next" at bounding box center [335, 128] width 73 height 30
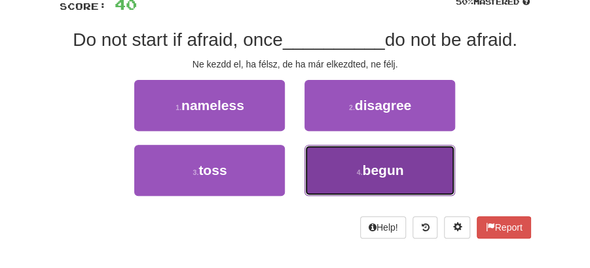
click at [381, 174] on span "begun" at bounding box center [382, 170] width 41 height 15
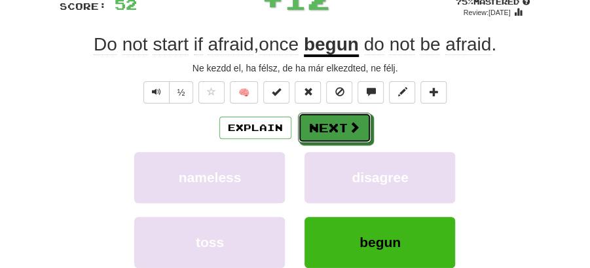
click at [341, 128] on button "Next" at bounding box center [334, 128] width 73 height 30
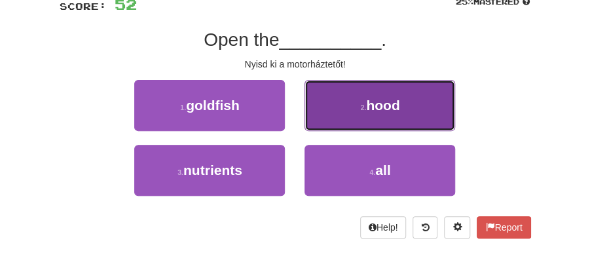
click at [373, 98] on span "hood" at bounding box center [382, 105] width 33 height 15
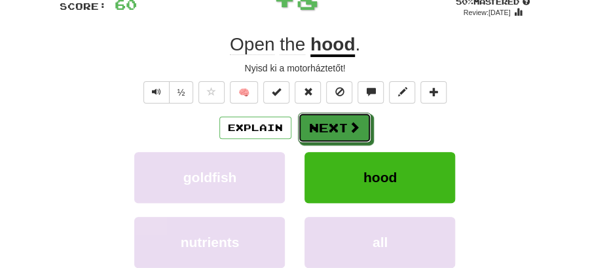
click at [333, 117] on button "Next" at bounding box center [334, 128] width 73 height 30
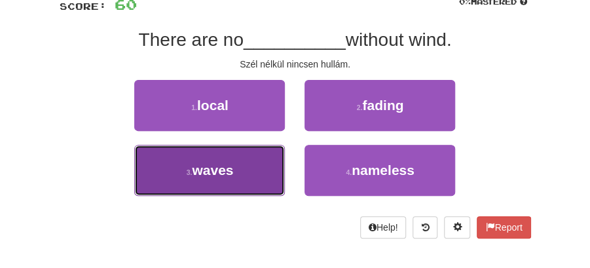
click at [267, 172] on button "3 . waves" at bounding box center [209, 170] width 151 height 51
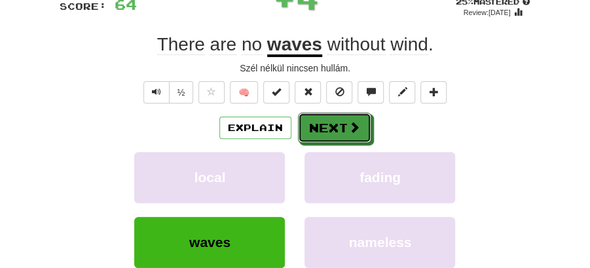
click at [322, 128] on button "Next" at bounding box center [334, 128] width 73 height 30
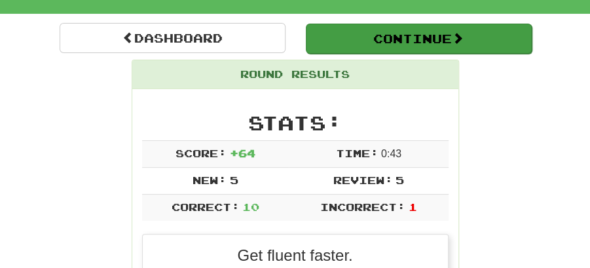
scroll to position [25, 0]
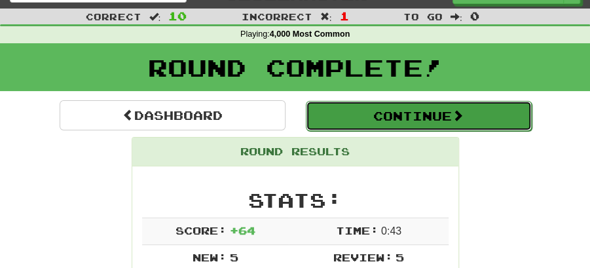
click at [330, 106] on button "Continue" at bounding box center [419, 116] width 226 height 30
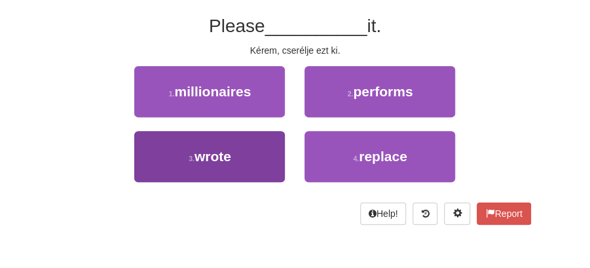
scroll to position [113, 0]
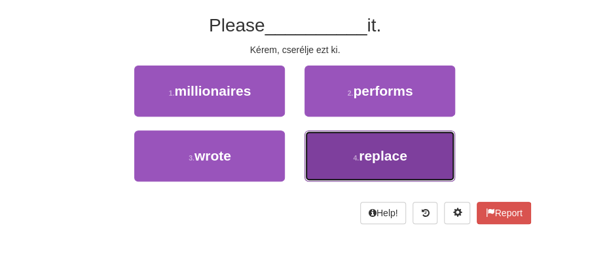
click at [374, 146] on button "4 . replace" at bounding box center [380, 155] width 151 height 51
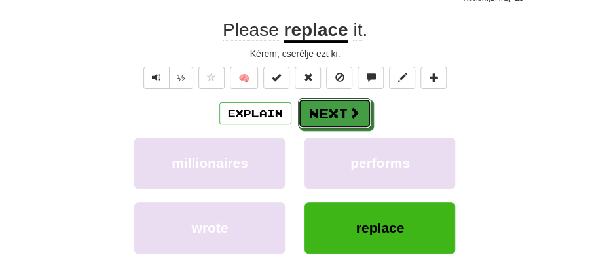
click at [341, 110] on button "Next" at bounding box center [334, 113] width 73 height 30
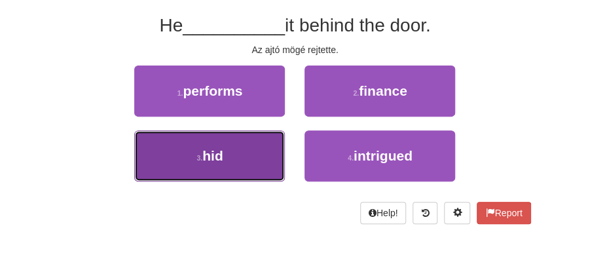
drag, startPoint x: 241, startPoint y: 151, endPoint x: 267, endPoint y: 140, distance: 27.9
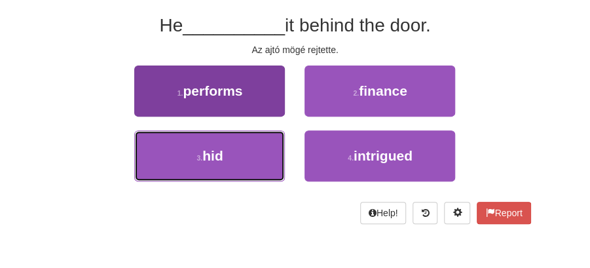
click at [249, 147] on button "3 . hid" at bounding box center [209, 155] width 151 height 51
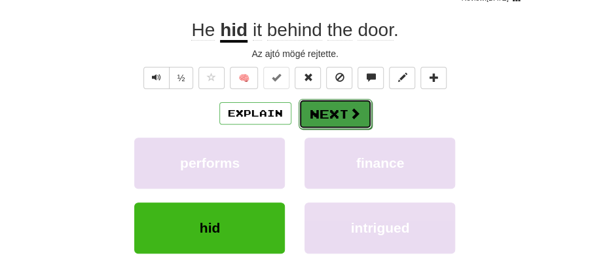
click at [349, 113] on span at bounding box center [355, 113] width 12 height 12
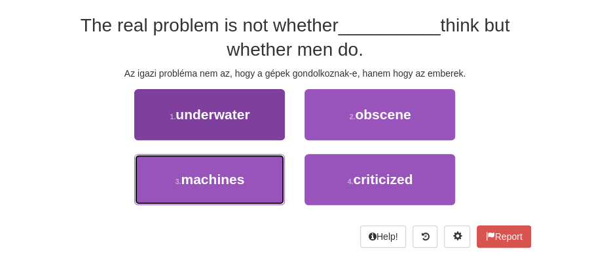
drag, startPoint x: 229, startPoint y: 183, endPoint x: 272, endPoint y: 172, distance: 44.8
click at [240, 183] on span "machines" at bounding box center [213, 179] width 64 height 15
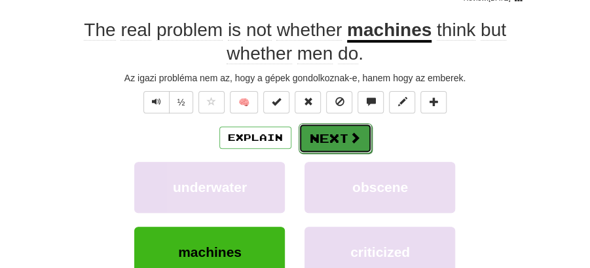
click at [332, 133] on button "Next" at bounding box center [335, 138] width 73 height 30
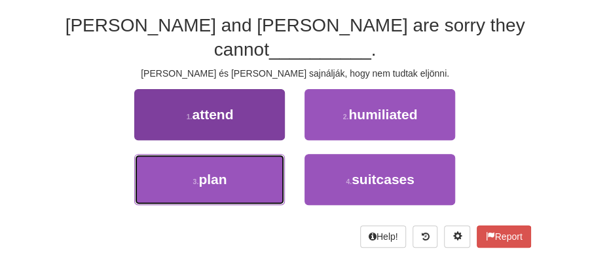
drag, startPoint x: 246, startPoint y: 166, endPoint x: 254, endPoint y: 161, distance: 9.5
click at [250, 164] on button "3 . plan" at bounding box center [209, 179] width 151 height 51
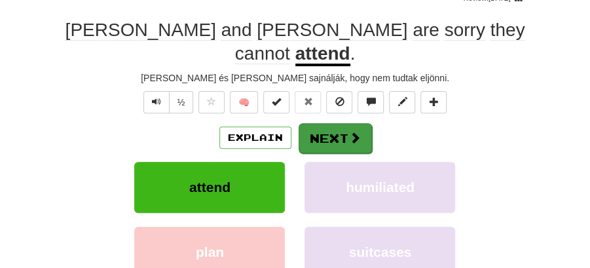
click at [344, 123] on div "Explain Next" at bounding box center [296, 138] width 472 height 30
click at [338, 123] on button "Next" at bounding box center [335, 138] width 73 height 30
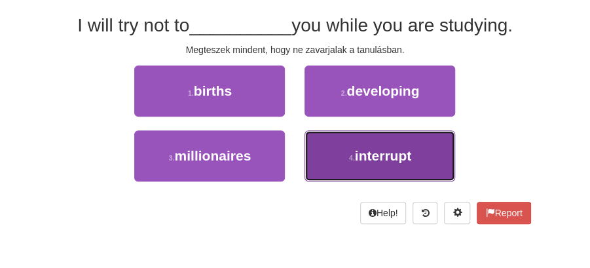
click at [373, 155] on span "interrupt" at bounding box center [383, 155] width 56 height 15
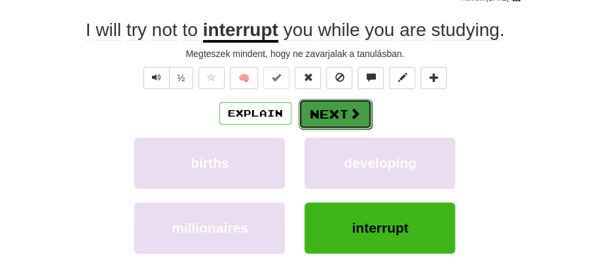
click at [349, 115] on span at bounding box center [355, 113] width 12 height 12
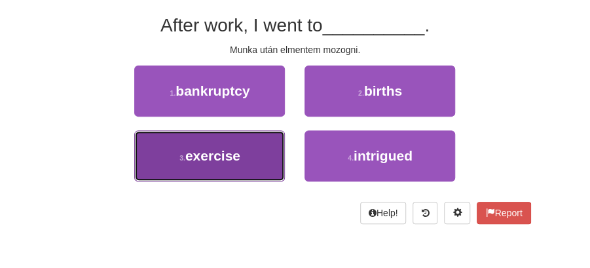
click at [260, 153] on button "3 . exercise" at bounding box center [209, 155] width 151 height 51
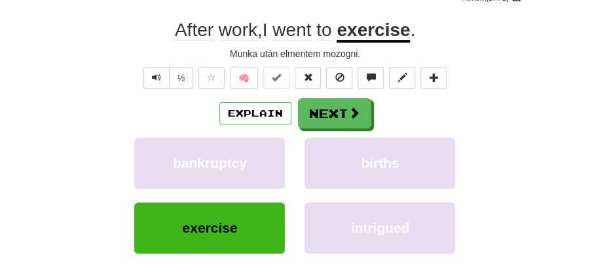
click at [316, 111] on button "Next" at bounding box center [334, 113] width 73 height 30
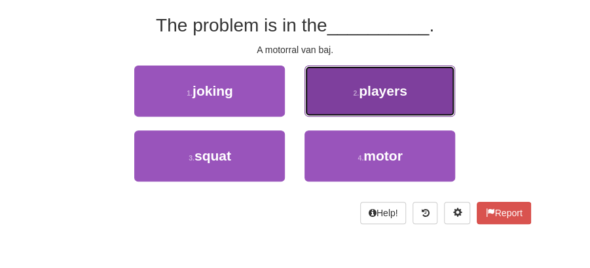
click at [393, 84] on span "players" at bounding box center [383, 90] width 48 height 15
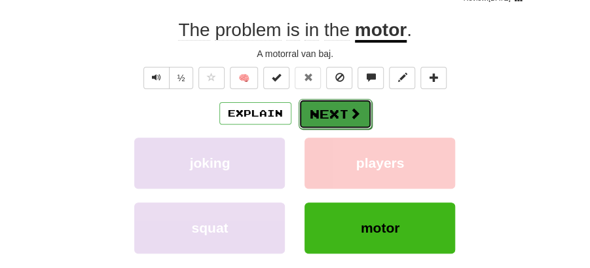
click at [313, 107] on button "Next" at bounding box center [335, 114] width 73 height 30
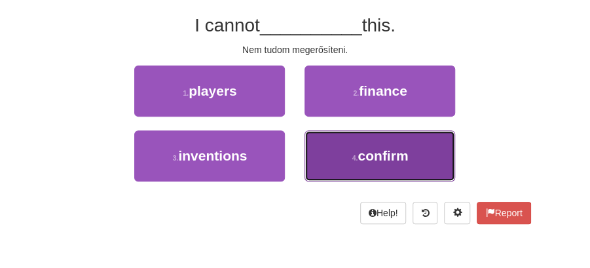
drag, startPoint x: 366, startPoint y: 159, endPoint x: 359, endPoint y: 131, distance: 28.9
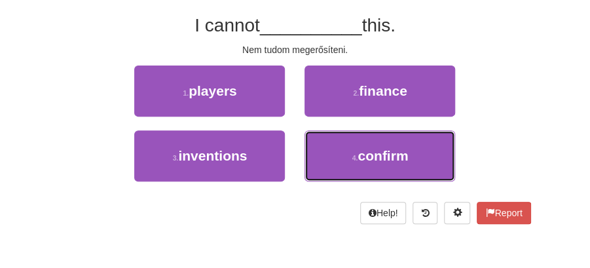
click at [366, 159] on span "confirm" at bounding box center [383, 155] width 50 height 15
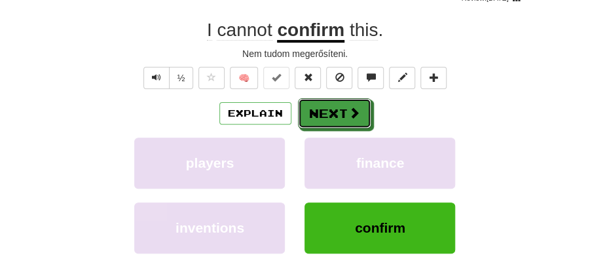
click at [352, 113] on span at bounding box center [355, 113] width 12 height 12
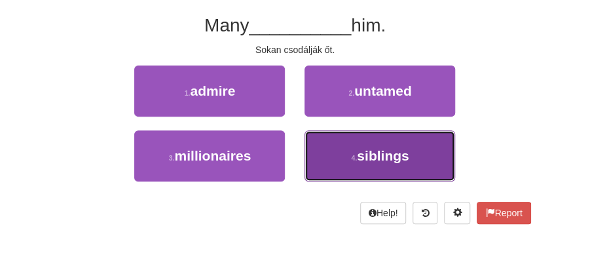
click at [375, 159] on span "siblings" at bounding box center [383, 155] width 52 height 15
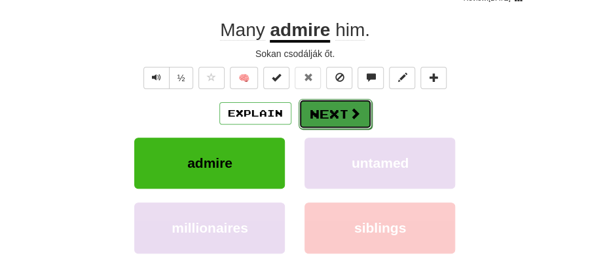
click at [329, 105] on button "Next" at bounding box center [335, 114] width 73 height 30
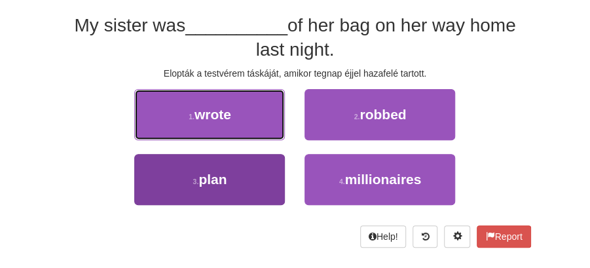
drag, startPoint x: 203, startPoint y: 113, endPoint x: 254, endPoint y: 172, distance: 78.0
click at [225, 198] on div "1 . wrote 2 . robbed 3 . plan 4 . millionaires" at bounding box center [295, 154] width 491 height 130
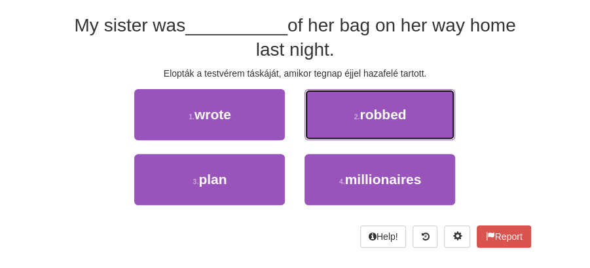
drag, startPoint x: 370, startPoint y: 113, endPoint x: 356, endPoint y: 117, distance: 14.3
click at [371, 112] on span "robbed" at bounding box center [383, 114] width 47 height 15
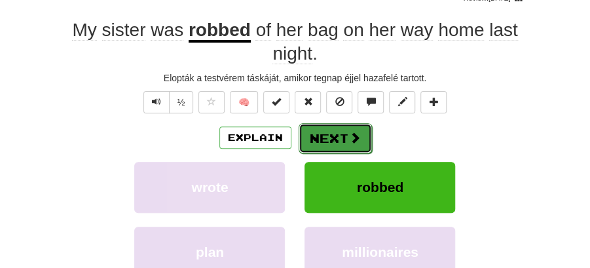
click at [338, 130] on button "Next" at bounding box center [335, 138] width 73 height 30
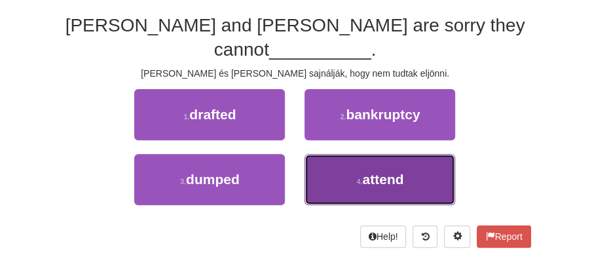
click at [376, 154] on button "4 . attend" at bounding box center [380, 179] width 151 height 51
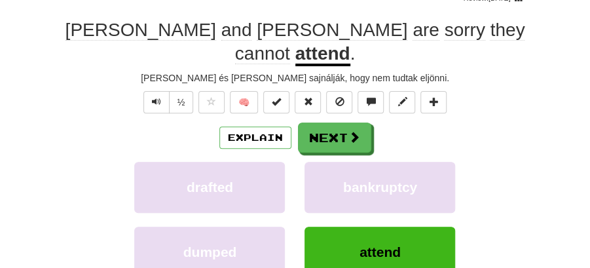
click at [350, 131] on span at bounding box center [355, 137] width 12 height 12
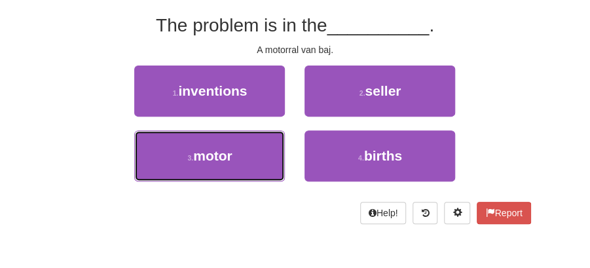
drag, startPoint x: 250, startPoint y: 157, endPoint x: 297, endPoint y: 128, distance: 54.7
click at [252, 157] on button "3 . motor" at bounding box center [209, 155] width 151 height 51
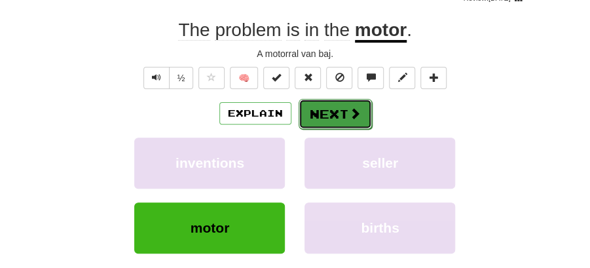
click at [314, 106] on button "Next" at bounding box center [335, 114] width 73 height 30
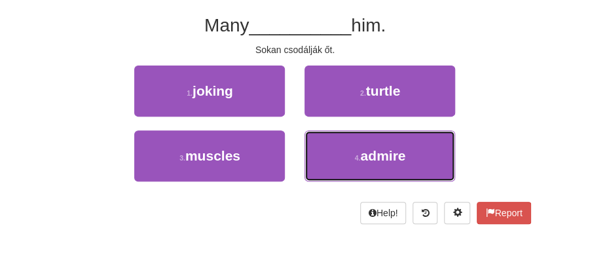
drag, startPoint x: 355, startPoint y: 165, endPoint x: 341, endPoint y: 129, distance: 38.6
click at [355, 163] on button "4 . admire" at bounding box center [380, 155] width 151 height 51
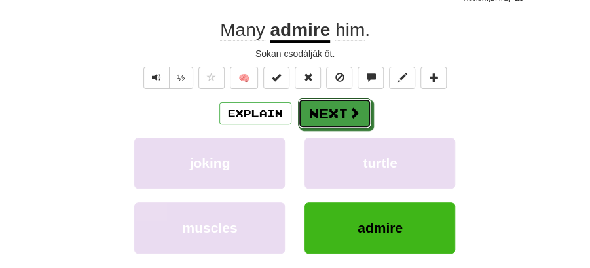
click at [327, 109] on button "Next" at bounding box center [334, 113] width 73 height 30
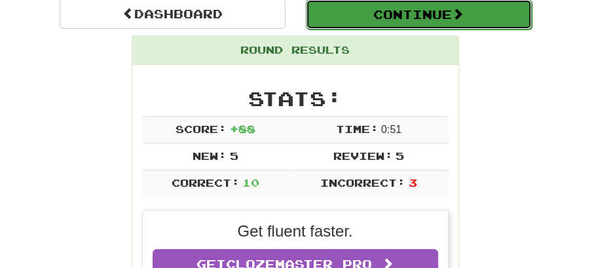
click at [402, 16] on button "Continue" at bounding box center [419, 14] width 226 height 30
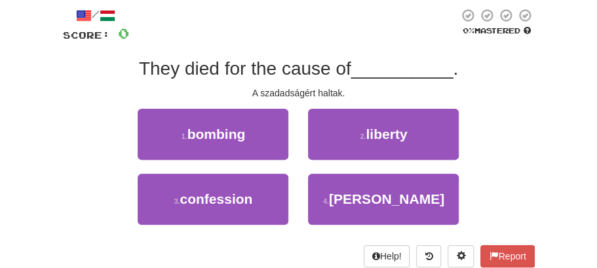
scroll to position [85, 0]
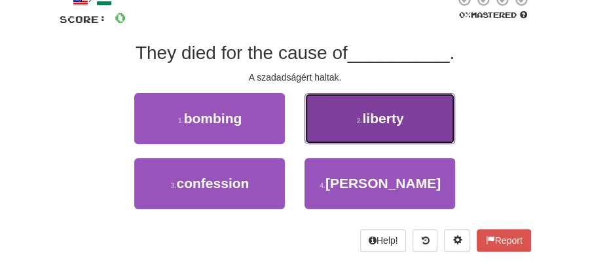
drag, startPoint x: 380, startPoint y: 119, endPoint x: 374, endPoint y: 125, distance: 7.9
click at [374, 125] on span "liberty" at bounding box center [382, 118] width 41 height 15
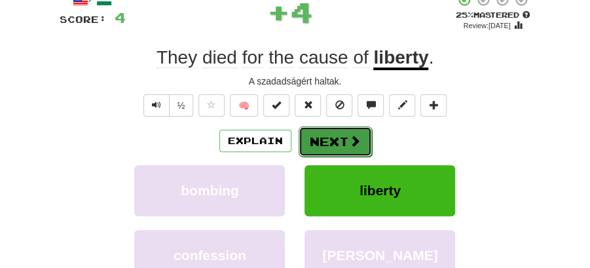
click at [331, 139] on button "Next" at bounding box center [335, 141] width 73 height 30
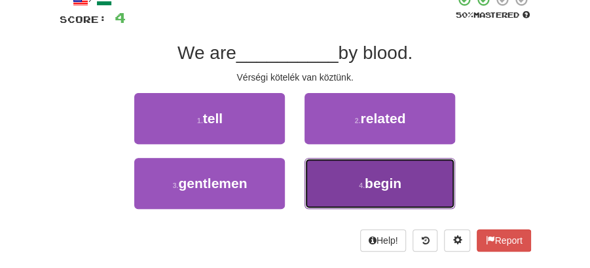
click at [345, 187] on button "4 . begin" at bounding box center [380, 183] width 151 height 51
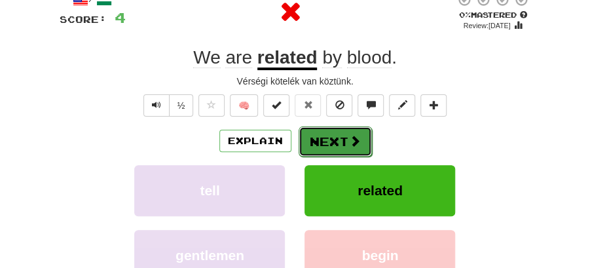
click at [326, 144] on button "Next" at bounding box center [335, 141] width 73 height 30
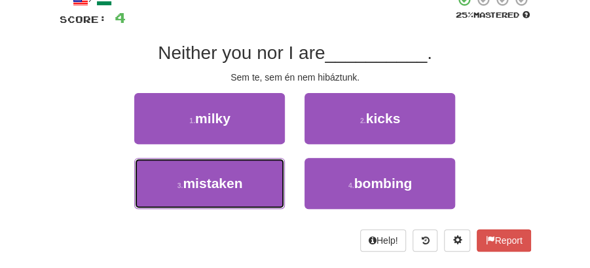
drag, startPoint x: 217, startPoint y: 185, endPoint x: 345, endPoint y: 156, distance: 131.0
click at [231, 185] on span "mistaken" at bounding box center [213, 183] width 60 height 15
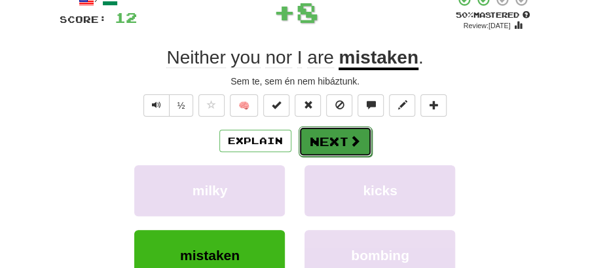
click at [349, 137] on span at bounding box center [355, 141] width 12 height 12
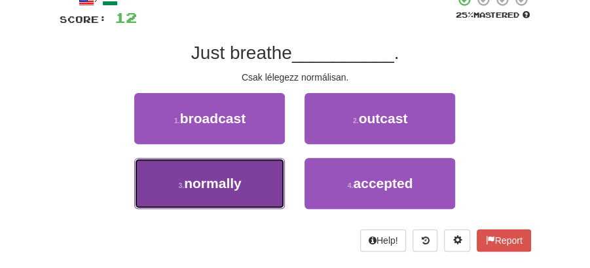
click at [253, 180] on button "3 . normally" at bounding box center [209, 183] width 151 height 51
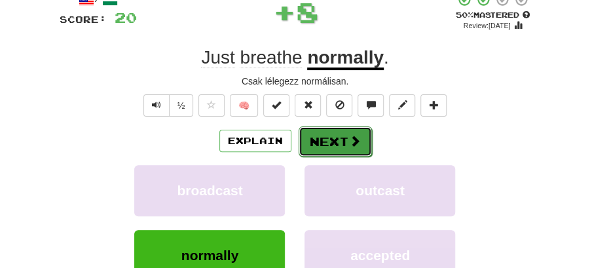
click at [329, 134] on button "Next" at bounding box center [335, 141] width 73 height 30
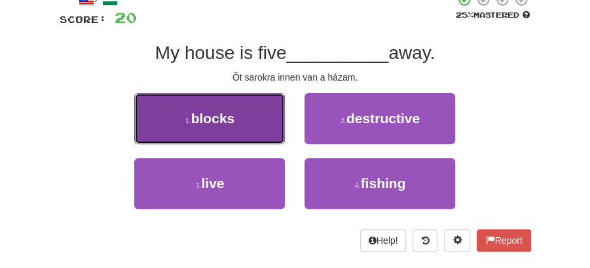
click at [233, 124] on span "blocks" at bounding box center [213, 118] width 44 height 15
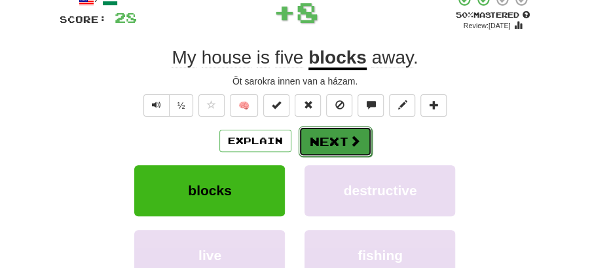
click at [336, 138] on button "Next" at bounding box center [335, 141] width 73 height 30
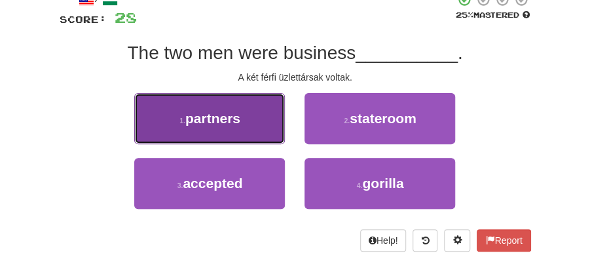
click at [263, 130] on button "1 . partners" at bounding box center [209, 118] width 151 height 51
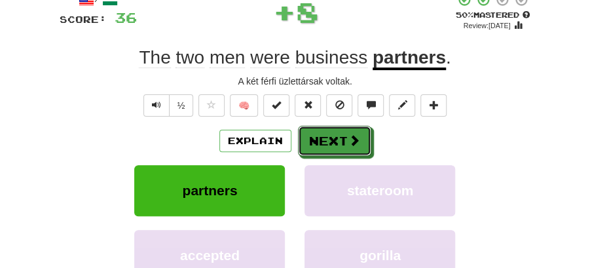
click at [347, 135] on button "Next" at bounding box center [334, 141] width 73 height 30
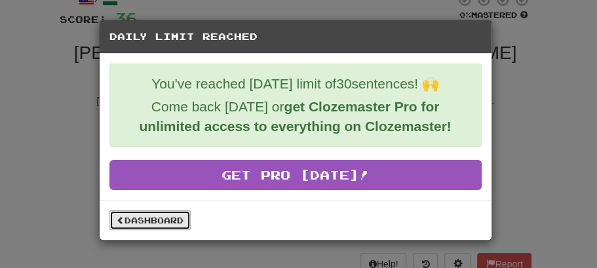
click at [159, 217] on link "Dashboard" at bounding box center [149, 220] width 81 height 20
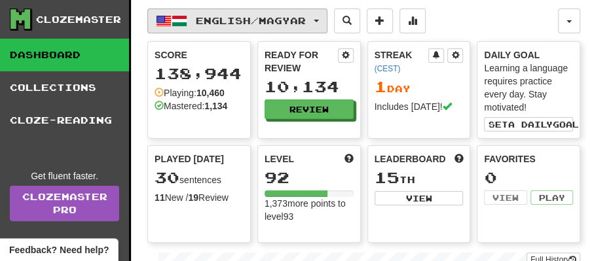
click at [328, 18] on button "English / Magyar" at bounding box center [237, 21] width 180 height 25
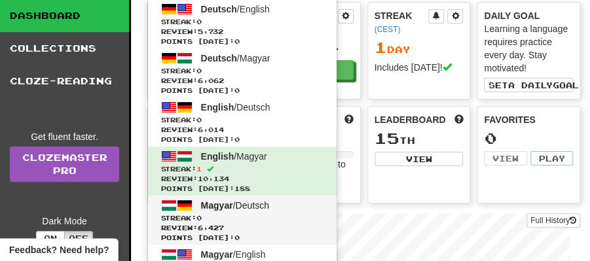
scroll to position [87, 0]
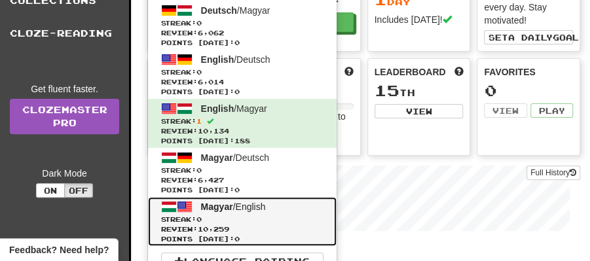
click at [237, 207] on span "Magyar / English" at bounding box center [233, 207] width 65 height 10
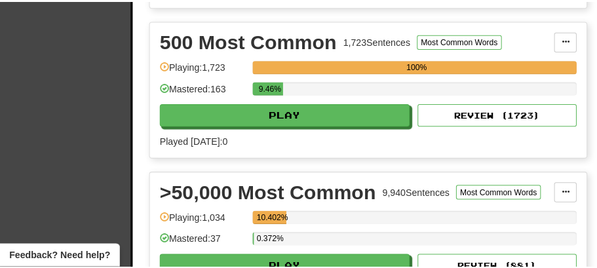
scroll to position [1005, 0]
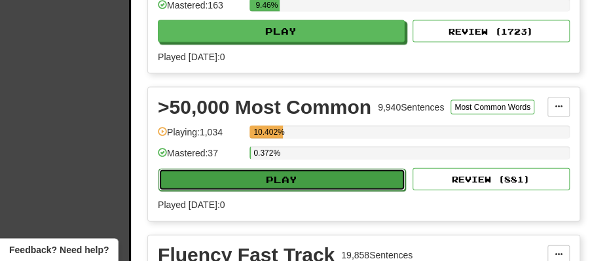
click at [278, 173] on button "Play" at bounding box center [282, 180] width 247 height 22
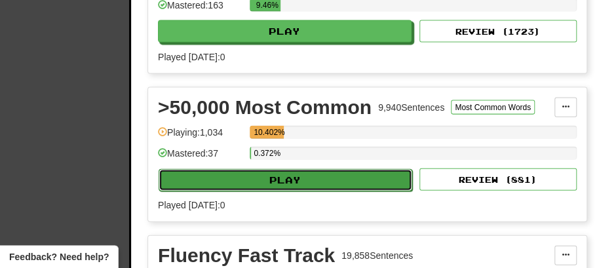
select select "**"
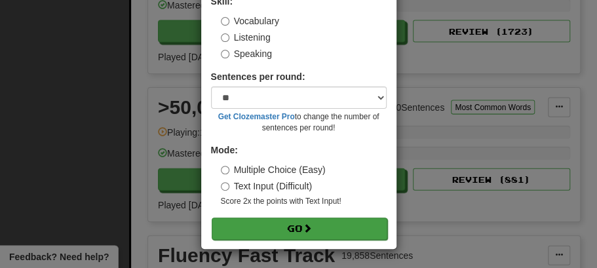
scroll to position [89, 0]
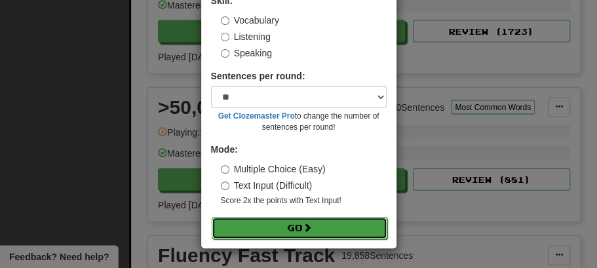
click at [315, 231] on button "Go" at bounding box center [300, 228] width 176 height 22
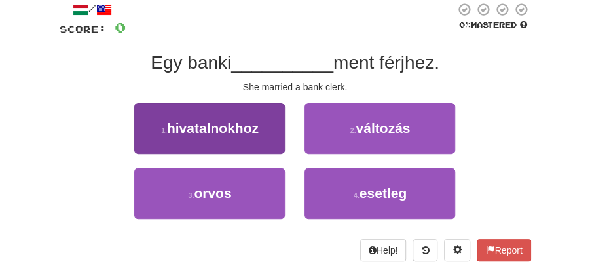
scroll to position [87, 0]
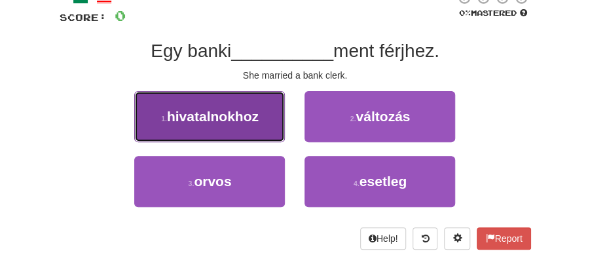
click at [243, 122] on span "hivatalnokhoz" at bounding box center [213, 116] width 92 height 15
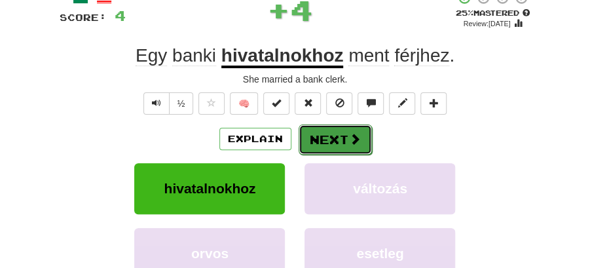
click at [310, 131] on button "Next" at bounding box center [335, 140] width 73 height 30
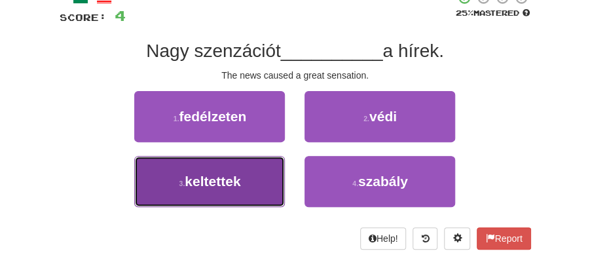
drag, startPoint x: 248, startPoint y: 181, endPoint x: 277, endPoint y: 157, distance: 37.3
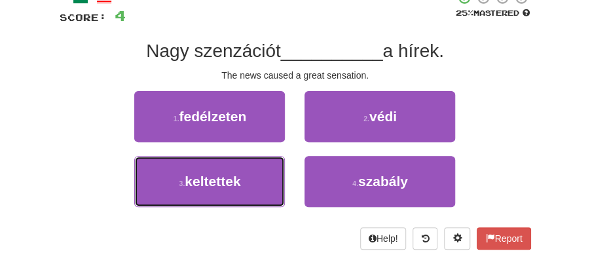
click at [248, 181] on button "3 . keltettek" at bounding box center [209, 181] width 151 height 51
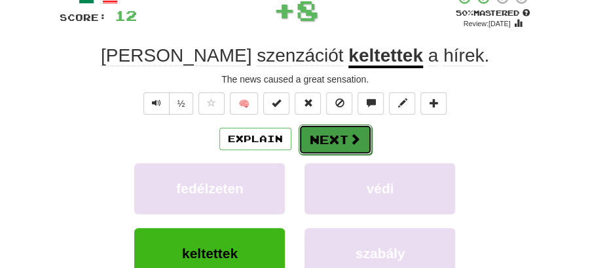
click at [322, 130] on button "Next" at bounding box center [335, 140] width 73 height 30
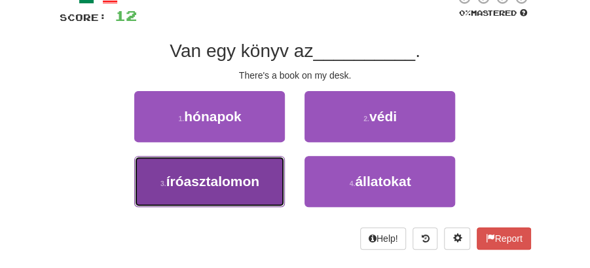
drag, startPoint x: 240, startPoint y: 176, endPoint x: 267, endPoint y: 154, distance: 35.0
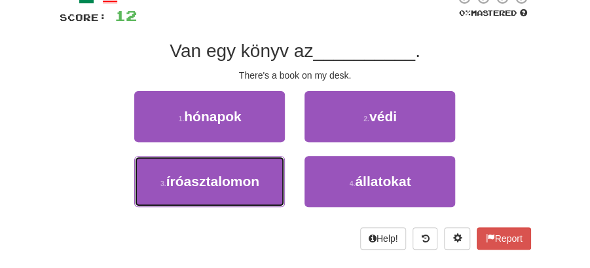
click at [242, 174] on span "íróasztalomon" at bounding box center [212, 181] width 93 height 15
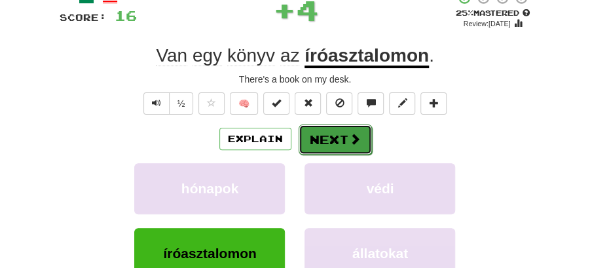
click at [317, 125] on button "Next" at bounding box center [335, 140] width 73 height 30
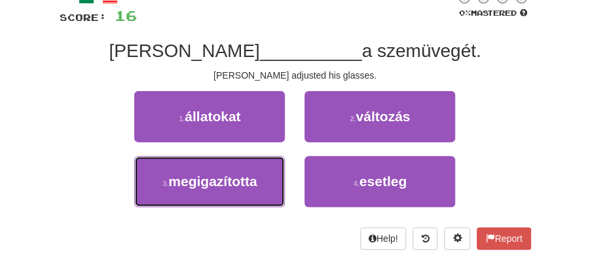
drag, startPoint x: 258, startPoint y: 186, endPoint x: 303, endPoint y: 155, distance: 54.7
click at [269, 178] on button "3 . megigazította" at bounding box center [209, 181] width 151 height 51
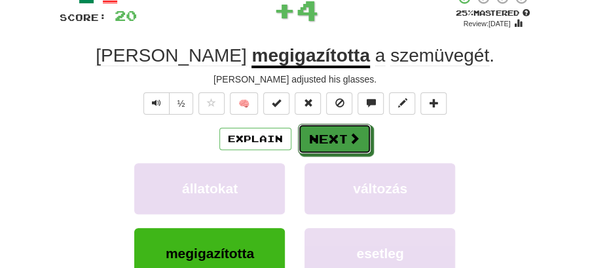
click at [326, 128] on button "Next" at bounding box center [334, 139] width 73 height 30
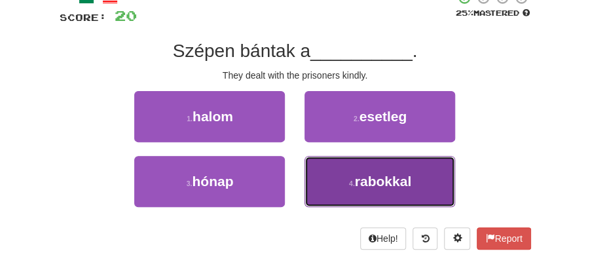
click at [351, 193] on button "4 . rabokkal" at bounding box center [380, 181] width 151 height 51
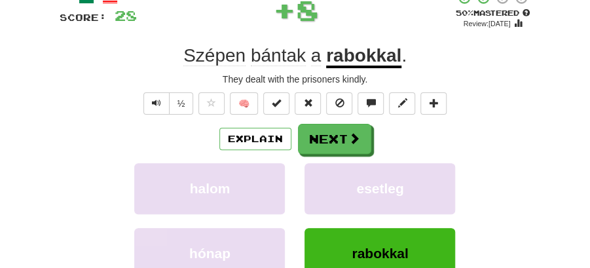
click at [326, 126] on button "Next" at bounding box center [334, 139] width 73 height 30
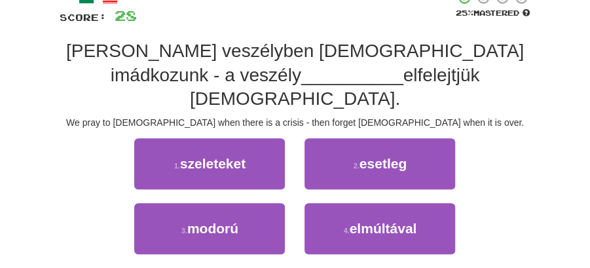
click at [326, 138] on button "2 . esetleg" at bounding box center [380, 163] width 151 height 51
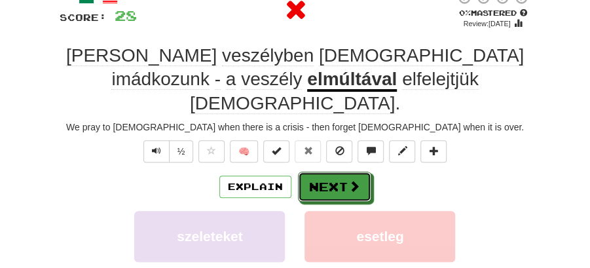
drag, startPoint x: 343, startPoint y: 151, endPoint x: 24, endPoint y: 109, distance: 322.5
click at [29, 123] on div "Correct : 5 Incorrect : 1 To go : 5 Playing : >50,000 Most Common / Score: 28 0…" at bounding box center [295, 187] width 590 height 482
click at [337, 172] on button "Next" at bounding box center [335, 187] width 73 height 30
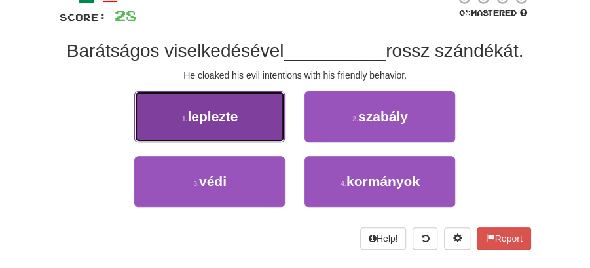
click at [269, 121] on button "1 . leplezte" at bounding box center [209, 116] width 151 height 51
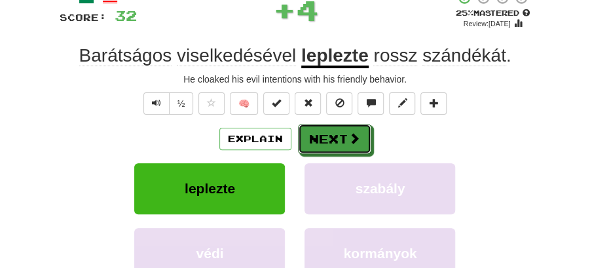
click at [330, 125] on button "Next" at bounding box center [334, 139] width 73 height 30
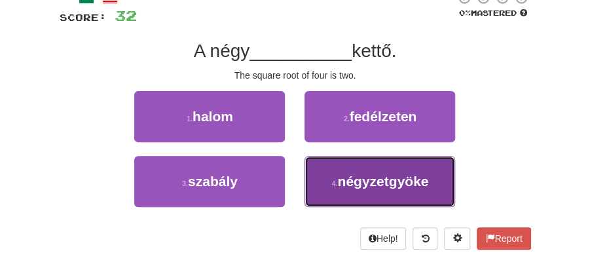
click at [344, 195] on button "4 . négyzetgyöke" at bounding box center [380, 181] width 151 height 51
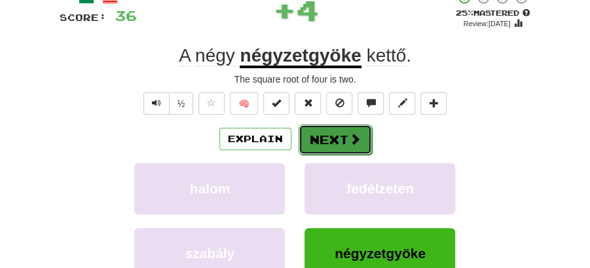
click at [315, 148] on button "Next" at bounding box center [335, 140] width 73 height 30
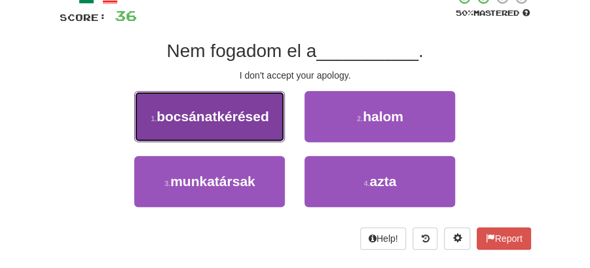
drag, startPoint x: 228, startPoint y: 126, endPoint x: 249, endPoint y: 130, distance: 21.2
click at [249, 130] on button "1 . bocsánatkérésed" at bounding box center [209, 116] width 151 height 51
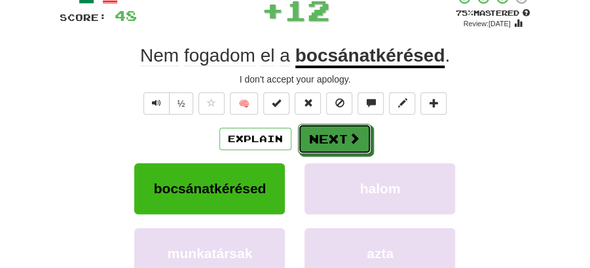
click at [349, 136] on span at bounding box center [355, 138] width 12 height 12
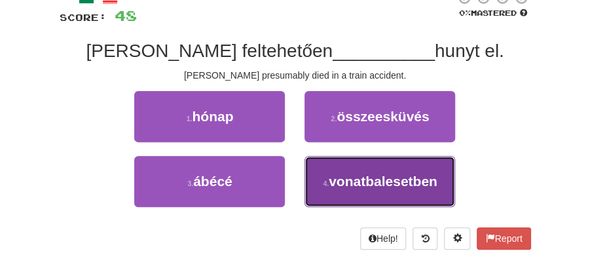
drag, startPoint x: 348, startPoint y: 183, endPoint x: 343, endPoint y: 160, distance: 23.5
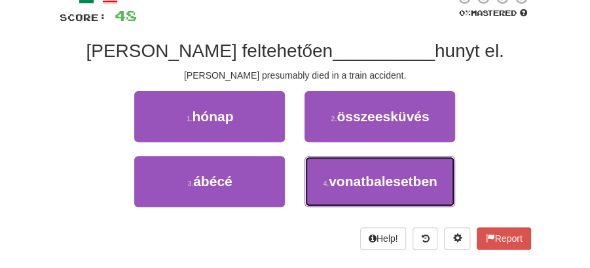
click at [348, 178] on span "vonatbalesetben" at bounding box center [383, 181] width 109 height 15
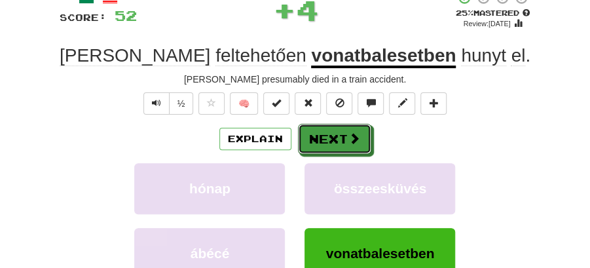
click at [322, 132] on button "Next" at bounding box center [334, 139] width 73 height 30
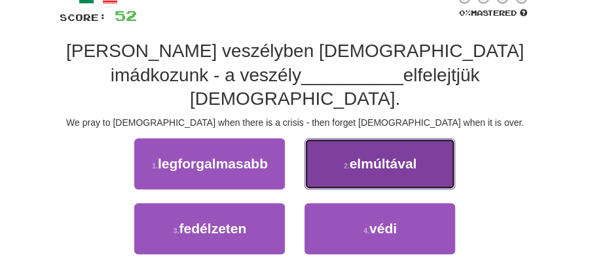
click at [367, 156] on span "elmúltával" at bounding box center [382, 163] width 67 height 15
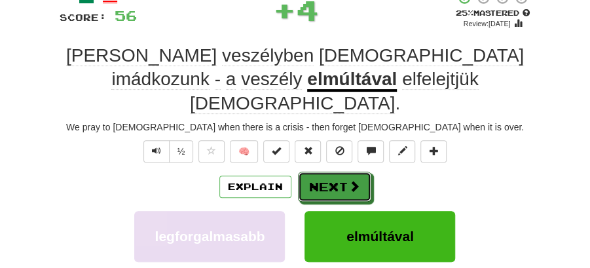
click at [337, 172] on button "Next" at bounding box center [334, 187] width 73 height 30
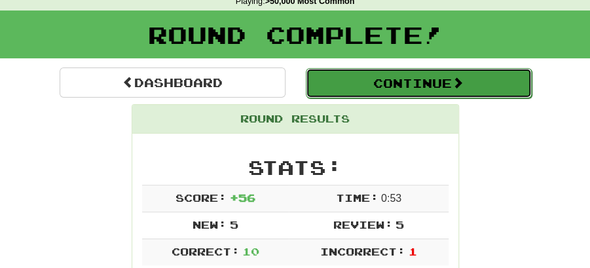
click at [407, 94] on button "Continue" at bounding box center [419, 83] width 226 height 30
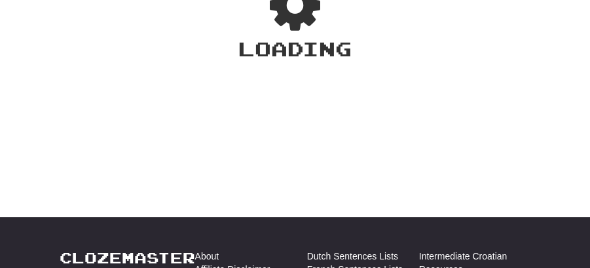
scroll to position [58, 0]
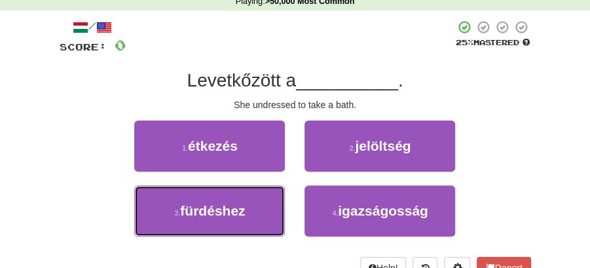
click at [280, 209] on button "3 . fürdéshez" at bounding box center [209, 210] width 151 height 51
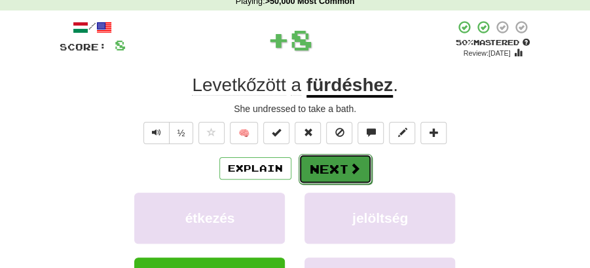
click at [330, 167] on button "Next" at bounding box center [335, 169] width 73 height 30
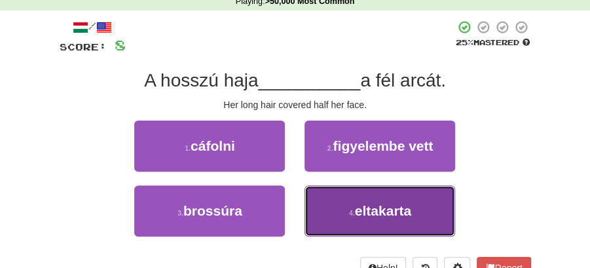
click at [370, 214] on span "eltakarta" at bounding box center [383, 210] width 56 height 15
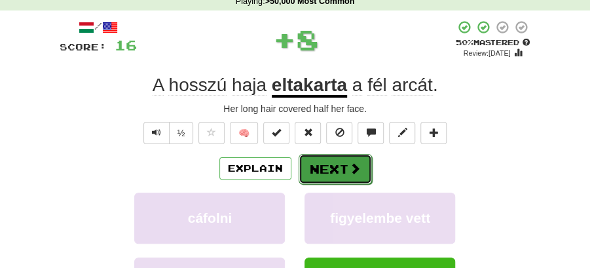
click at [349, 170] on span at bounding box center [355, 169] width 12 height 12
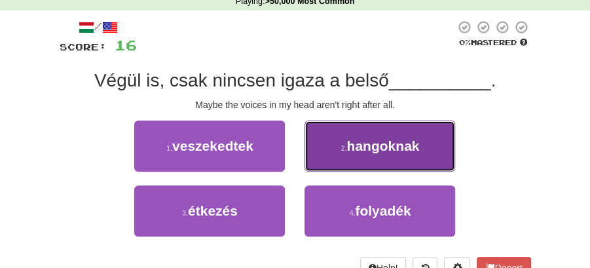
click at [348, 164] on button "2 . hangoknak" at bounding box center [380, 146] width 151 height 51
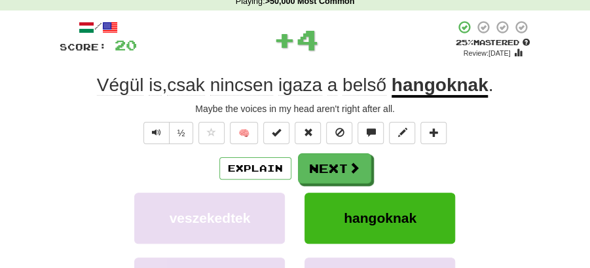
click at [333, 170] on button "Next" at bounding box center [334, 168] width 73 height 30
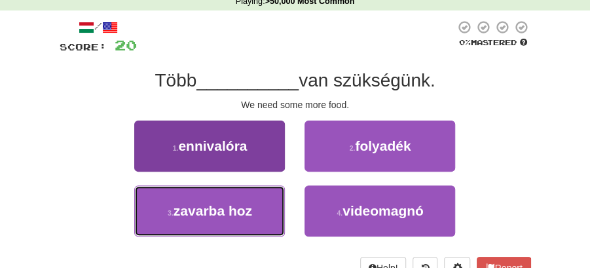
drag, startPoint x: 220, startPoint y: 210, endPoint x: 225, endPoint y: 151, distance: 59.2
click at [258, 164] on div "1 . ennivalóra 2 . folyadék 3 . zavarba hoz 4 . videomagnó" at bounding box center [295, 186] width 491 height 130
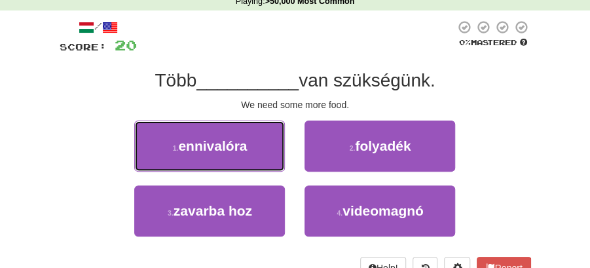
drag, startPoint x: 225, startPoint y: 151, endPoint x: 257, endPoint y: 151, distance: 31.5
click at [228, 151] on span "ennivalóra" at bounding box center [212, 145] width 69 height 15
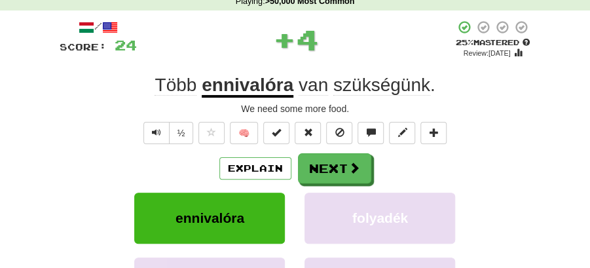
click at [332, 161] on button "Next" at bounding box center [334, 168] width 73 height 30
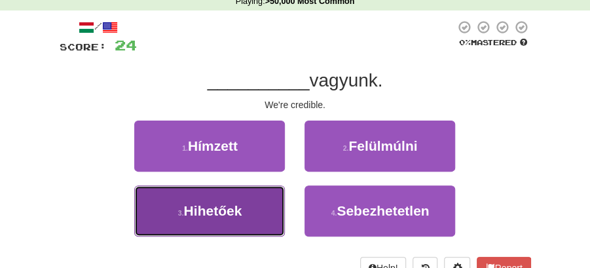
drag, startPoint x: 239, startPoint y: 211, endPoint x: 288, endPoint y: 189, distance: 54.6
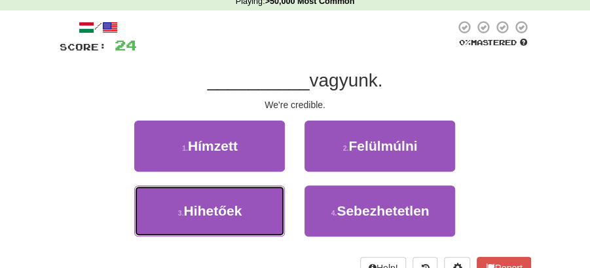
click at [240, 210] on span "Hihetőek" at bounding box center [213, 210] width 58 height 15
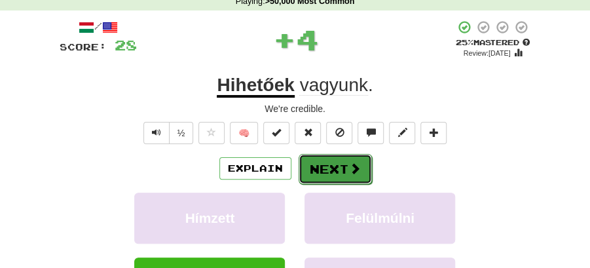
click at [320, 168] on button "Next" at bounding box center [335, 169] width 73 height 30
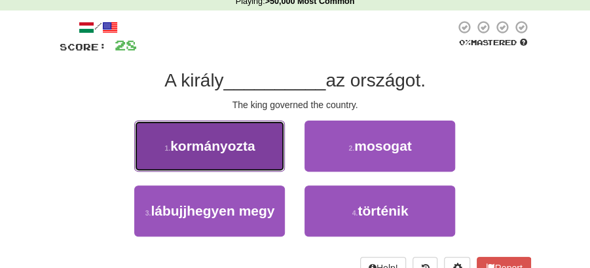
drag, startPoint x: 237, startPoint y: 151, endPoint x: 254, endPoint y: 159, distance: 18.5
click at [254, 159] on button "1 . kormányozta" at bounding box center [209, 146] width 151 height 51
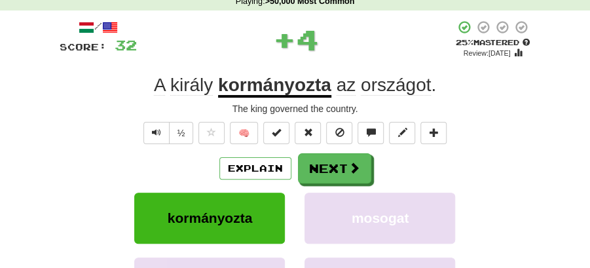
click at [323, 161] on button "Next" at bounding box center [334, 168] width 73 height 30
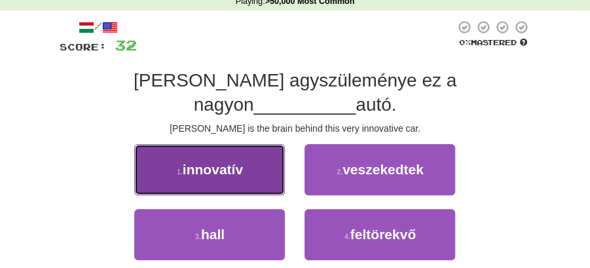
click at [240, 180] on button "1 . innovatív" at bounding box center [209, 169] width 151 height 51
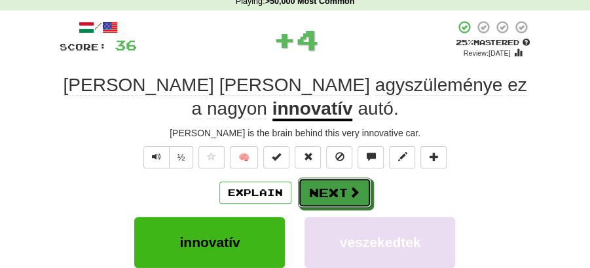
click at [342, 180] on button "Next" at bounding box center [334, 193] width 73 height 30
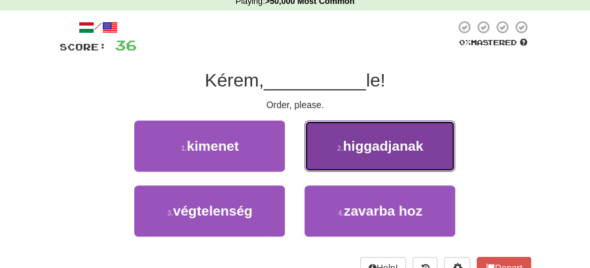
click at [388, 149] on span "higgadjanak" at bounding box center [383, 145] width 81 height 15
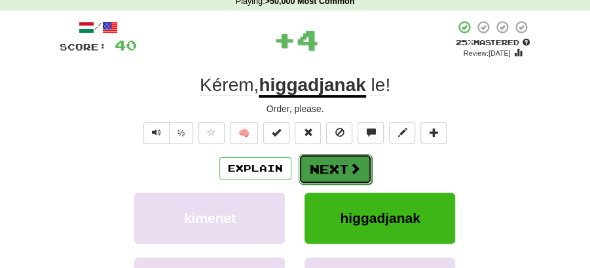
click at [339, 166] on button "Next" at bounding box center [335, 169] width 73 height 30
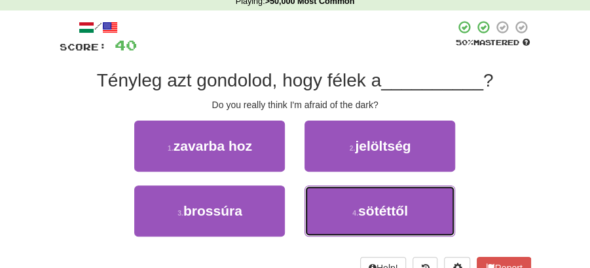
drag, startPoint x: 360, startPoint y: 199, endPoint x: 356, endPoint y: 189, distance: 10.6
click at [361, 197] on button "4 . sötéttől" at bounding box center [380, 210] width 151 height 51
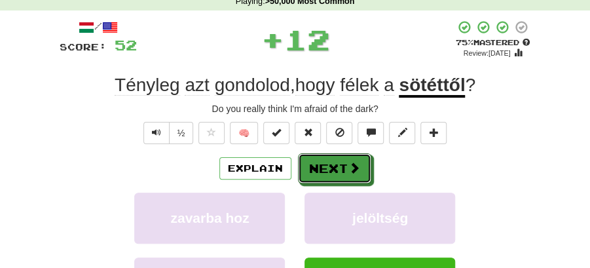
click at [330, 161] on button "Next" at bounding box center [334, 168] width 73 height 30
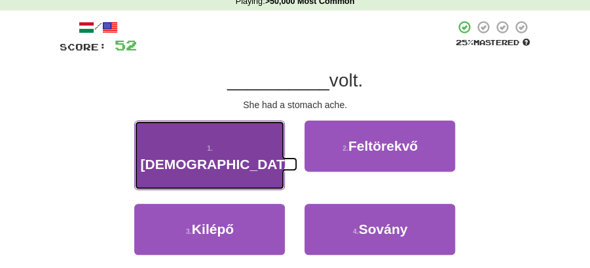
drag, startPoint x: 250, startPoint y: 152, endPoint x: 277, endPoint y: 152, distance: 26.9
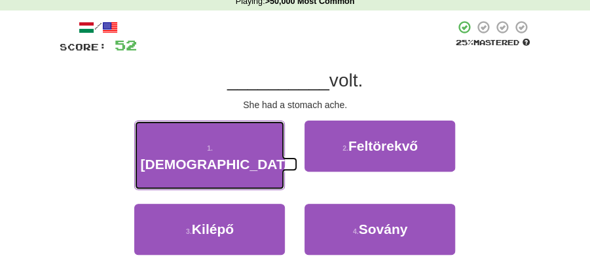
click at [252, 152] on button "1 . Hasfájása" at bounding box center [209, 155] width 151 height 69
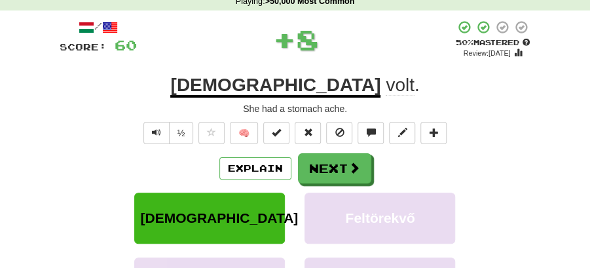
click at [329, 158] on button "Next" at bounding box center [334, 168] width 73 height 30
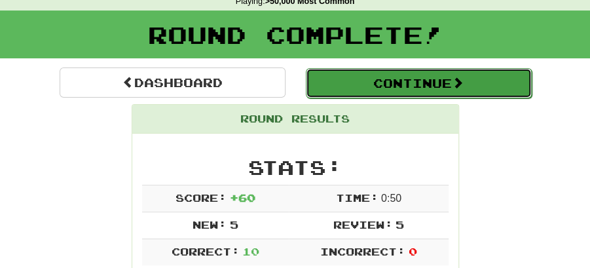
click at [362, 79] on button "Continue" at bounding box center [419, 83] width 226 height 30
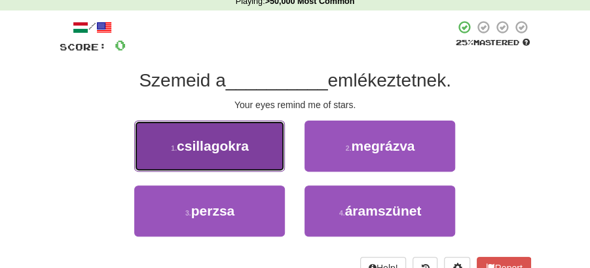
drag, startPoint x: 230, startPoint y: 153, endPoint x: 240, endPoint y: 157, distance: 10.4
click at [240, 157] on button "1 . csillagokra" at bounding box center [209, 146] width 151 height 51
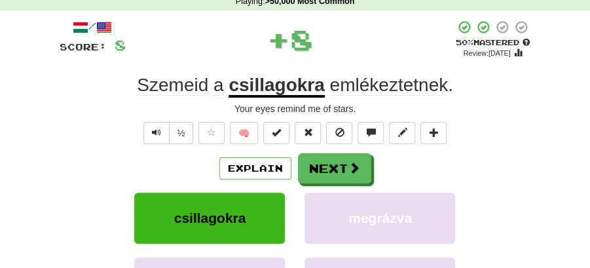
click at [343, 163] on button "Next" at bounding box center [334, 168] width 73 height 30
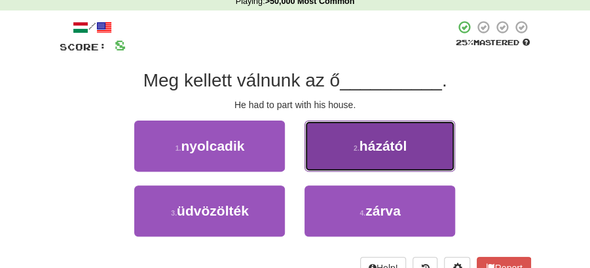
click at [338, 152] on button "2 . házától" at bounding box center [380, 146] width 151 height 51
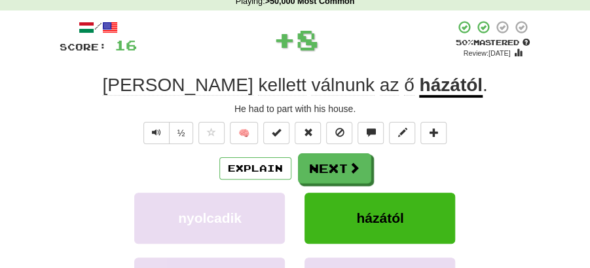
click at [314, 161] on button "Next" at bounding box center [334, 168] width 73 height 30
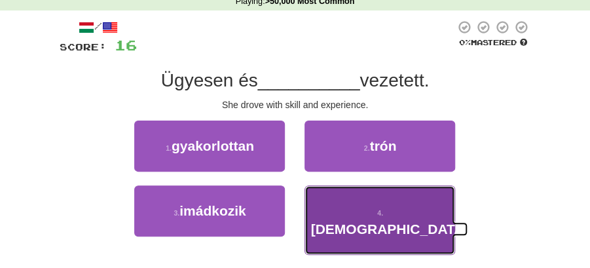
click at [356, 221] on span "szerzetes" at bounding box center [390, 228] width 158 height 15
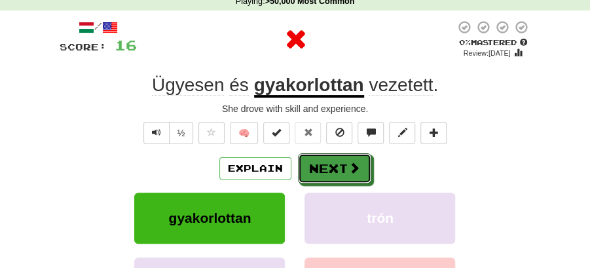
click at [342, 168] on button "Next" at bounding box center [334, 168] width 73 height 30
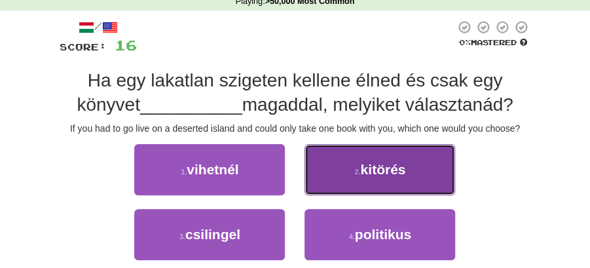
click at [383, 177] on span "kitörés" at bounding box center [382, 169] width 45 height 15
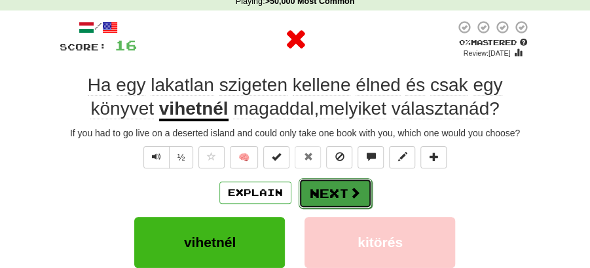
click at [343, 189] on button "Next" at bounding box center [335, 193] width 73 height 30
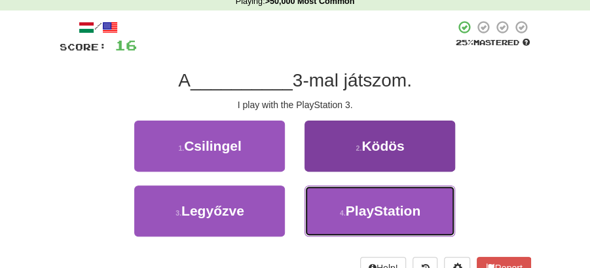
click at [386, 215] on span "PlayStation" at bounding box center [383, 210] width 75 height 15
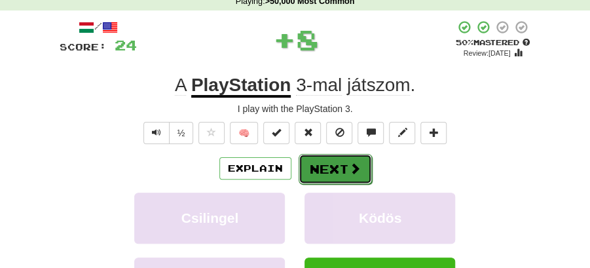
click at [344, 164] on button "Next" at bounding box center [335, 169] width 73 height 30
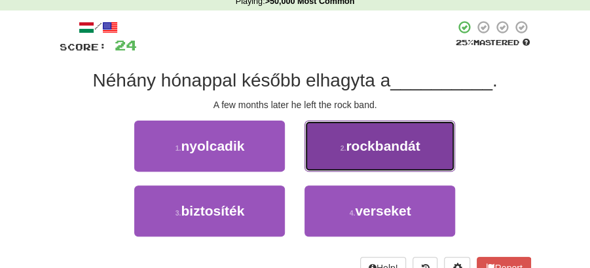
click at [367, 145] on span "rockbandát" at bounding box center [383, 145] width 74 height 15
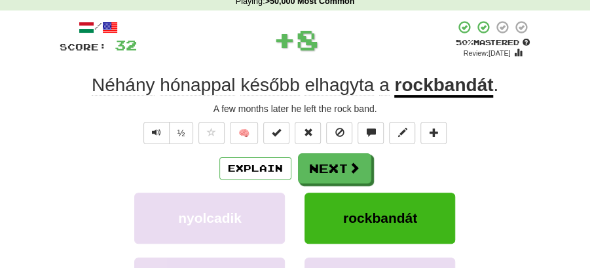
click at [319, 164] on button "Next" at bounding box center [334, 168] width 73 height 30
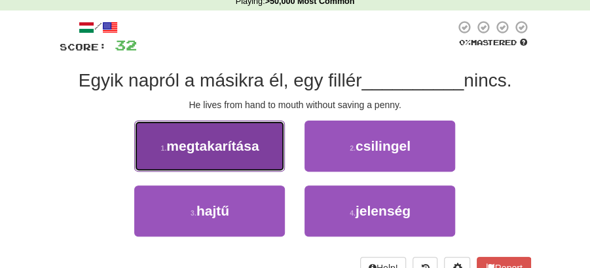
click at [254, 153] on span "megtakarítása" at bounding box center [212, 145] width 92 height 15
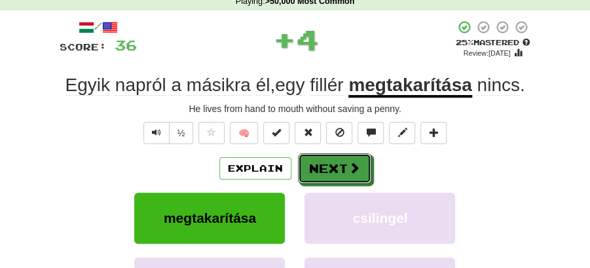
click at [341, 164] on button "Next" at bounding box center [334, 168] width 73 height 30
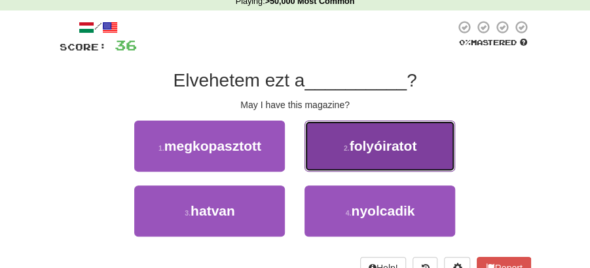
click at [378, 158] on button "2 . folyóiratot" at bounding box center [380, 146] width 151 height 51
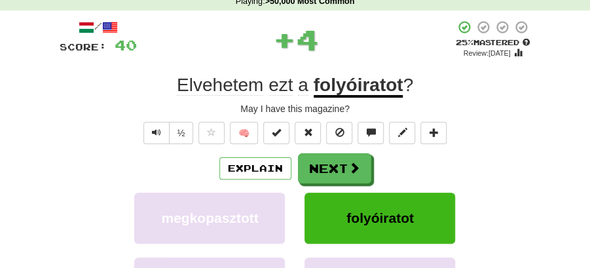
click at [323, 166] on button "Next" at bounding box center [334, 168] width 73 height 30
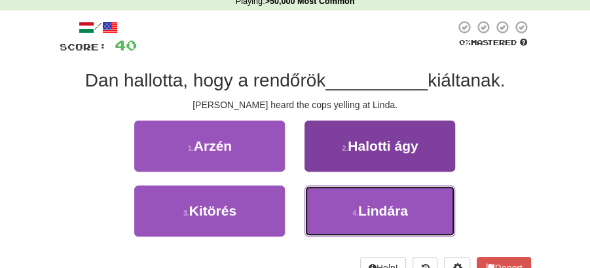
drag, startPoint x: 393, startPoint y: 211, endPoint x: 381, endPoint y: 195, distance: 19.7
click at [393, 211] on span "Lindára" at bounding box center [383, 210] width 50 height 15
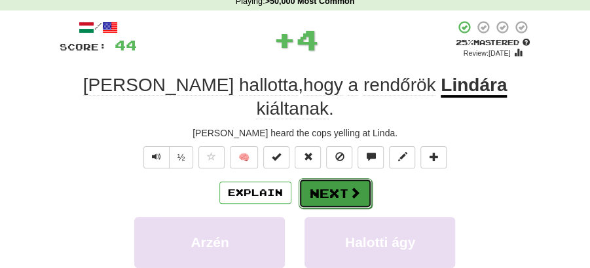
click at [349, 178] on button "Next" at bounding box center [335, 193] width 73 height 30
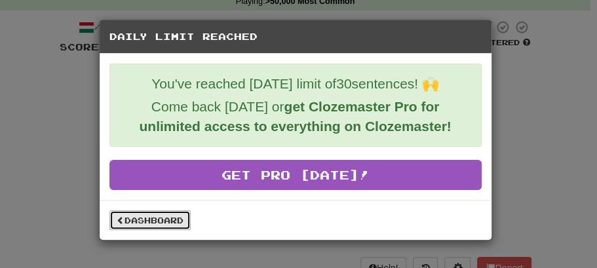
click at [160, 212] on link "Dashboard" at bounding box center [149, 220] width 81 height 20
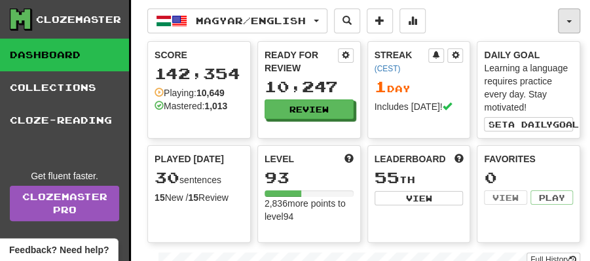
click at [571, 24] on button "button" at bounding box center [569, 21] width 22 height 25
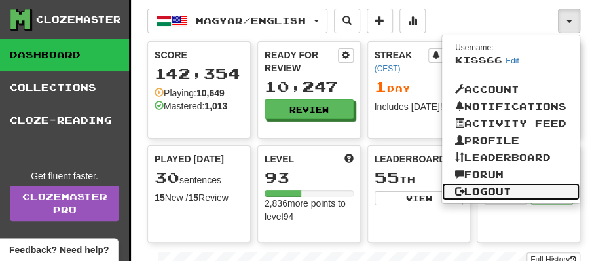
click at [485, 190] on link "Logout" at bounding box center [511, 191] width 138 height 17
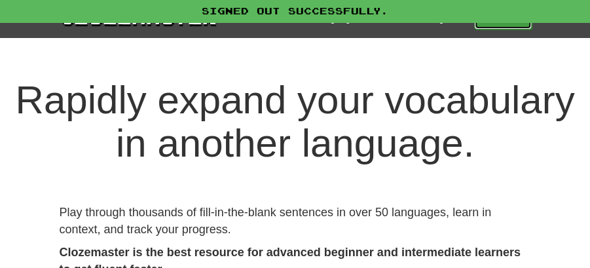
click at [501, 27] on link "Play" at bounding box center [503, 18] width 58 height 22
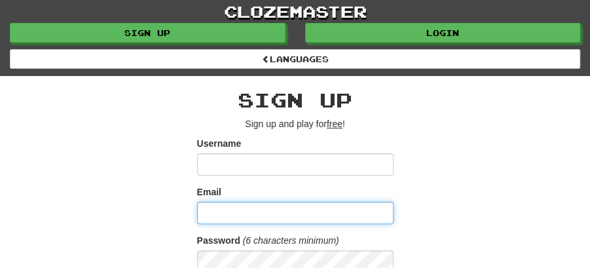
click at [299, 208] on input "Email" at bounding box center [295, 213] width 197 height 22
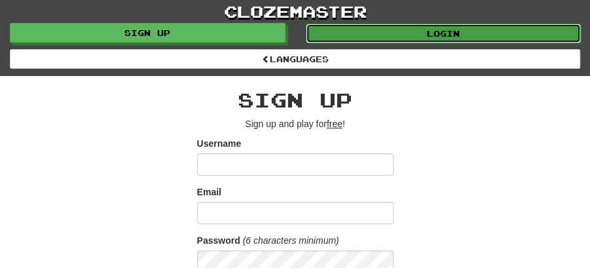
click at [442, 32] on link "Login" at bounding box center [444, 34] width 276 height 20
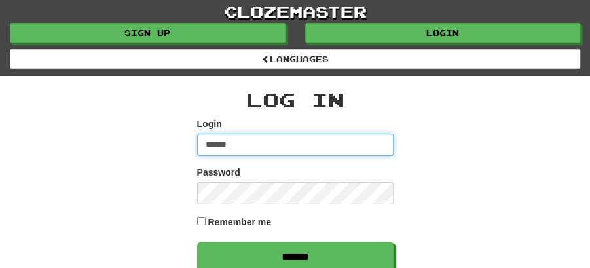
type input "********"
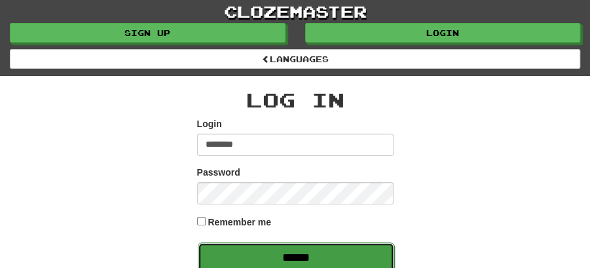
click at [317, 263] on input "******" at bounding box center [296, 257] width 197 height 30
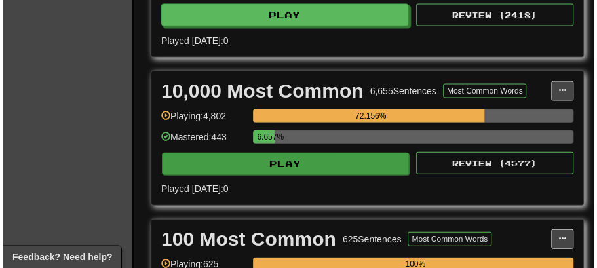
scroll to position [1005, 0]
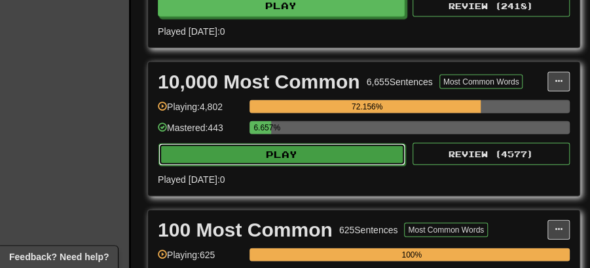
click at [313, 144] on button "Play" at bounding box center [282, 155] width 247 height 22
select select "**"
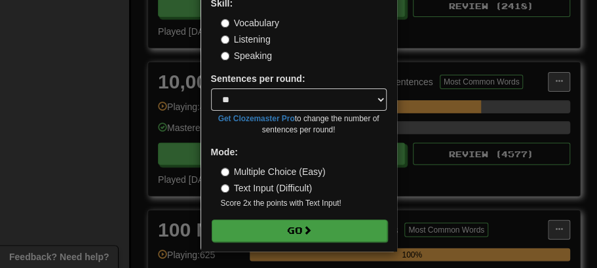
scroll to position [89, 0]
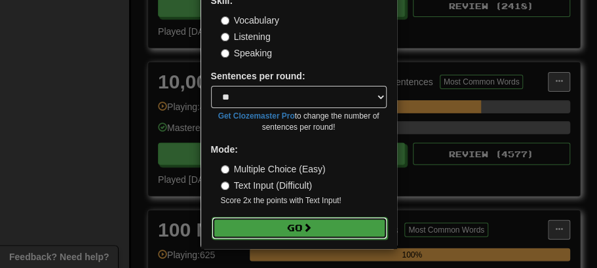
click at [290, 227] on button "Go" at bounding box center [300, 228] width 176 height 22
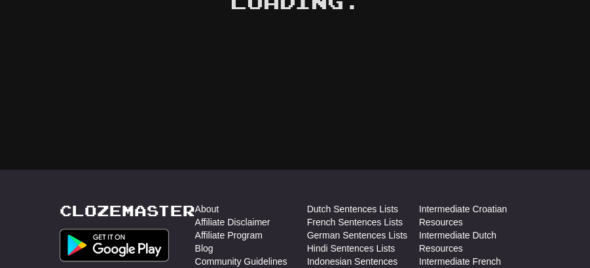
scroll to position [105, 0]
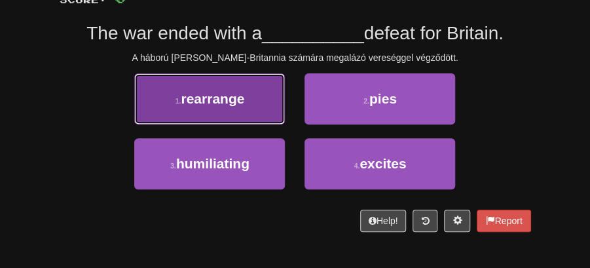
click at [235, 102] on span "rearrange" at bounding box center [213, 98] width 64 height 15
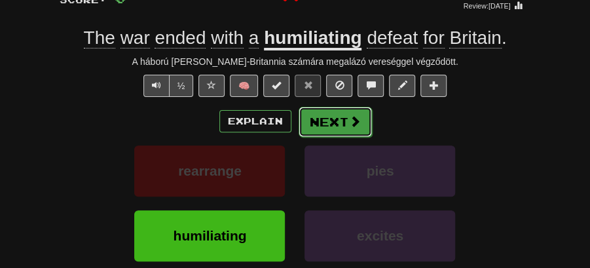
click at [320, 117] on button "Next" at bounding box center [335, 122] width 73 height 30
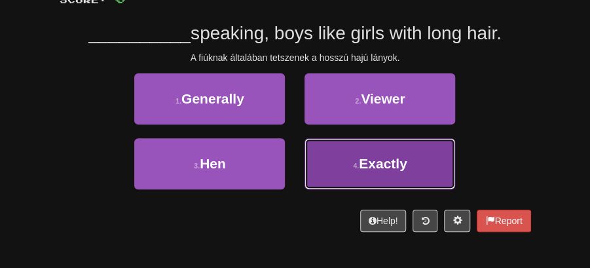
click at [366, 173] on button "4 . Exactly" at bounding box center [380, 163] width 151 height 51
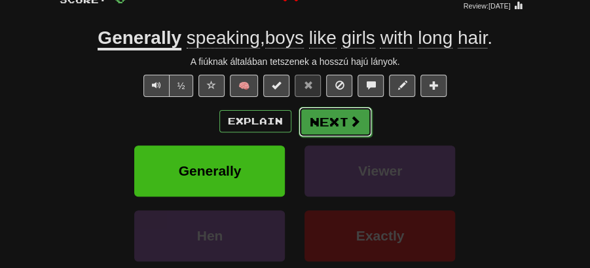
click at [335, 131] on button "Next" at bounding box center [335, 122] width 73 height 30
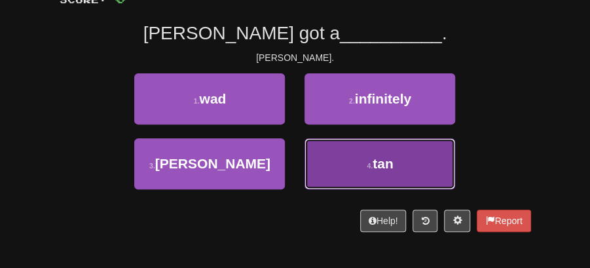
click at [377, 165] on span "tan" at bounding box center [383, 163] width 21 height 15
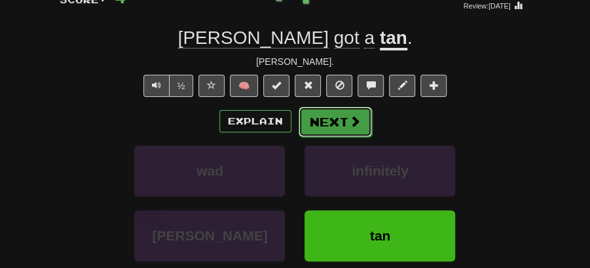
click at [342, 128] on button "Next" at bounding box center [335, 122] width 73 height 30
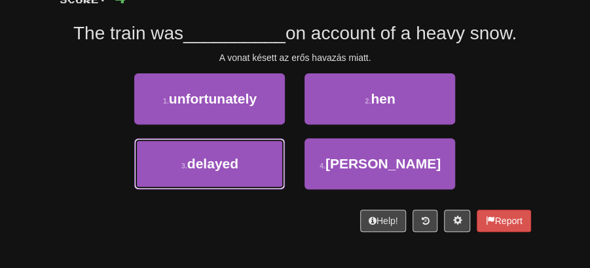
drag, startPoint x: 238, startPoint y: 167, endPoint x: 301, endPoint y: 138, distance: 70.1
click at [238, 166] on span "delayed" at bounding box center [212, 163] width 51 height 15
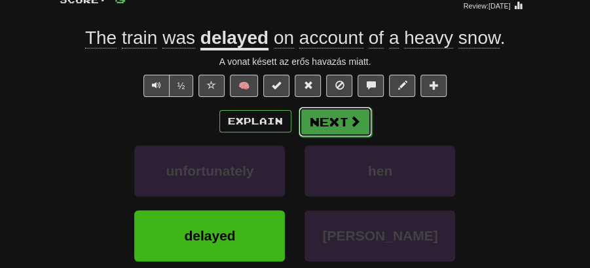
click at [320, 123] on button "Next" at bounding box center [335, 122] width 73 height 30
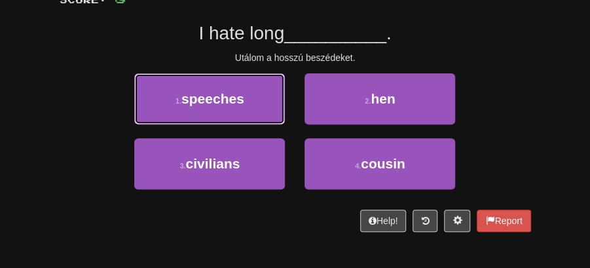
click at [216, 103] on span "speeches" at bounding box center [213, 98] width 63 height 15
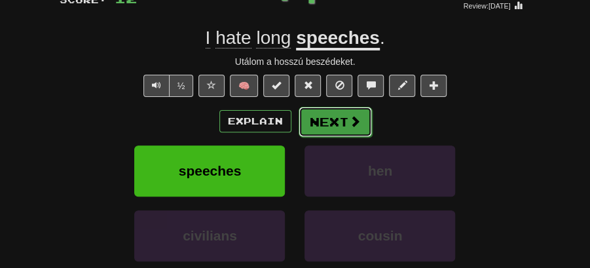
click at [303, 109] on button "Next" at bounding box center [335, 122] width 73 height 30
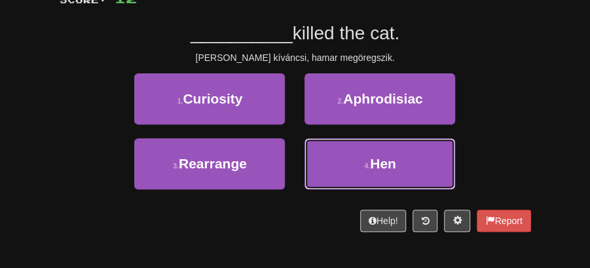
drag, startPoint x: 362, startPoint y: 164, endPoint x: 256, endPoint y: 229, distance: 124.4
click at [256, 229] on div "/ Score: 12 25 % Mastered __________ killed the cat. Aki kíváncsi, hamar megöre…" at bounding box center [296, 101] width 472 height 259
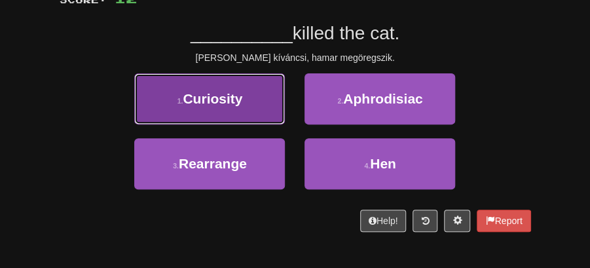
click at [232, 106] on button "1 . Curiosity" at bounding box center [209, 98] width 151 height 51
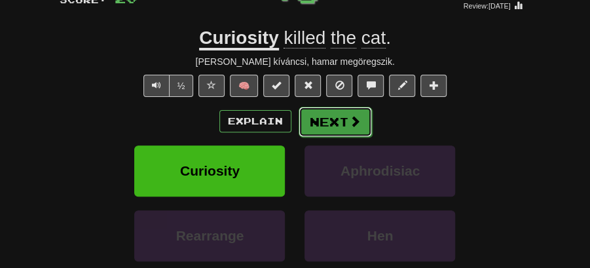
click at [321, 123] on button "Next" at bounding box center [335, 122] width 73 height 30
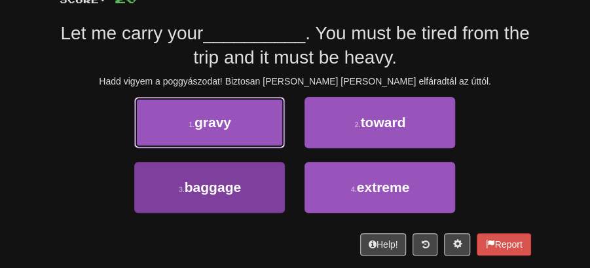
drag, startPoint x: 256, startPoint y: 130, endPoint x: 266, endPoint y: 193, distance: 63.1
click at [262, 208] on div "1 . gravy 2 . toward 3 . baggage 4 . extreme" at bounding box center [295, 162] width 491 height 130
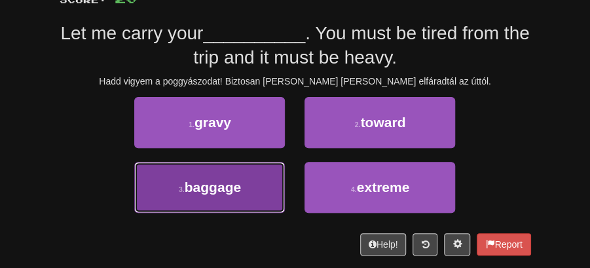
click at [263, 181] on button "3 . baggage" at bounding box center [209, 187] width 151 height 51
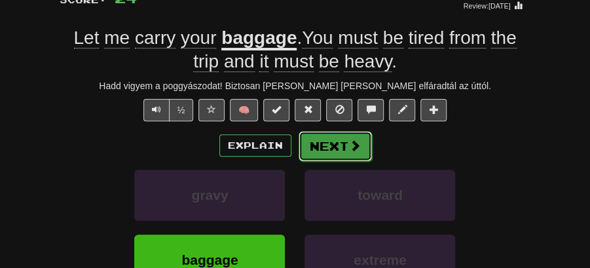
click at [336, 144] on button "Next" at bounding box center [335, 146] width 73 height 30
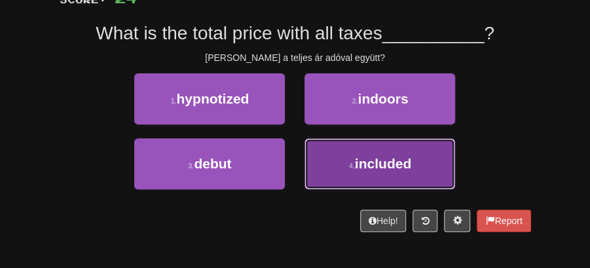
click at [381, 169] on span "included" at bounding box center [383, 163] width 56 height 15
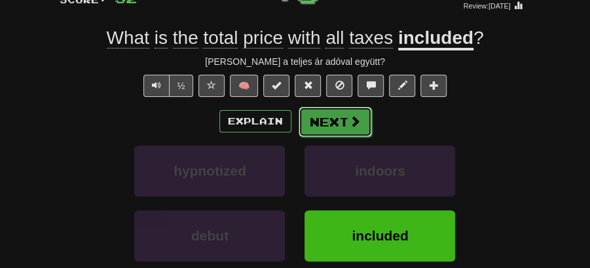
click at [343, 126] on button "Next" at bounding box center [335, 122] width 73 height 30
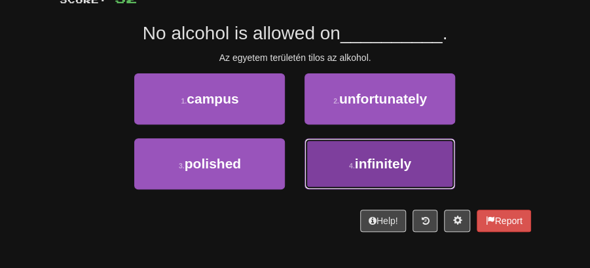
drag, startPoint x: 363, startPoint y: 167, endPoint x: 360, endPoint y: 158, distance: 9.5
click at [360, 158] on span "infinitely" at bounding box center [383, 163] width 56 height 15
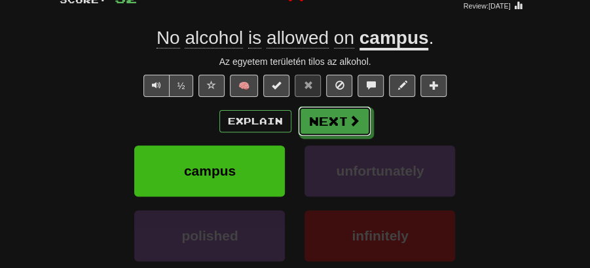
click at [349, 118] on span at bounding box center [355, 121] width 12 height 12
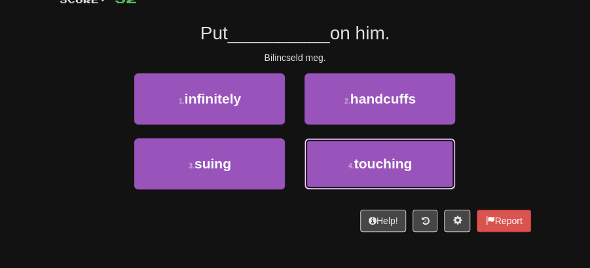
drag, startPoint x: 361, startPoint y: 164, endPoint x: 360, endPoint y: 136, distance: 28.2
click at [361, 161] on span "touching" at bounding box center [384, 163] width 58 height 15
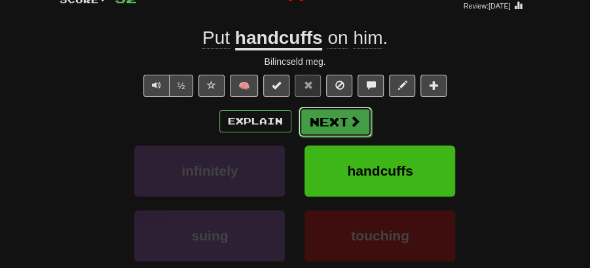
click at [355, 121] on span at bounding box center [355, 121] width 12 height 12
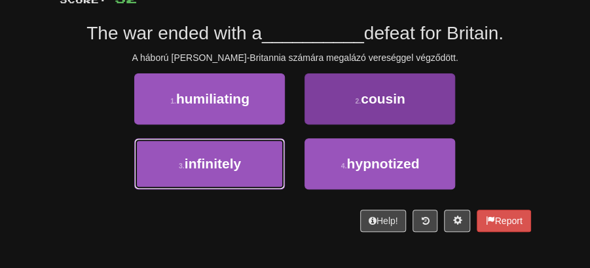
drag, startPoint x: 252, startPoint y: 178, endPoint x: 356, endPoint y: 145, distance: 108.8
click at [253, 178] on button "3 . infinitely" at bounding box center [209, 163] width 151 height 51
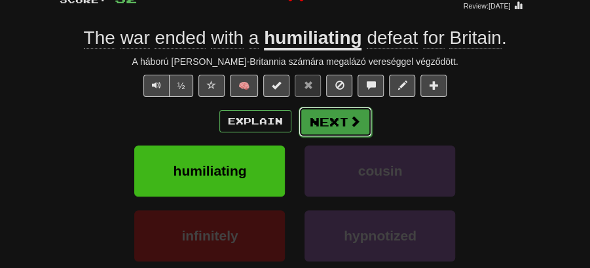
click at [349, 128] on button "Next" at bounding box center [335, 122] width 73 height 30
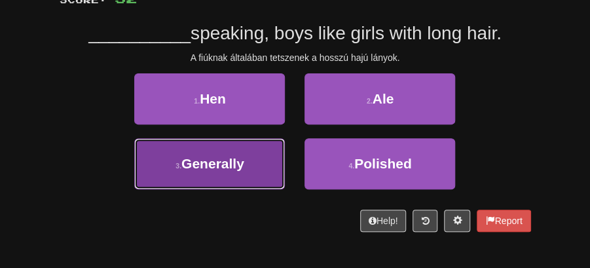
click at [244, 167] on span "Generally" at bounding box center [213, 163] width 63 height 15
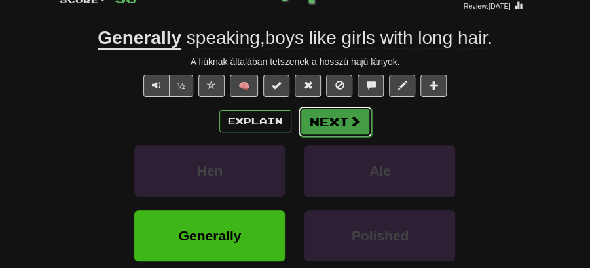
click at [329, 122] on button "Next" at bounding box center [335, 122] width 73 height 30
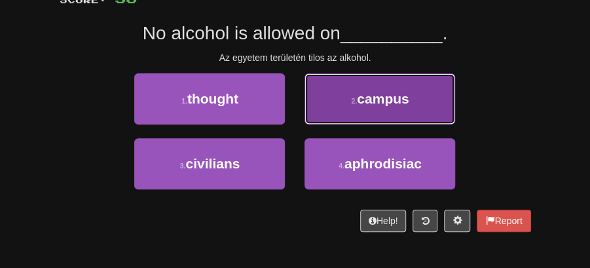
click at [358, 106] on span "campus" at bounding box center [383, 98] width 52 height 15
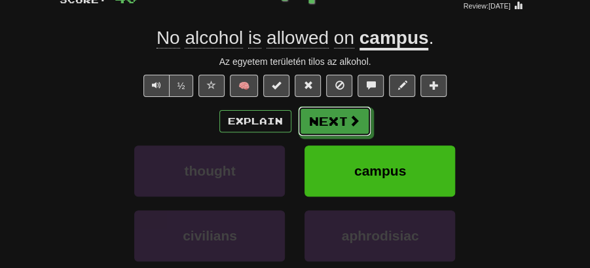
click at [337, 117] on button "Next" at bounding box center [334, 121] width 73 height 30
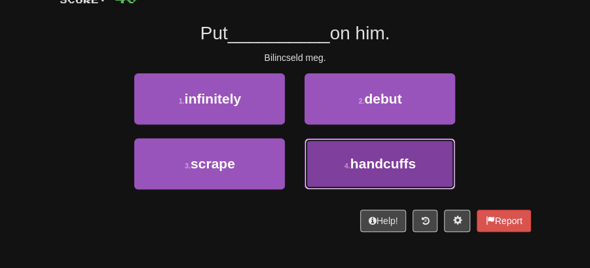
click at [380, 164] on span "handcuffs" at bounding box center [384, 163] width 66 height 15
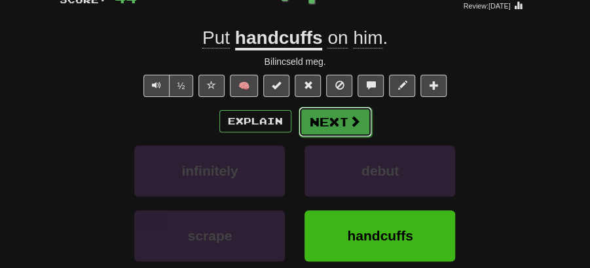
click at [322, 115] on button "Next" at bounding box center [335, 122] width 73 height 30
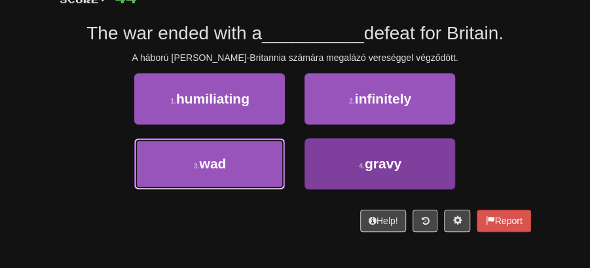
drag, startPoint x: 215, startPoint y: 156, endPoint x: 352, endPoint y: 173, distance: 138.0
click at [347, 175] on div "3 . wad 4 . gravy" at bounding box center [295, 170] width 511 height 65
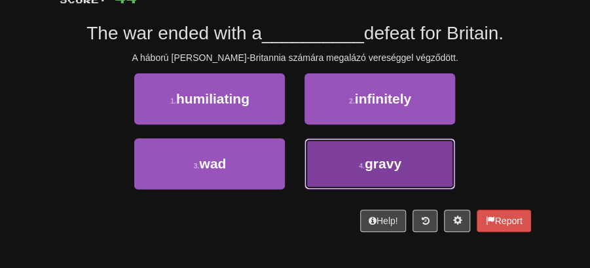
click at [352, 173] on button "4 . gravy" at bounding box center [380, 163] width 151 height 51
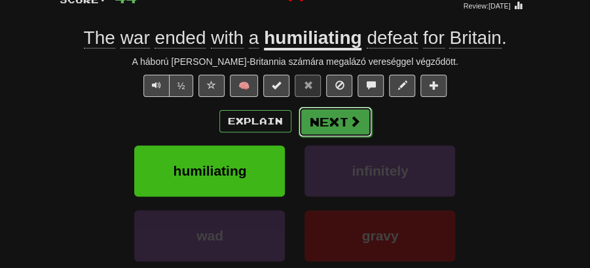
click at [330, 117] on button "Next" at bounding box center [335, 122] width 73 height 30
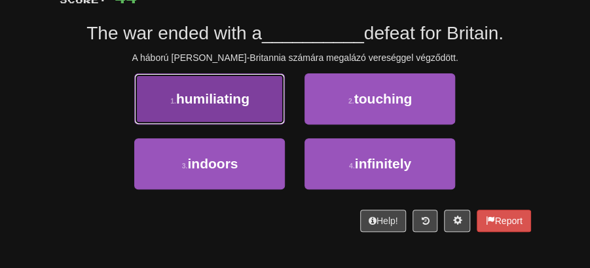
click at [235, 107] on button "1 . humiliating" at bounding box center [209, 98] width 151 height 51
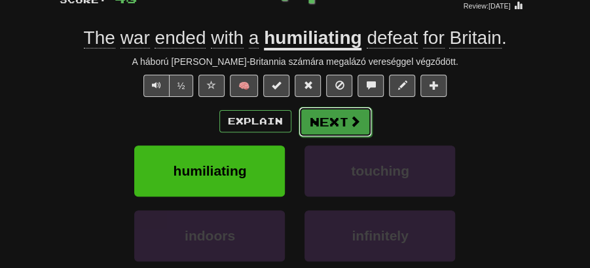
click at [342, 117] on button "Next" at bounding box center [335, 122] width 73 height 30
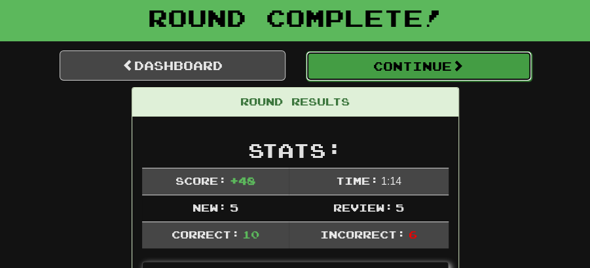
click at [389, 73] on button "Continue" at bounding box center [419, 66] width 226 height 30
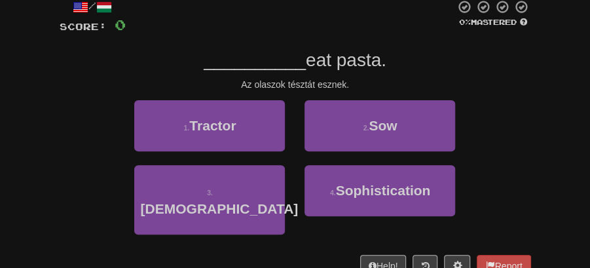
scroll to position [128, 0]
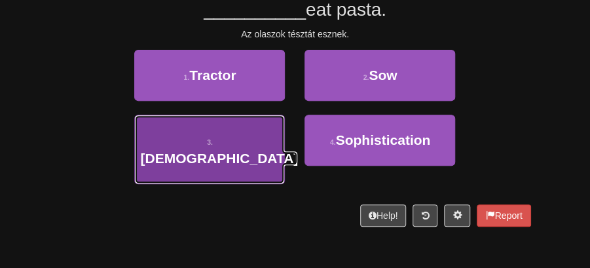
click at [238, 132] on button "3 . Italians" at bounding box center [209, 149] width 151 height 69
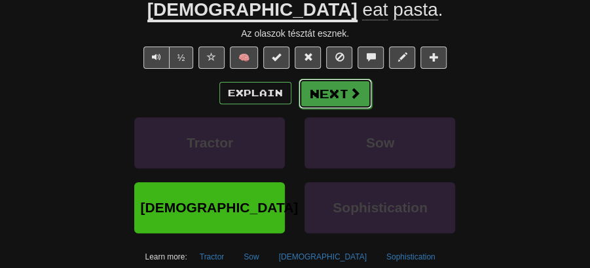
click at [322, 81] on button "Next" at bounding box center [335, 94] width 73 height 30
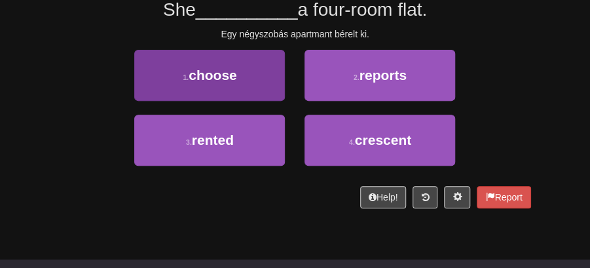
scroll to position [85, 0]
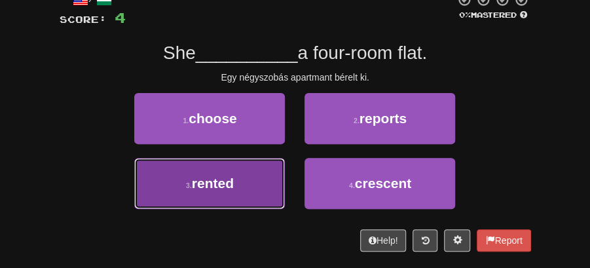
drag, startPoint x: 248, startPoint y: 187, endPoint x: 299, endPoint y: 155, distance: 60.4
click at [248, 187] on button "3 . rented" at bounding box center [209, 183] width 151 height 51
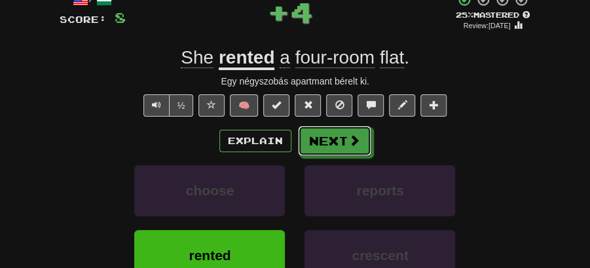
click at [327, 136] on button "Next" at bounding box center [334, 141] width 73 height 30
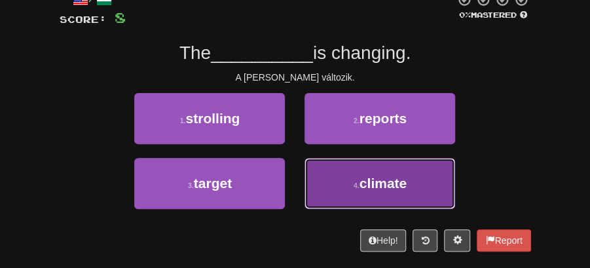
click at [374, 189] on span "climate" at bounding box center [383, 183] width 47 height 15
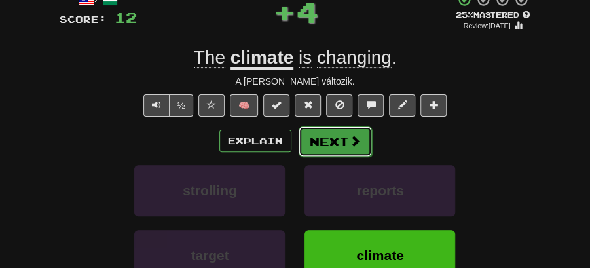
click at [338, 128] on button "Next" at bounding box center [335, 141] width 73 height 30
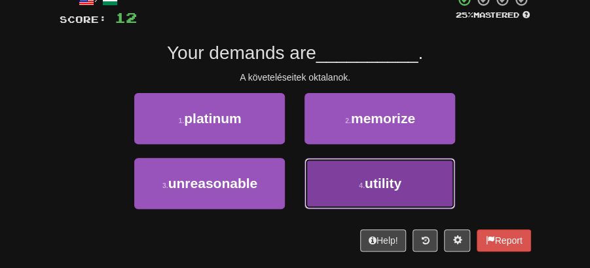
click at [373, 196] on button "4 . utility" at bounding box center [380, 183] width 151 height 51
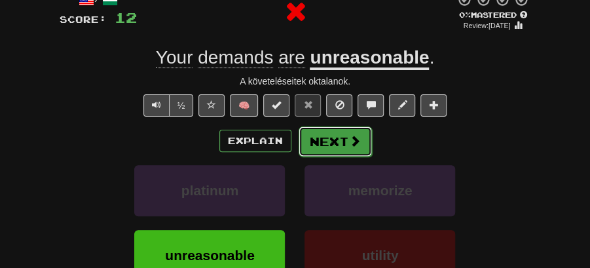
click at [325, 139] on button "Next" at bounding box center [335, 141] width 73 height 30
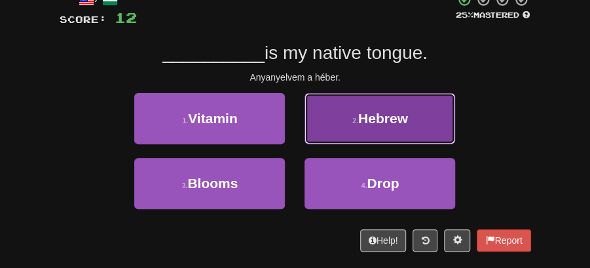
click at [364, 128] on button "2 . Hebrew" at bounding box center [380, 118] width 151 height 51
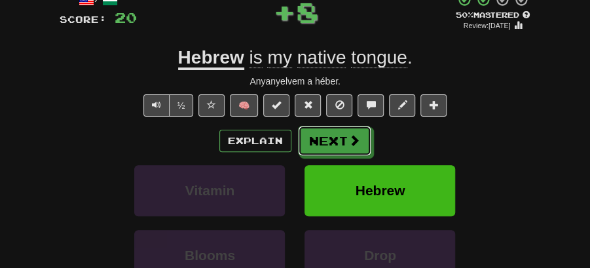
click at [350, 136] on span at bounding box center [355, 140] width 12 height 12
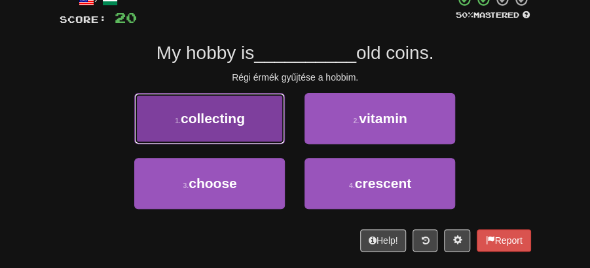
click at [253, 123] on button "1 . collecting" at bounding box center [209, 118] width 151 height 51
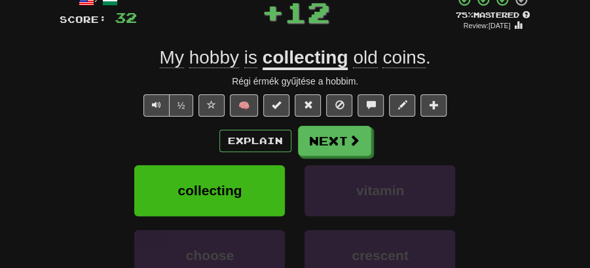
click at [329, 139] on button "Next" at bounding box center [334, 141] width 73 height 30
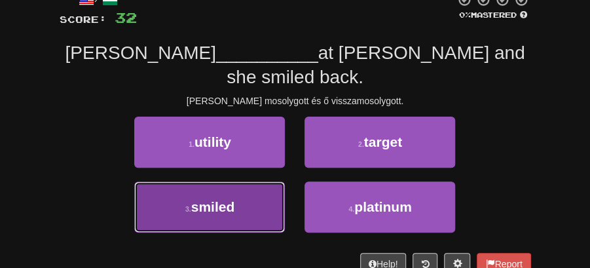
click at [222, 182] on button "3 . smiled" at bounding box center [209, 207] width 151 height 51
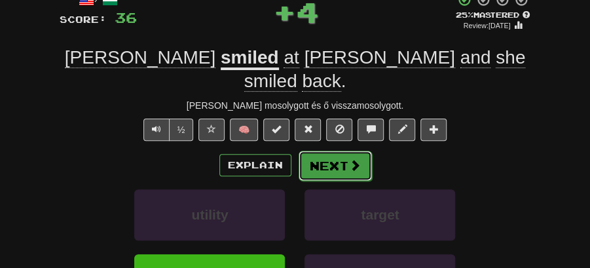
click at [341, 151] on button "Next" at bounding box center [335, 166] width 73 height 30
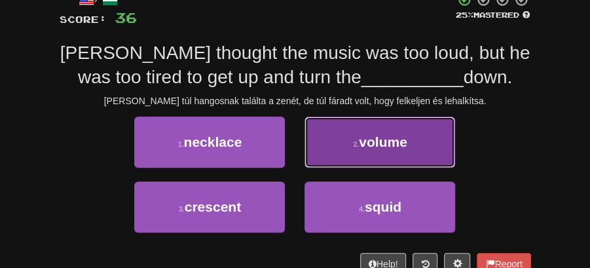
click at [406, 137] on span "volume" at bounding box center [383, 141] width 48 height 15
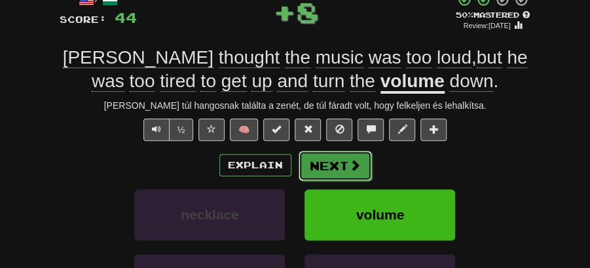
click at [355, 161] on span at bounding box center [355, 165] width 12 height 12
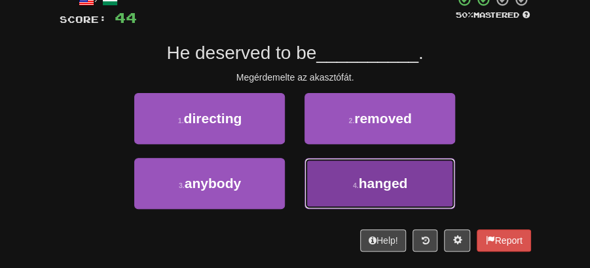
click at [342, 176] on button "4 . hanged" at bounding box center [380, 183] width 151 height 51
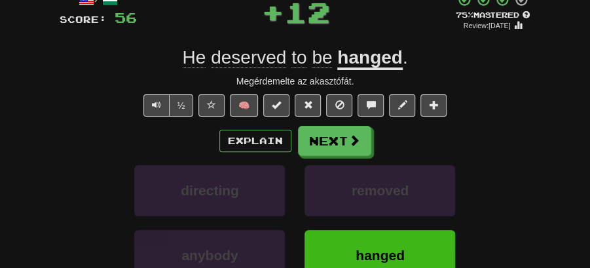
click at [326, 136] on button "Next" at bounding box center [334, 141] width 73 height 30
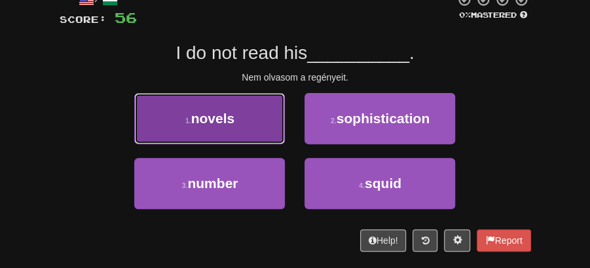
drag, startPoint x: 237, startPoint y: 125, endPoint x: 244, endPoint y: 125, distance: 7.2
click at [244, 125] on button "1 . novels" at bounding box center [209, 118] width 151 height 51
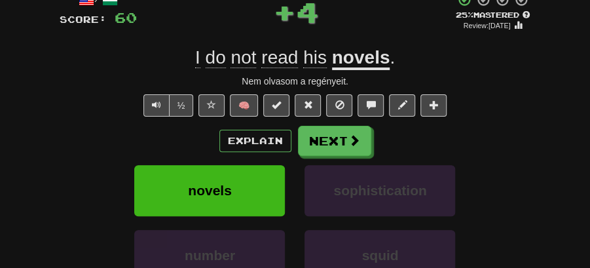
click at [303, 134] on button "Next" at bounding box center [334, 141] width 73 height 30
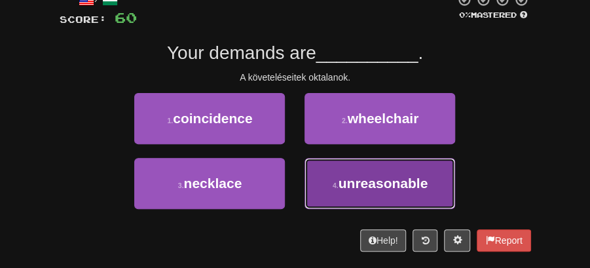
click at [364, 191] on button "4 . unreasonable" at bounding box center [380, 183] width 151 height 51
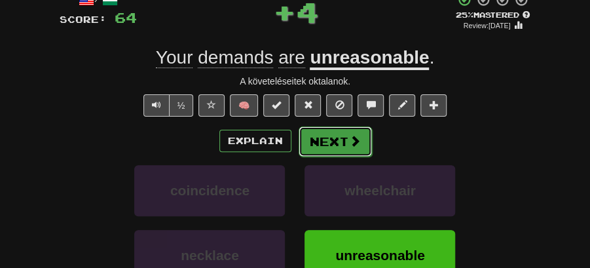
click at [349, 136] on span at bounding box center [355, 141] width 12 height 12
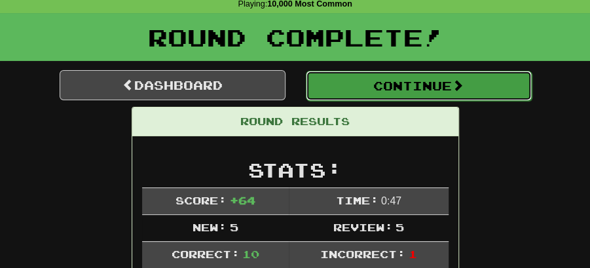
click at [375, 77] on button "Continue" at bounding box center [419, 86] width 226 height 30
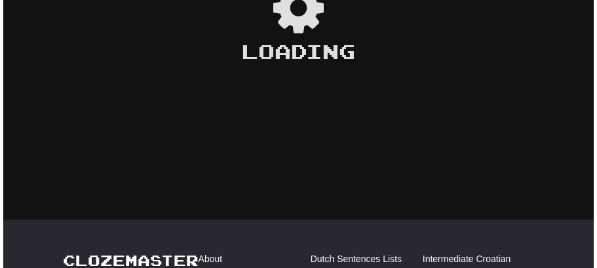
scroll to position [55, 0]
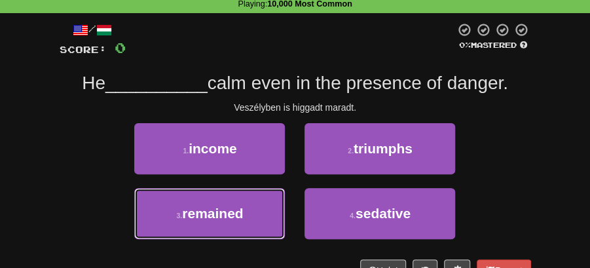
drag, startPoint x: 220, startPoint y: 209, endPoint x: 270, endPoint y: 189, distance: 53.5
click at [228, 208] on span "remained" at bounding box center [212, 213] width 61 height 15
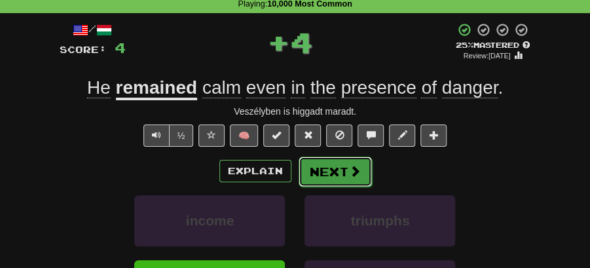
click at [330, 161] on button "Next" at bounding box center [335, 172] width 73 height 30
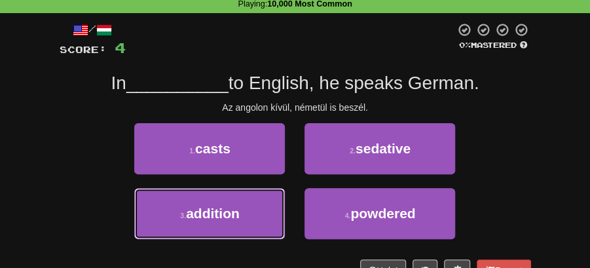
drag, startPoint x: 230, startPoint y: 209, endPoint x: 269, endPoint y: 186, distance: 45.0
click at [231, 210] on span "addition" at bounding box center [213, 213] width 54 height 15
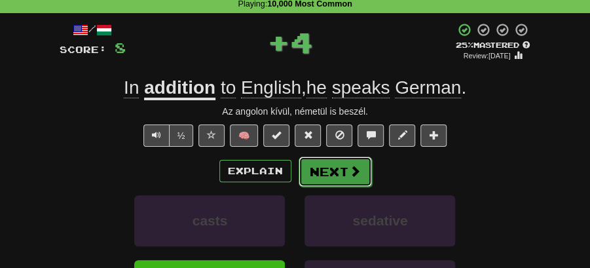
click at [346, 163] on button "Next" at bounding box center [335, 172] width 73 height 30
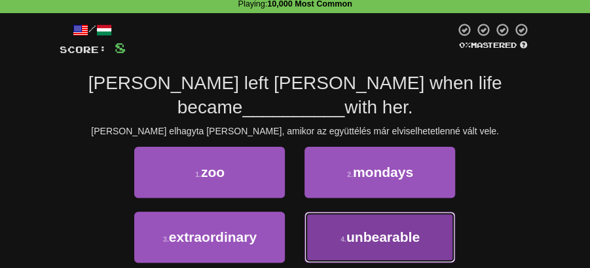
click at [380, 229] on span "unbearable" at bounding box center [383, 236] width 73 height 15
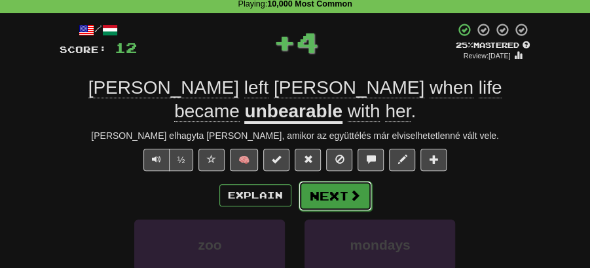
click at [358, 189] on span at bounding box center [355, 195] width 12 height 12
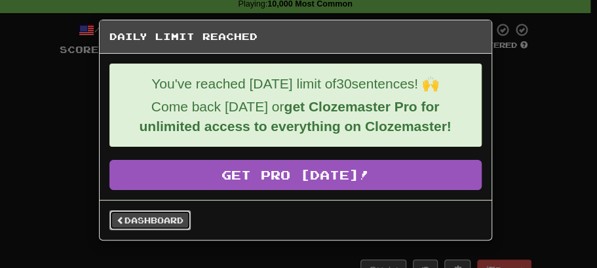
click at [172, 223] on link "Dashboard" at bounding box center [149, 220] width 81 height 20
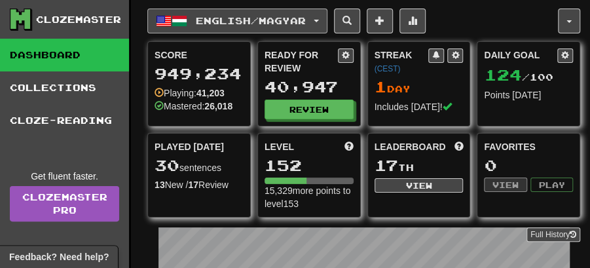
click at [328, 16] on button "English / Magyar" at bounding box center [237, 21] width 180 height 25
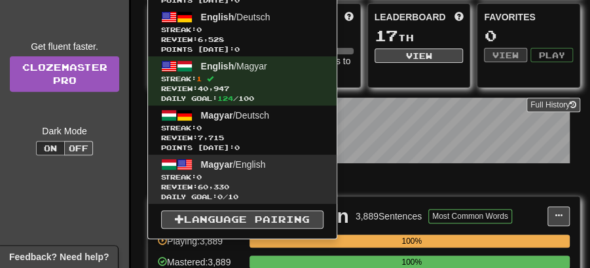
scroll to position [131, 0]
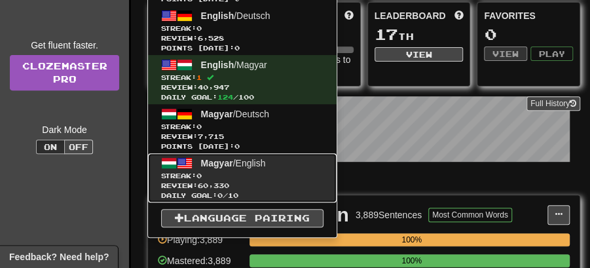
click at [244, 172] on span "Streak: 0" at bounding box center [242, 176] width 163 height 10
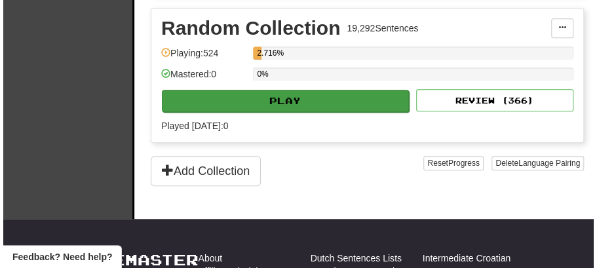
scroll to position [2009, 0]
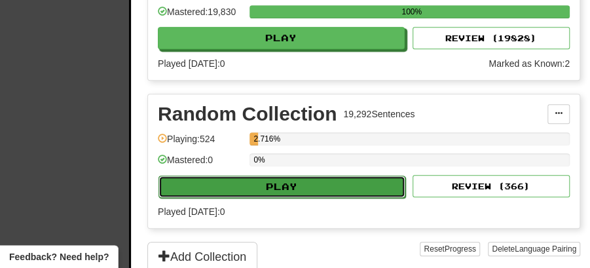
click at [307, 176] on button "Play" at bounding box center [282, 187] width 247 height 22
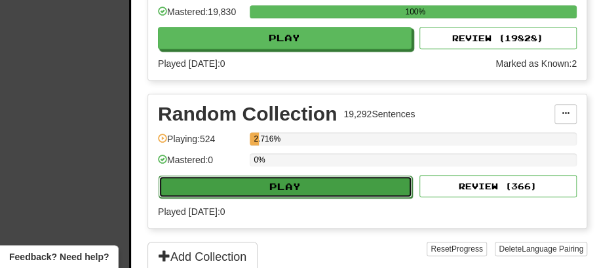
select select "**"
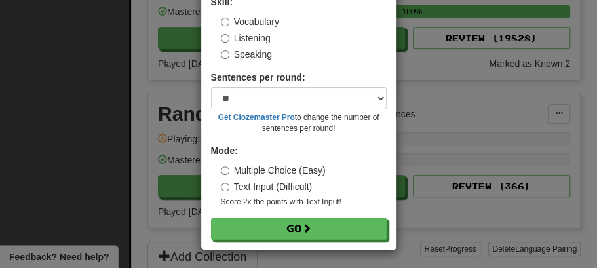
scroll to position [89, 0]
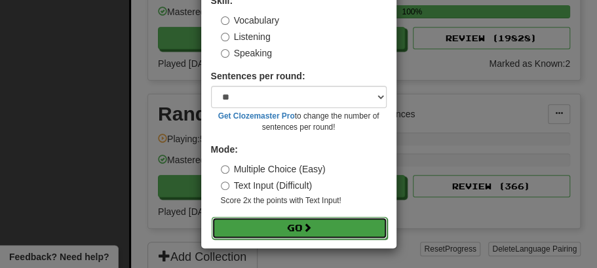
click at [301, 229] on button "Go" at bounding box center [300, 228] width 176 height 22
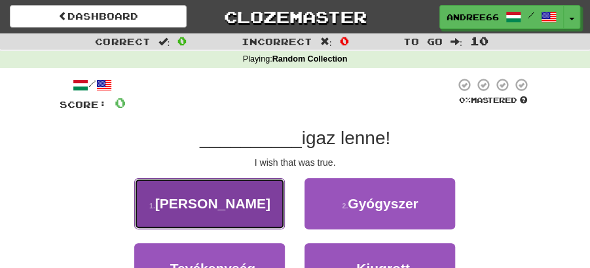
click at [259, 203] on button "1 . Bár" at bounding box center [209, 203] width 151 height 51
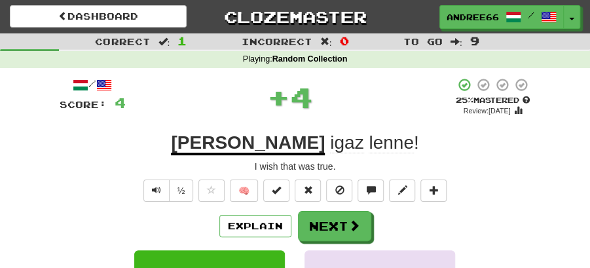
click at [337, 210] on div "/ Score: 4 + 4 25 % Mastered Review: [DATE] Bár igaz lenne ! I wish that was tr…" at bounding box center [296, 263] width 472 height 373
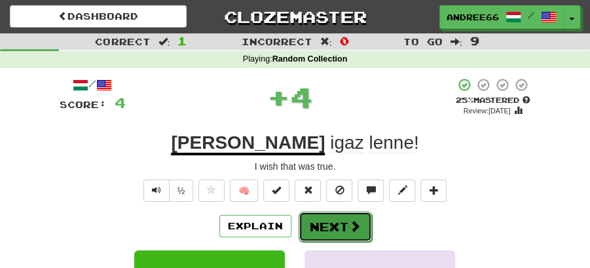
click at [336, 219] on button "Next" at bounding box center [335, 227] width 73 height 30
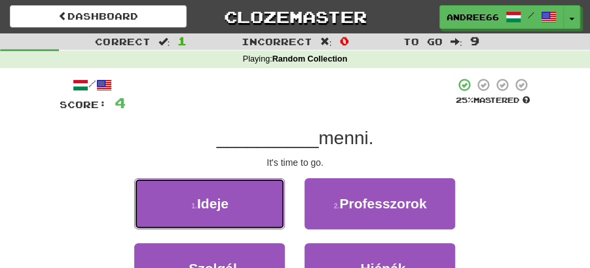
click at [251, 206] on button "1 . Ideje" at bounding box center [209, 203] width 151 height 51
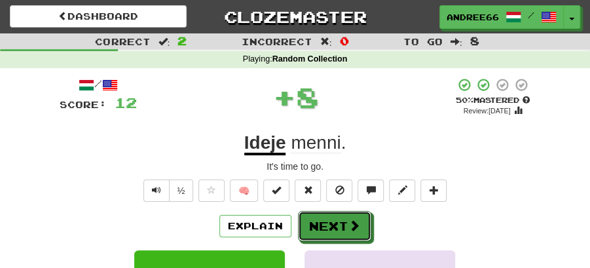
click at [324, 221] on button "Next" at bounding box center [334, 226] width 73 height 30
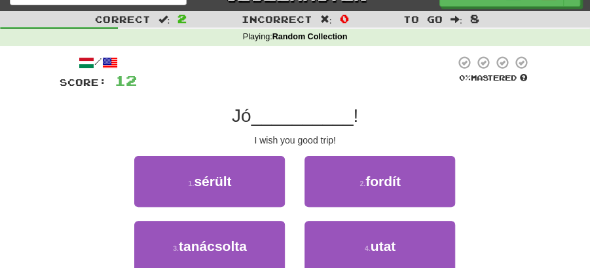
scroll to position [43, 0]
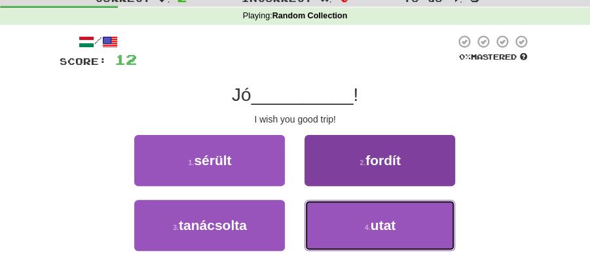
drag, startPoint x: 359, startPoint y: 219, endPoint x: 351, endPoint y: 207, distance: 14.2
click at [358, 218] on button "4 . utat" at bounding box center [380, 225] width 151 height 51
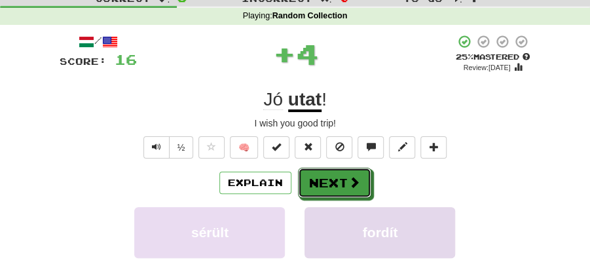
click at [316, 174] on button "Next" at bounding box center [334, 183] width 73 height 30
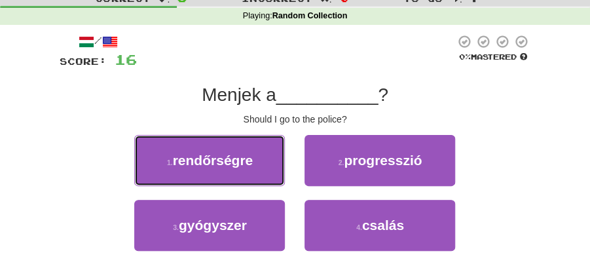
drag, startPoint x: 210, startPoint y: 157, endPoint x: 252, endPoint y: 164, distance: 42.6
click at [216, 159] on span "rendőrségre" at bounding box center [213, 160] width 81 height 15
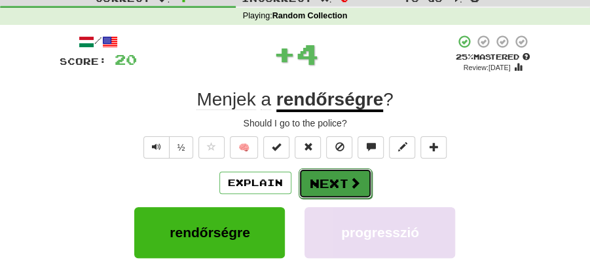
click at [324, 186] on button "Next" at bounding box center [335, 183] width 73 height 30
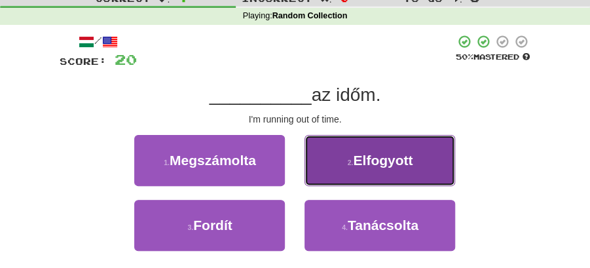
click at [387, 157] on span "Elfogyott" at bounding box center [383, 160] width 60 height 15
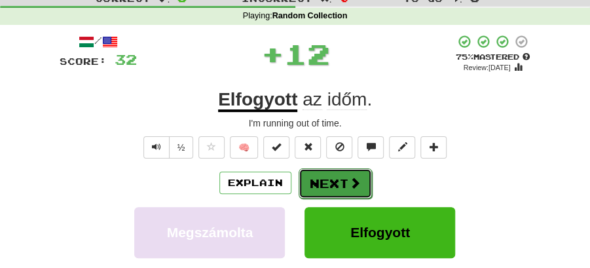
click at [344, 183] on button "Next" at bounding box center [335, 183] width 73 height 30
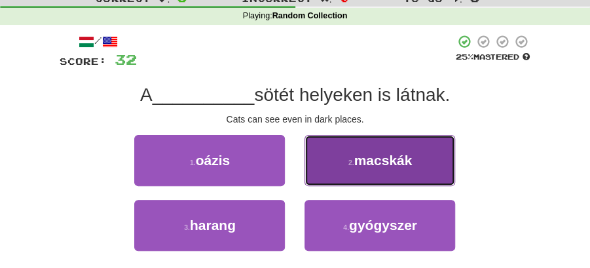
click at [369, 164] on span "macskák" at bounding box center [383, 160] width 58 height 15
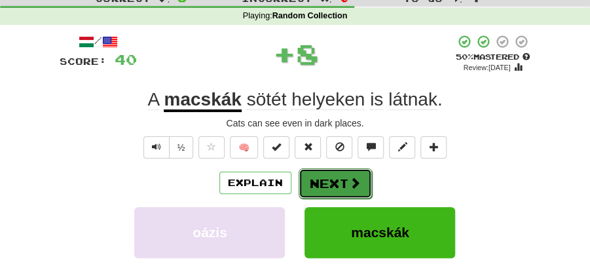
click at [336, 172] on button "Next" at bounding box center [335, 183] width 73 height 30
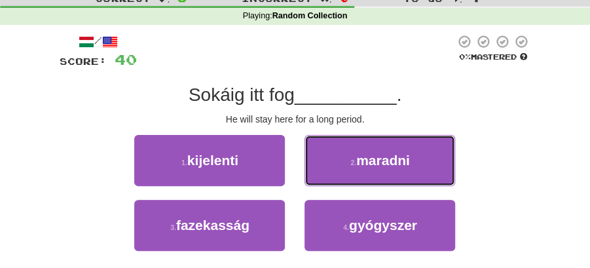
click at [375, 162] on span "maradni" at bounding box center [383, 160] width 54 height 15
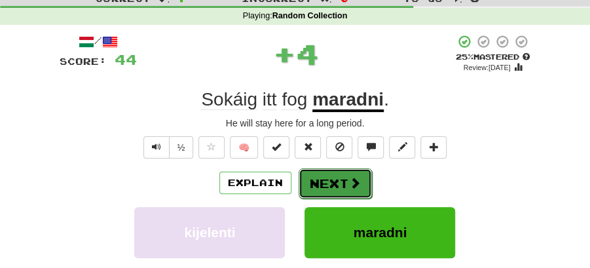
click at [330, 176] on button "Next" at bounding box center [335, 183] width 73 height 30
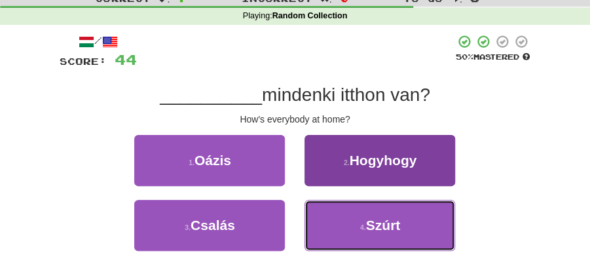
click at [390, 233] on button "4 . Szúrt" at bounding box center [380, 225] width 151 height 51
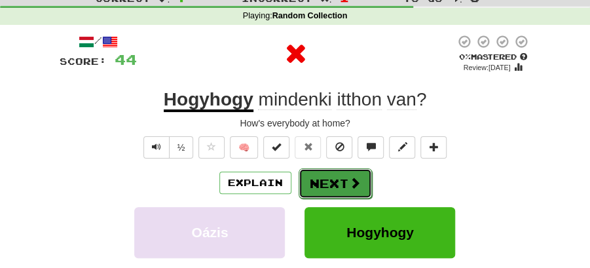
click at [337, 180] on button "Next" at bounding box center [335, 183] width 73 height 30
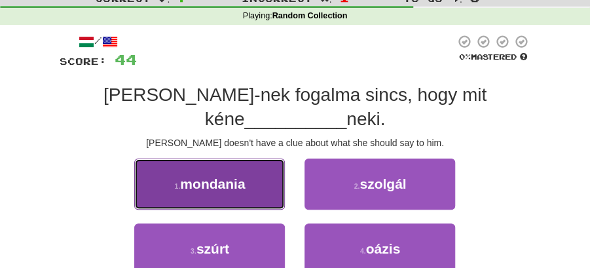
click at [245, 176] on span "mondania" at bounding box center [212, 183] width 65 height 15
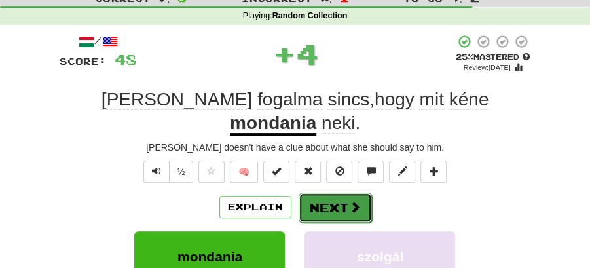
click at [324, 193] on button "Next" at bounding box center [335, 208] width 73 height 30
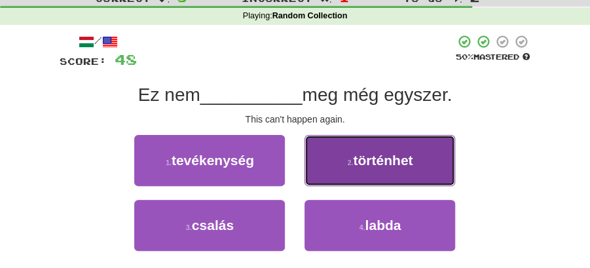
click at [357, 166] on span "történhet" at bounding box center [383, 160] width 60 height 15
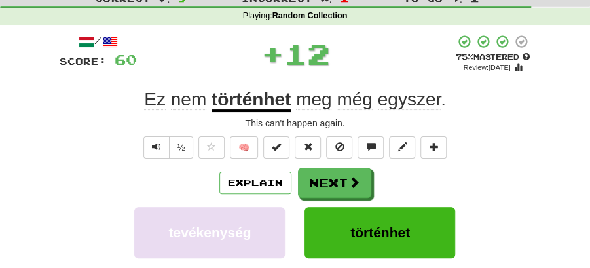
click at [345, 176] on button "Next" at bounding box center [334, 183] width 73 height 30
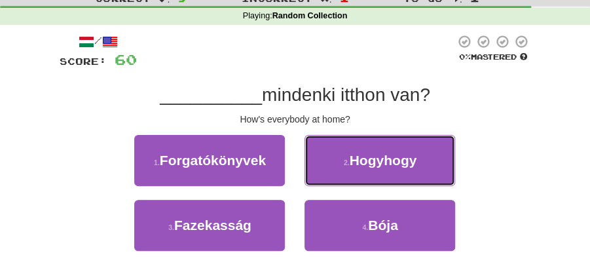
click at [383, 163] on span "Hogyhogy" at bounding box center [383, 160] width 67 height 15
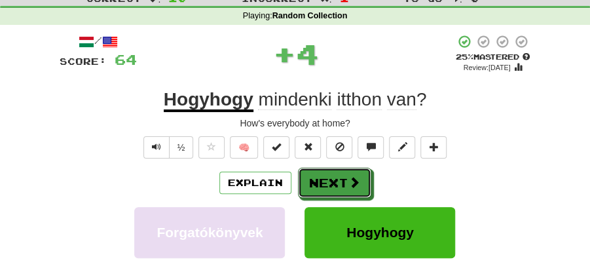
drag, startPoint x: 328, startPoint y: 178, endPoint x: 292, endPoint y: 145, distance: 48.2
click at [326, 178] on button "Next" at bounding box center [334, 183] width 73 height 30
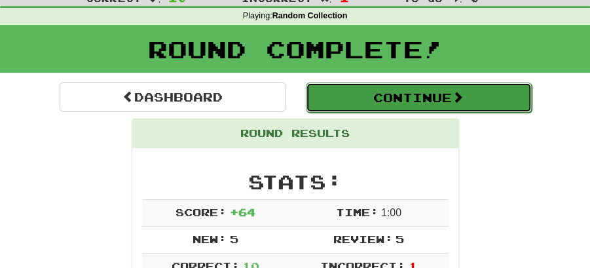
click at [389, 92] on button "Continue" at bounding box center [419, 98] width 226 height 30
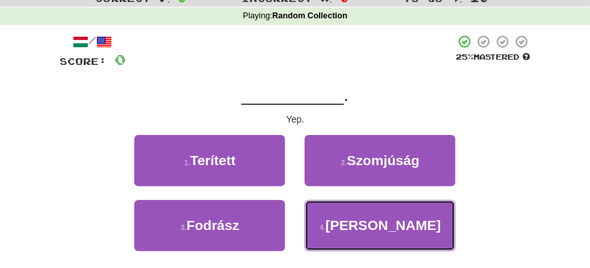
drag, startPoint x: 376, startPoint y: 223, endPoint x: 365, endPoint y: 203, distance: 23.2
click at [376, 223] on span "[PERSON_NAME]" at bounding box center [383, 225] width 115 height 15
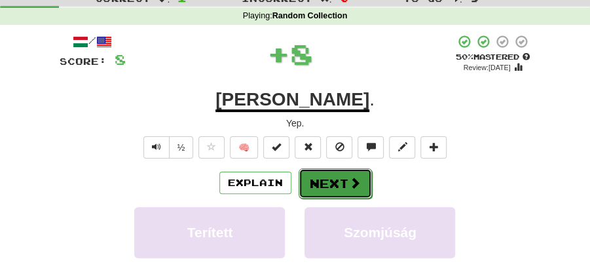
click at [335, 177] on button "Next" at bounding box center [335, 183] width 73 height 30
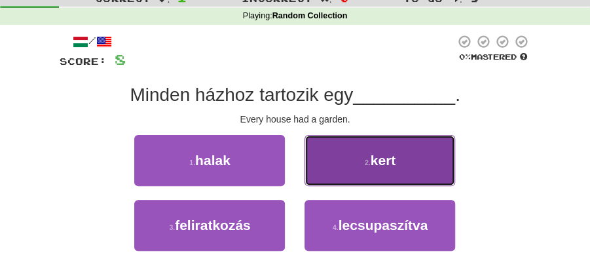
click at [374, 163] on span "kert" at bounding box center [384, 160] width 26 height 15
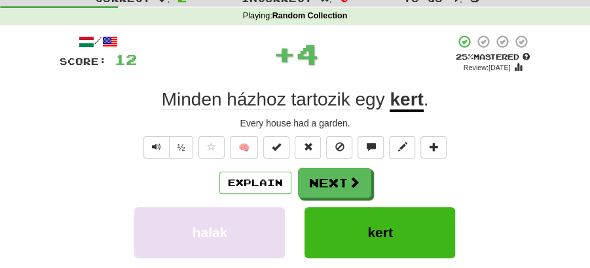
click at [325, 180] on button "Next" at bounding box center [334, 183] width 73 height 30
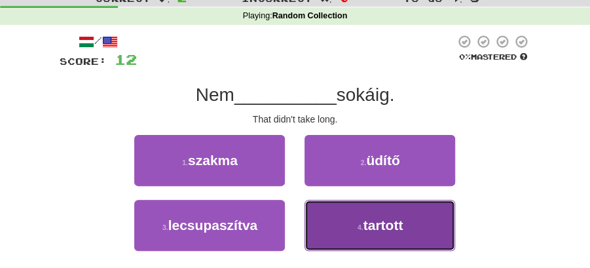
click at [364, 225] on span "tartott" at bounding box center [384, 225] width 40 height 15
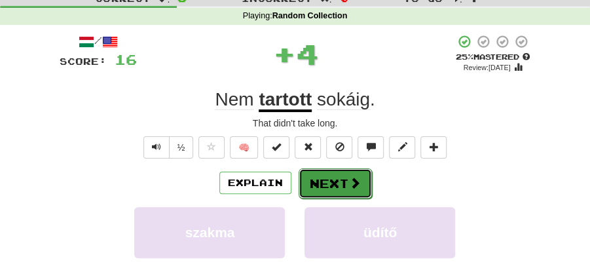
click at [345, 186] on button "Next" at bounding box center [335, 183] width 73 height 30
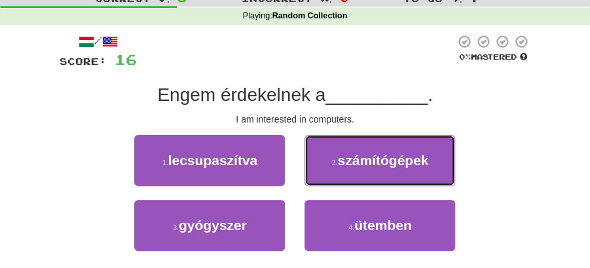
click at [360, 163] on span "számítógépek" at bounding box center [382, 160] width 91 height 15
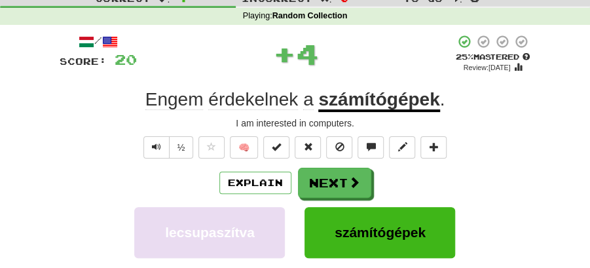
click at [327, 174] on button "Next" at bounding box center [334, 183] width 73 height 30
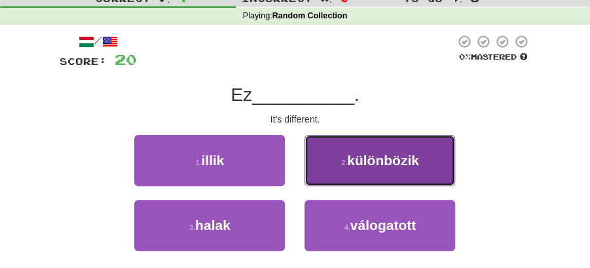
click at [356, 178] on button "2 . különbözik" at bounding box center [380, 160] width 151 height 51
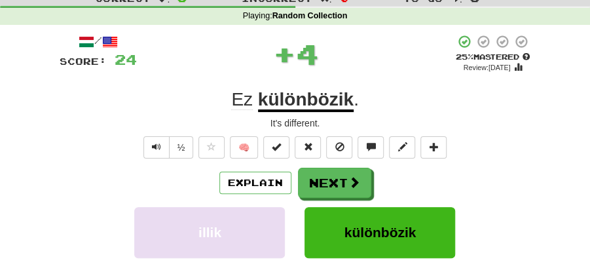
click at [310, 191] on button "Next" at bounding box center [334, 183] width 73 height 30
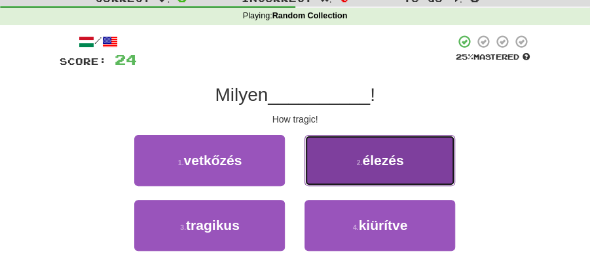
click at [364, 170] on button "2 . élezés" at bounding box center [380, 160] width 151 height 51
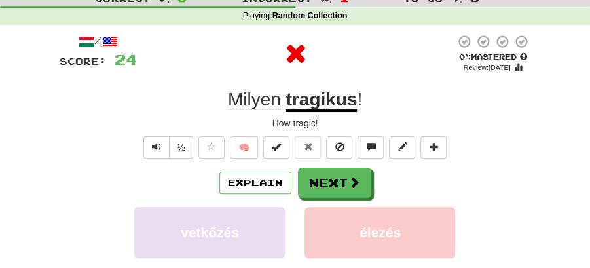
click at [341, 172] on button "Next" at bounding box center [334, 183] width 73 height 30
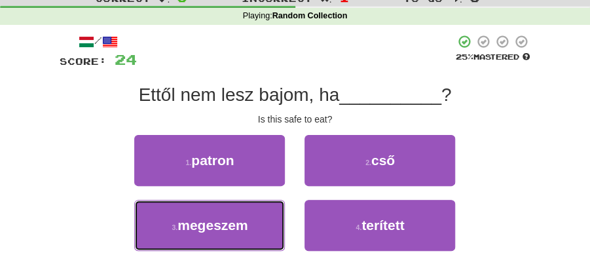
drag, startPoint x: 204, startPoint y: 225, endPoint x: 272, endPoint y: 199, distance: 73.0
click at [212, 223] on span "megeszem" at bounding box center [213, 225] width 70 height 15
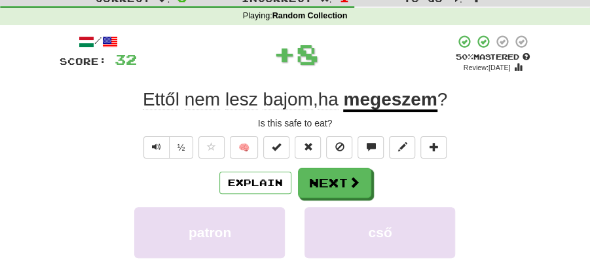
click at [282, 193] on div "Explain Next" at bounding box center [296, 183] width 472 height 30
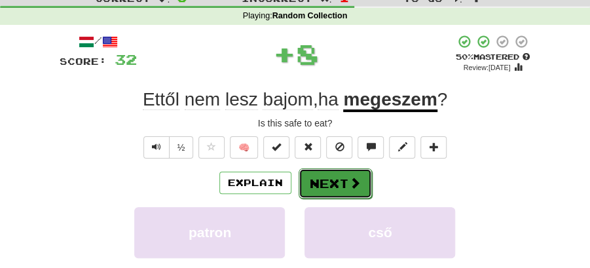
click at [333, 183] on button "Next" at bounding box center [335, 183] width 73 height 30
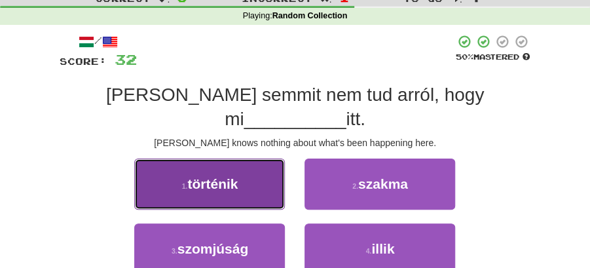
drag, startPoint x: 231, startPoint y: 164, endPoint x: 241, endPoint y: 169, distance: 11.4
click at [241, 169] on button "1 . történik" at bounding box center [209, 184] width 151 height 51
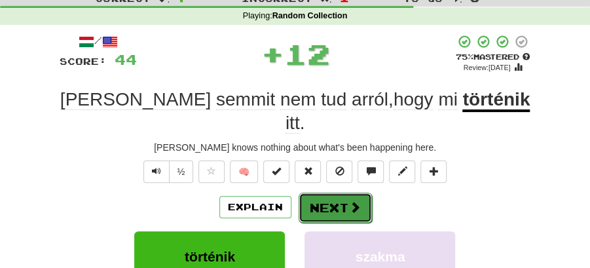
click at [329, 193] on button "Next" at bounding box center [335, 208] width 73 height 30
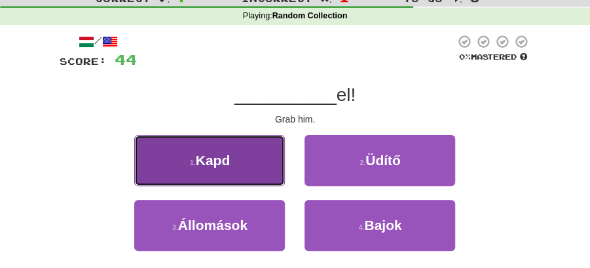
click at [275, 176] on button "1 . Kapd" at bounding box center [209, 160] width 151 height 51
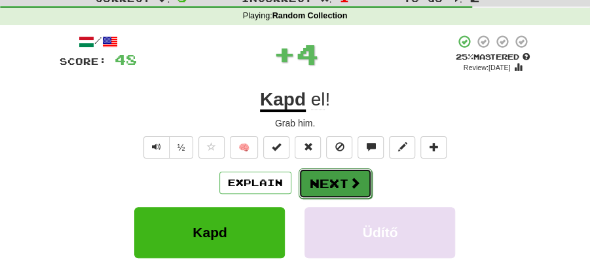
click at [330, 174] on button "Next" at bounding box center [335, 183] width 73 height 30
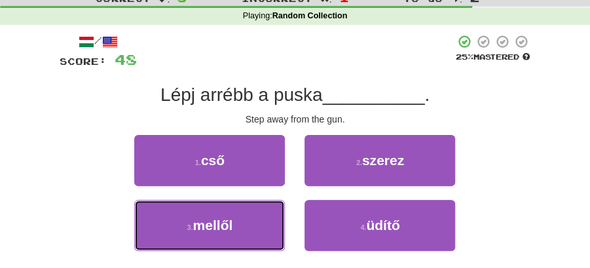
drag, startPoint x: 241, startPoint y: 221, endPoint x: 301, endPoint y: 198, distance: 64.1
click at [246, 220] on button "3 . mellől" at bounding box center [209, 225] width 151 height 51
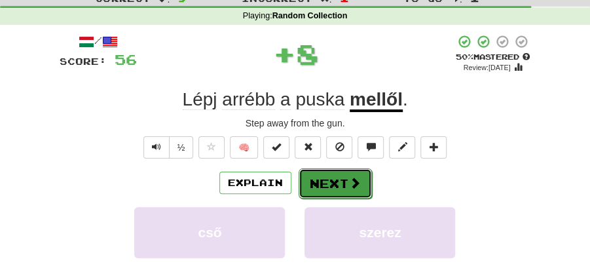
drag, startPoint x: 329, startPoint y: 188, endPoint x: 320, endPoint y: 178, distance: 13.9
click at [320, 178] on button "Next" at bounding box center [335, 183] width 73 height 30
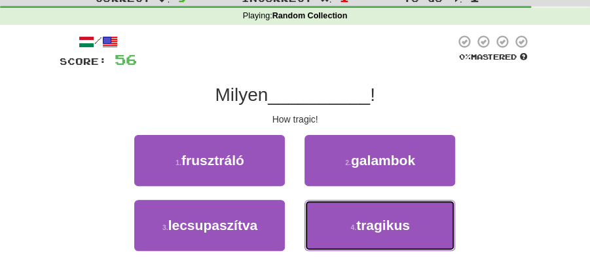
drag, startPoint x: 365, startPoint y: 221, endPoint x: 355, endPoint y: 201, distance: 22.0
click at [365, 215] on button "4 . tragikus" at bounding box center [380, 225] width 151 height 51
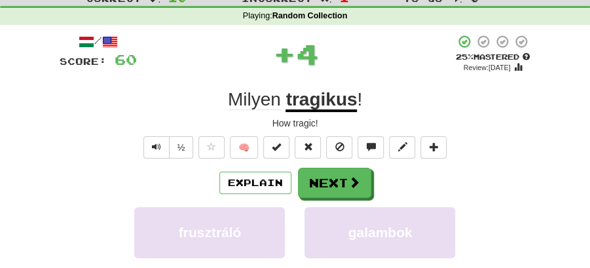
click at [341, 191] on button "Next" at bounding box center [334, 183] width 73 height 30
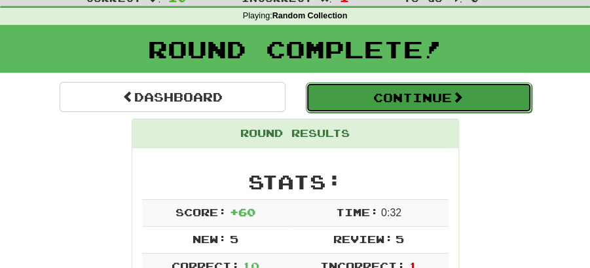
click at [354, 100] on button "Continue" at bounding box center [419, 98] width 226 height 30
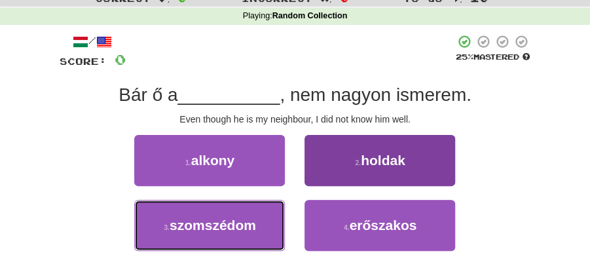
drag, startPoint x: 243, startPoint y: 229, endPoint x: 321, endPoint y: 208, distance: 80.7
click at [246, 229] on span "szomszédom" at bounding box center [213, 225] width 86 height 15
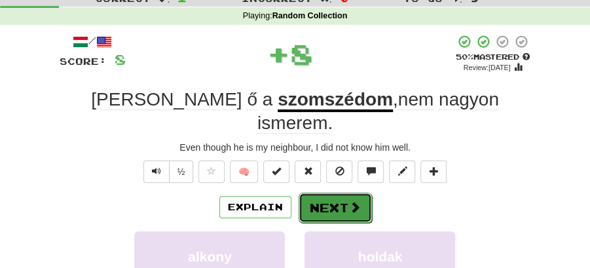
click at [334, 193] on button "Next" at bounding box center [335, 208] width 73 height 30
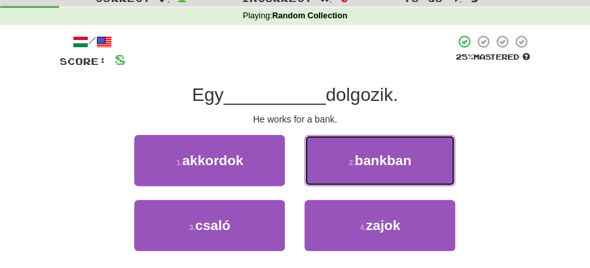
click at [341, 164] on button "2 . bankban" at bounding box center [380, 160] width 151 height 51
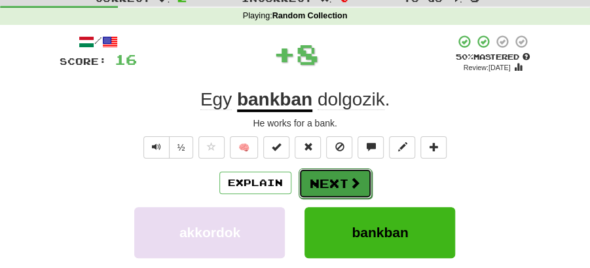
click at [336, 174] on button "Next" at bounding box center [335, 183] width 73 height 30
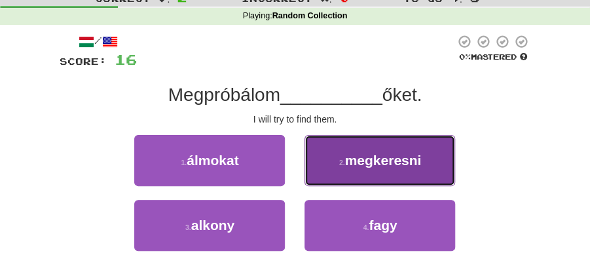
click at [415, 176] on button "2 . megkeresni" at bounding box center [380, 160] width 151 height 51
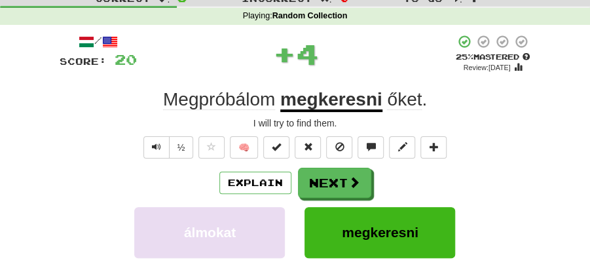
click at [364, 177] on button "Next" at bounding box center [334, 183] width 73 height 30
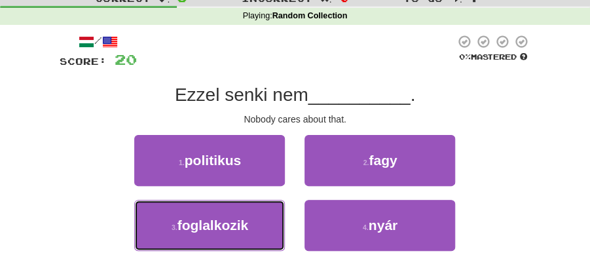
drag, startPoint x: 223, startPoint y: 224, endPoint x: 299, endPoint y: 198, distance: 80.4
click at [252, 214] on button "3 . foglalkozik" at bounding box center [209, 225] width 151 height 51
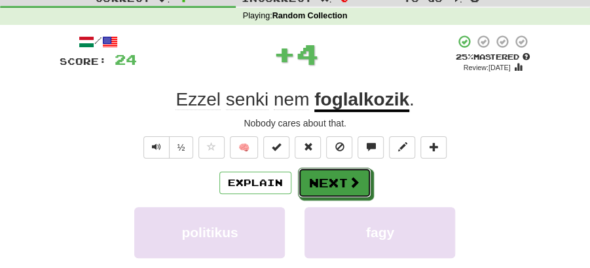
click at [347, 173] on button "Next" at bounding box center [334, 183] width 73 height 30
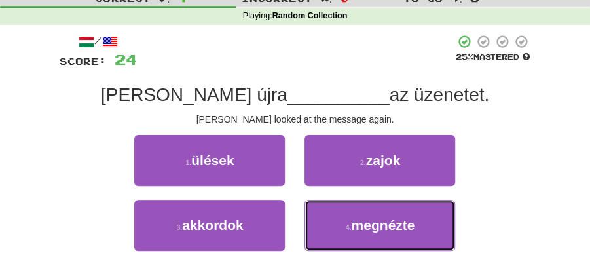
drag, startPoint x: 371, startPoint y: 227, endPoint x: 356, endPoint y: 204, distance: 26.5
click at [371, 221] on span "megnézte" at bounding box center [383, 225] width 64 height 15
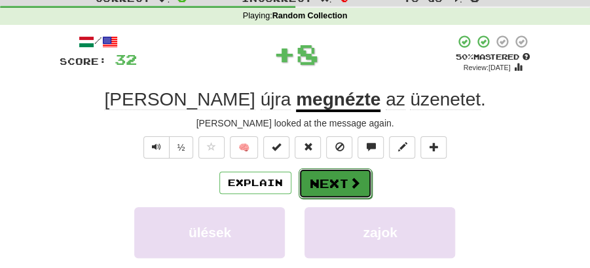
click at [336, 182] on button "Next" at bounding box center [335, 183] width 73 height 30
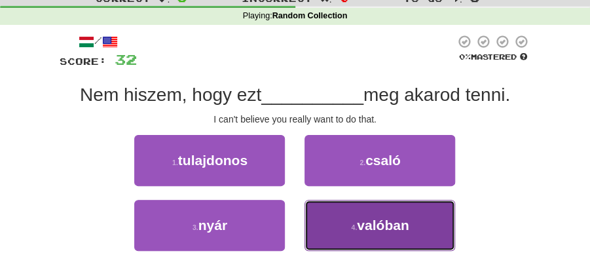
click at [368, 223] on span "valóban" at bounding box center [383, 225] width 52 height 15
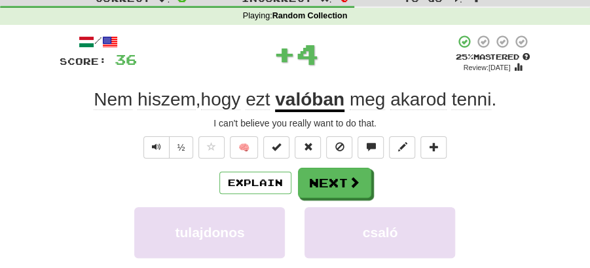
click at [335, 166] on div "/ Score: 36 + 4 25 % Mastered Review: 2025-09-15 Nem hiszem , hogy ezt valóban …" at bounding box center [296, 220] width 472 height 373
click at [361, 203] on div "Explain Next tulajdonos csaló nyár valóban Learn more: tulajdonos csaló nyár va…" at bounding box center [296, 262] width 472 height 189
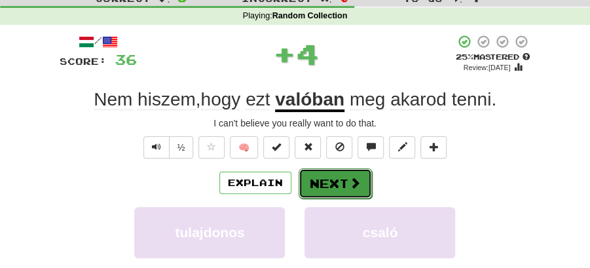
click at [338, 176] on button "Next" at bounding box center [335, 183] width 73 height 30
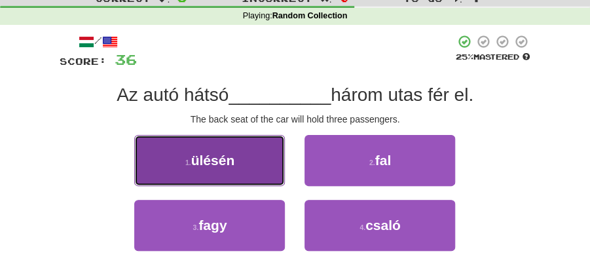
click at [233, 161] on span "ülésén" at bounding box center [213, 160] width 44 height 15
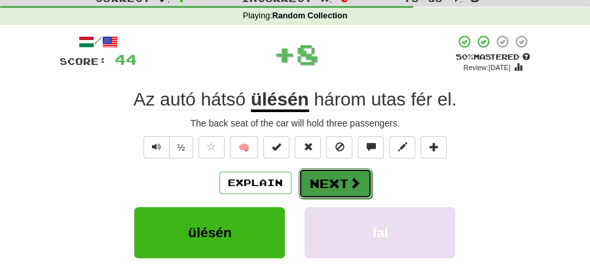
click at [332, 174] on button "Next" at bounding box center [335, 183] width 73 height 30
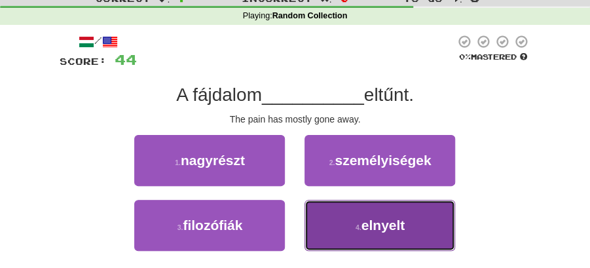
click at [353, 231] on button "4 . elnyelt" at bounding box center [380, 225] width 151 height 51
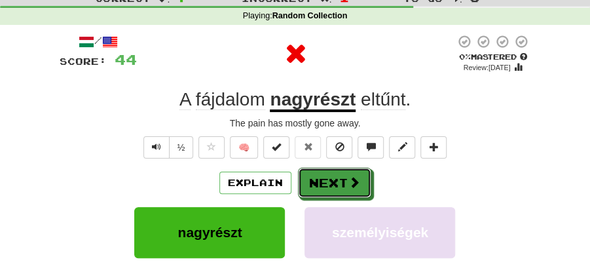
click at [327, 173] on button "Next" at bounding box center [334, 183] width 73 height 30
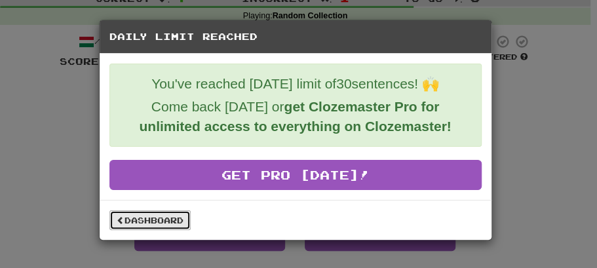
click at [159, 216] on link "Dashboard" at bounding box center [149, 220] width 81 height 20
